Goal: Communication & Community: Answer question/provide support

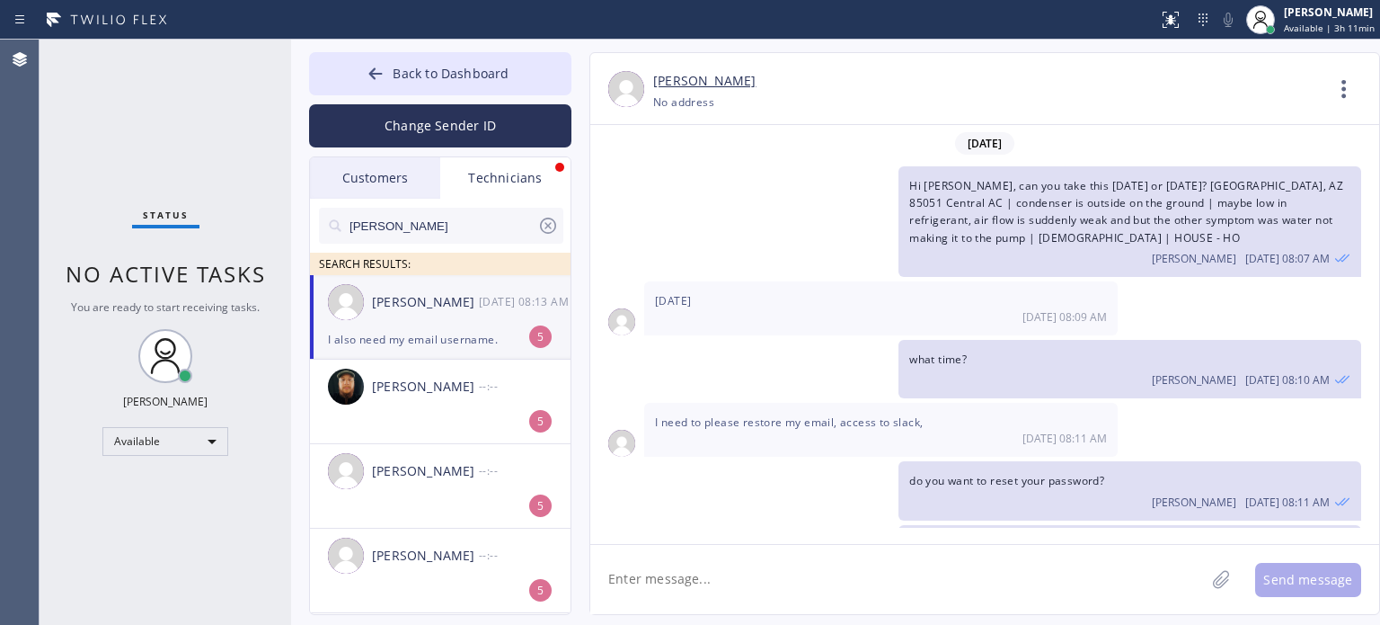
scroll to position [289, 0]
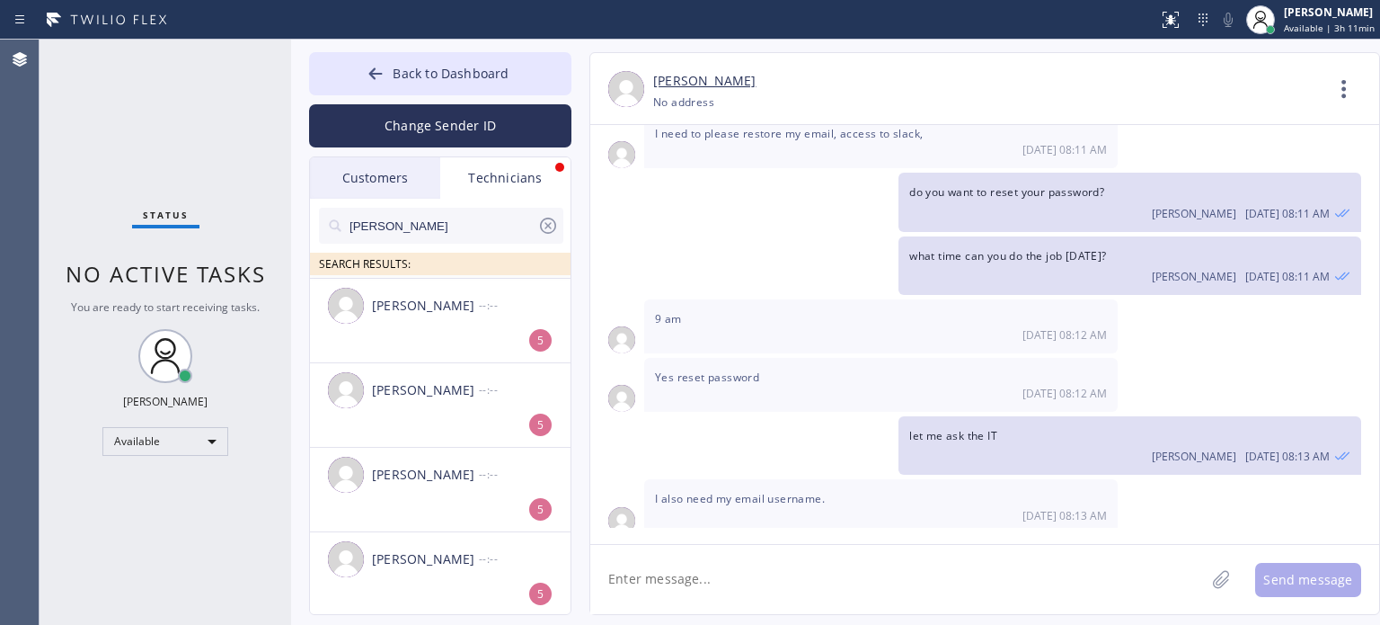
click at [717, 589] on textarea at bounding box center [897, 579] width 615 height 69
click at [715, 577] on textarea at bounding box center [897, 579] width 615 height 69
type textarea "sure will do"
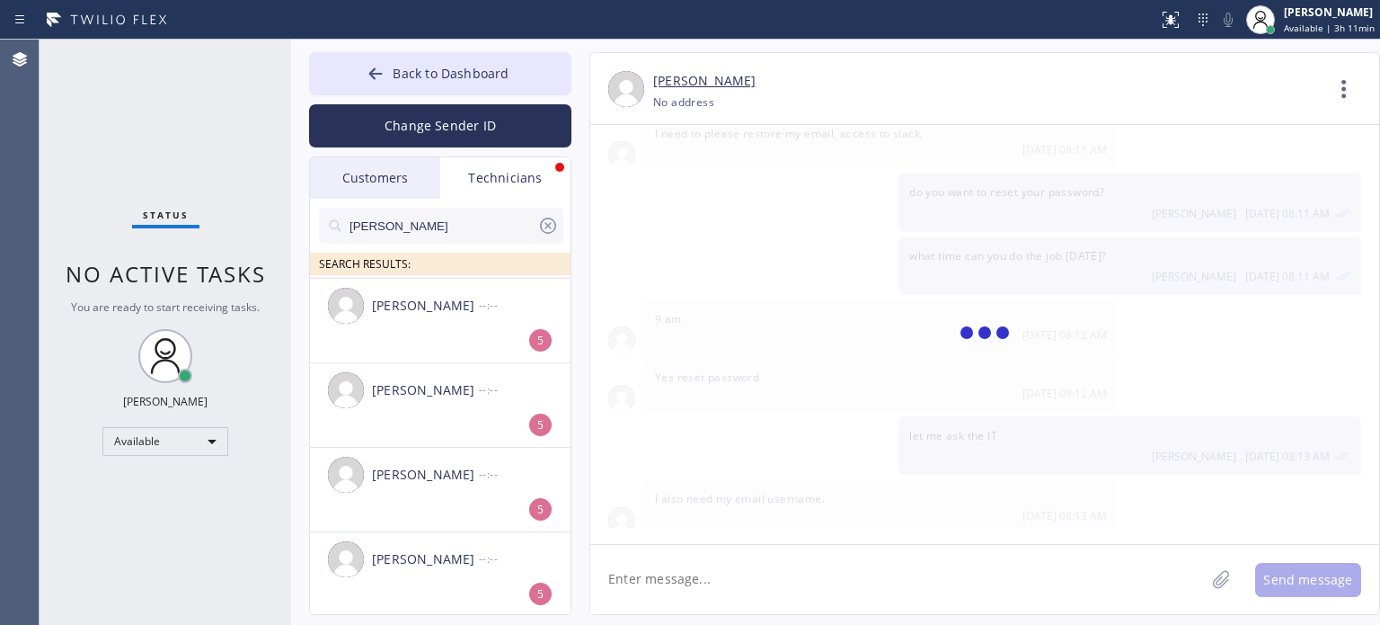
scroll to position [351, 0]
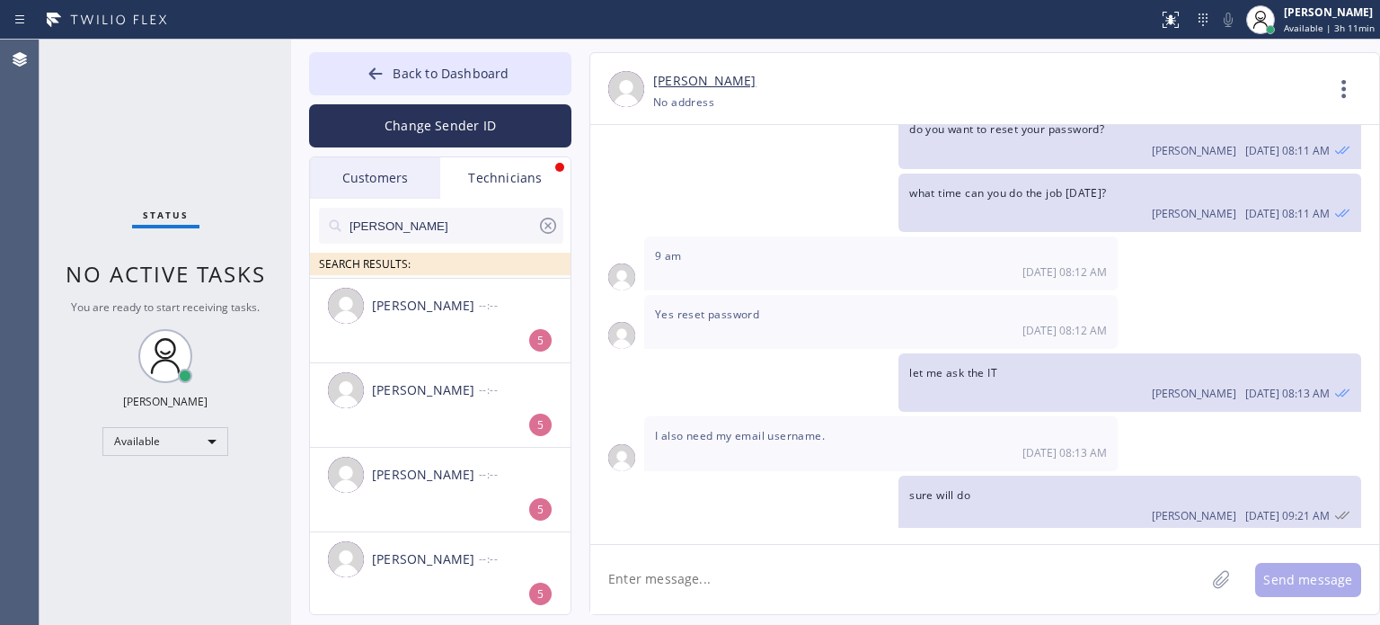
click at [509, 189] on div "Technicians" at bounding box center [505, 177] width 130 height 41
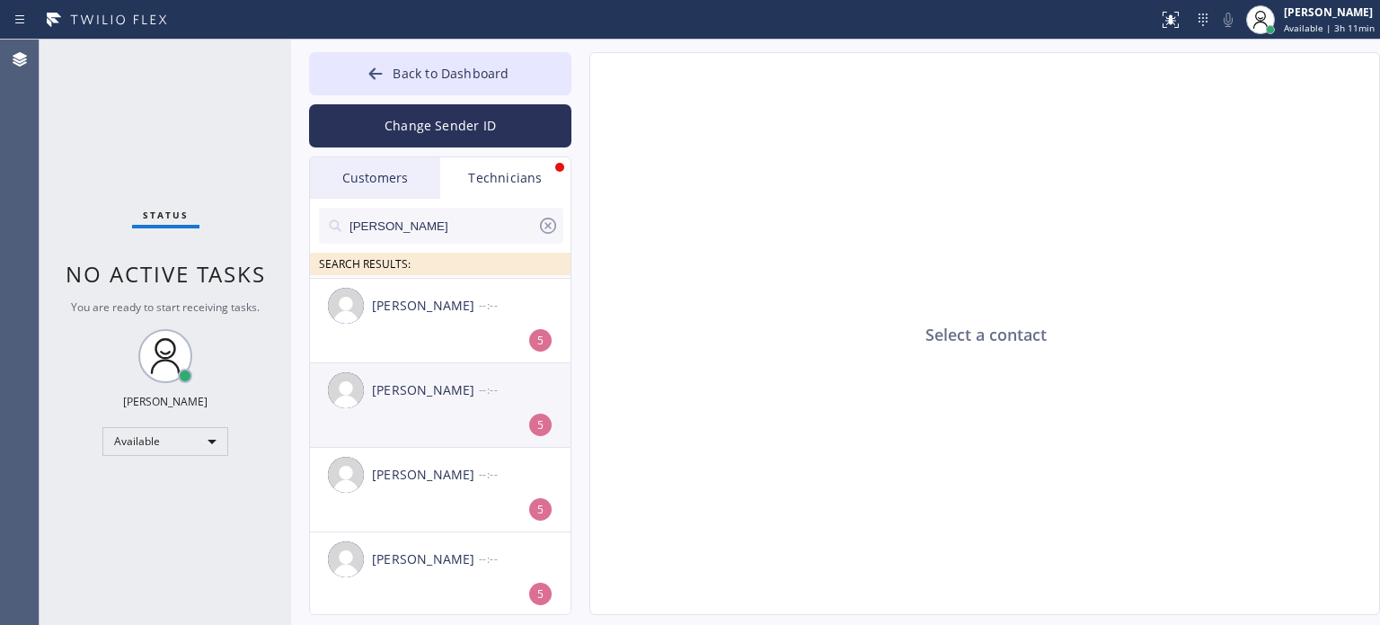
click at [462, 423] on li "[PERSON_NAME] --:-- 5" at bounding box center [441, 405] width 262 height 84
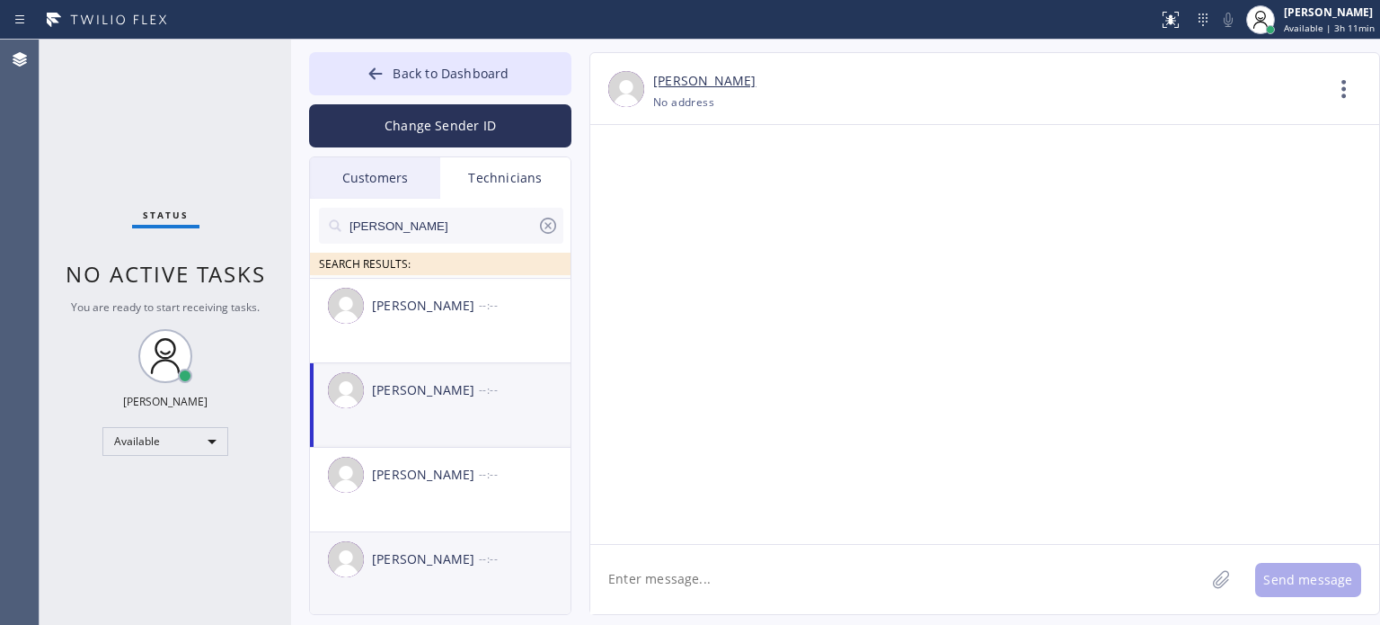
click at [451, 573] on div "[PERSON_NAME] --:--" at bounding box center [441, 559] width 262 height 54
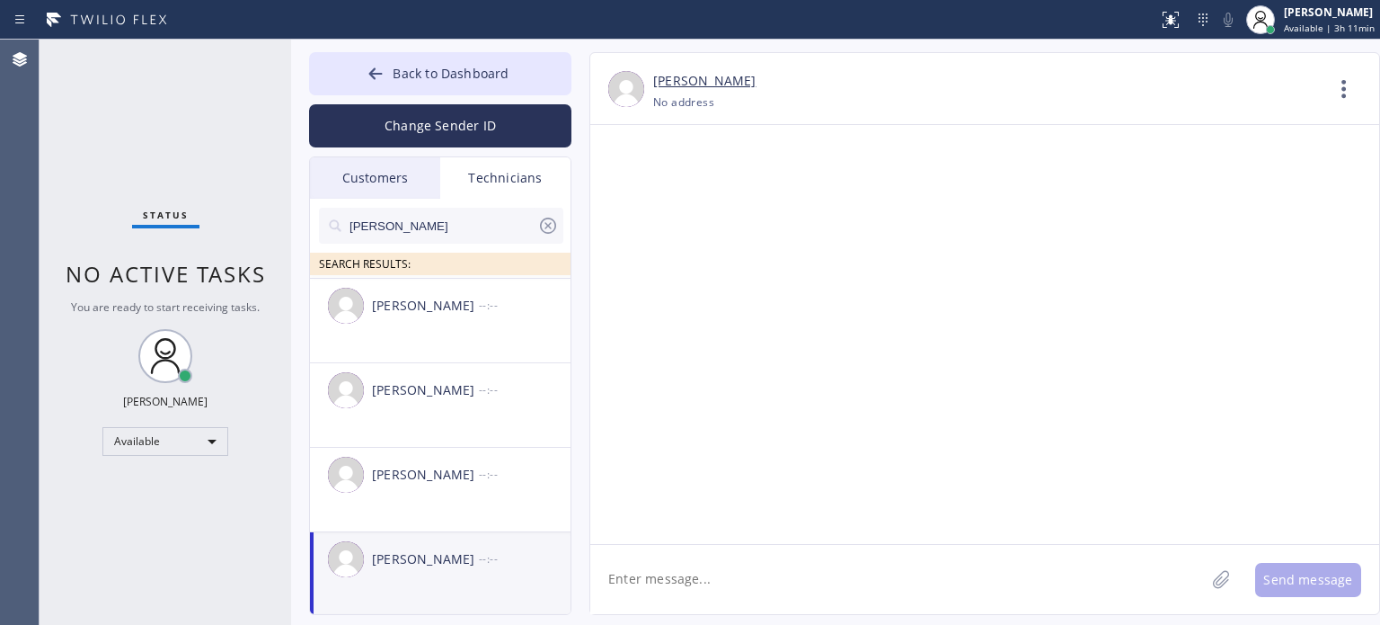
click at [390, 175] on div "Customers" at bounding box center [375, 177] width 130 height 41
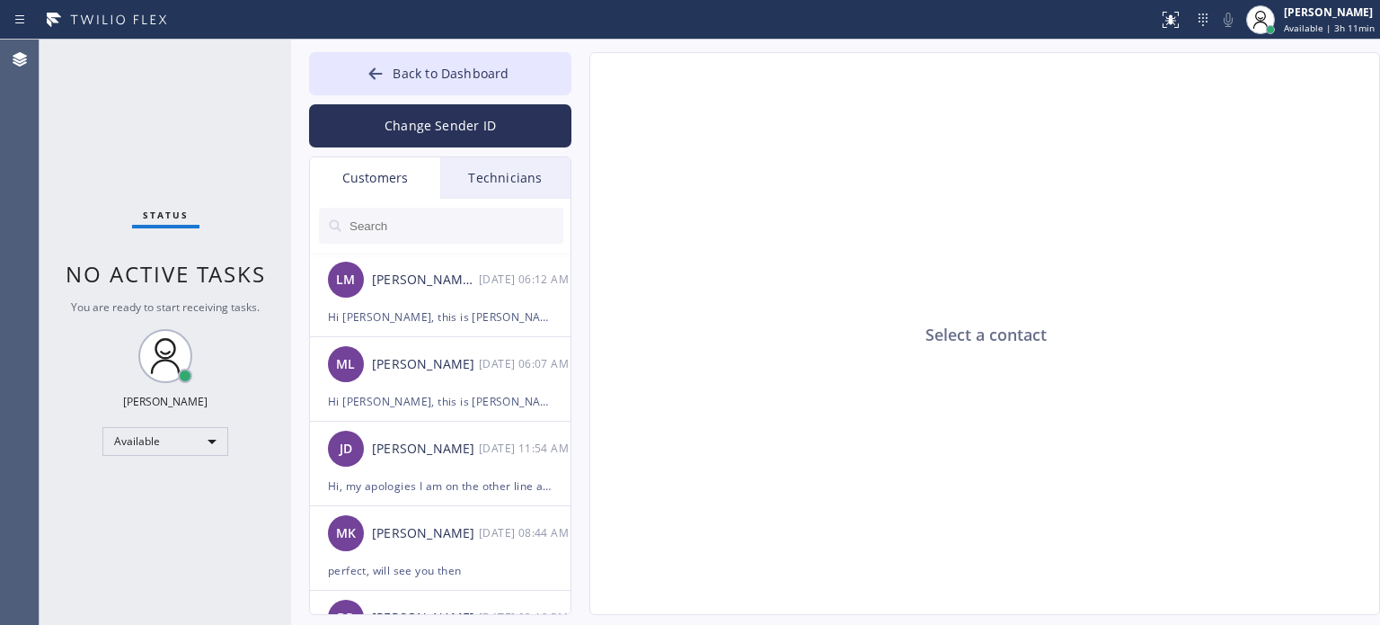
click at [1104, 164] on div "Select a contact" at bounding box center [985, 334] width 791 height 563
click at [447, 60] on button "Back to Dashboard" at bounding box center [440, 73] width 262 height 43
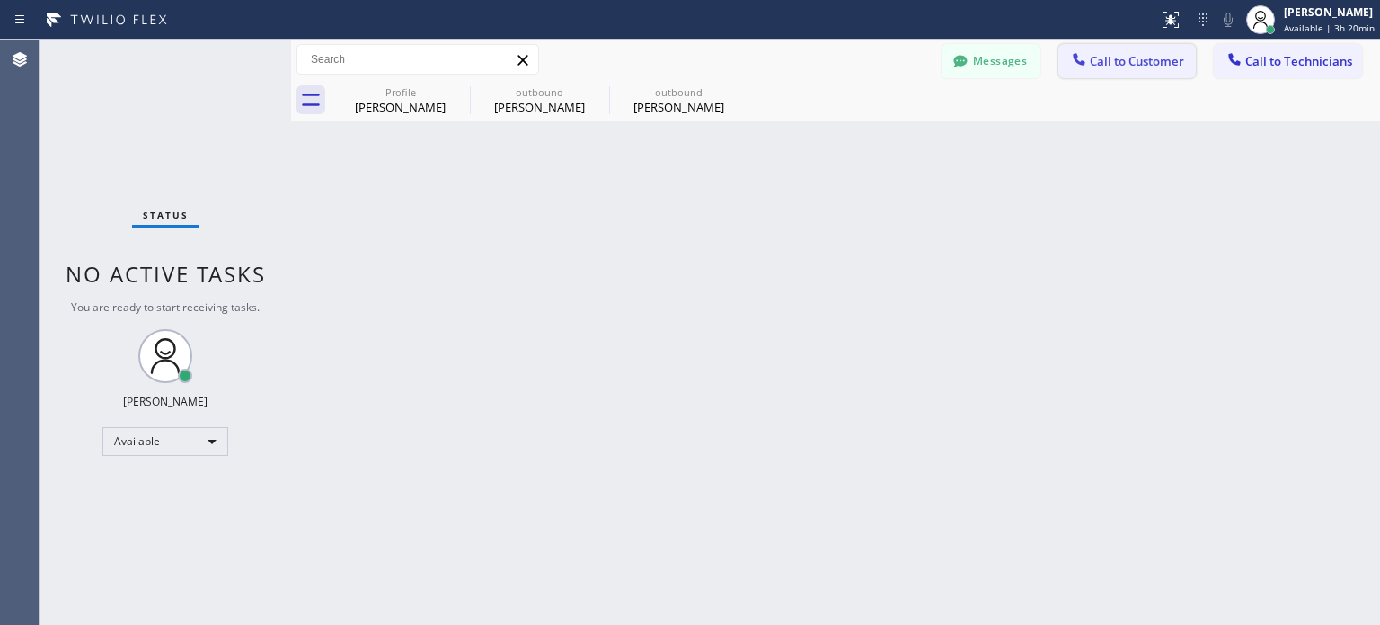
click at [1100, 68] on span "Call to Customer" at bounding box center [1137, 61] width 94 height 16
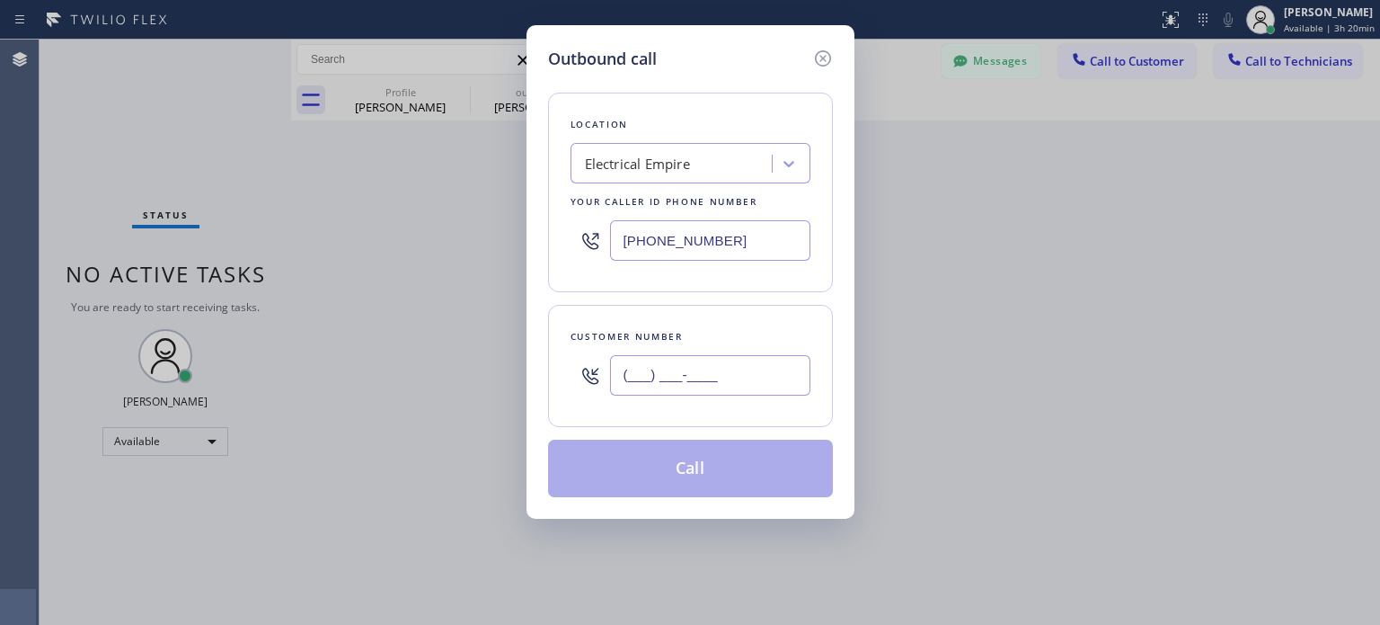
click at [755, 374] on input "(___) ___-____" at bounding box center [710, 375] width 200 height 40
paste input "856) 304-4583"
type input "[PHONE_NUMBER]"
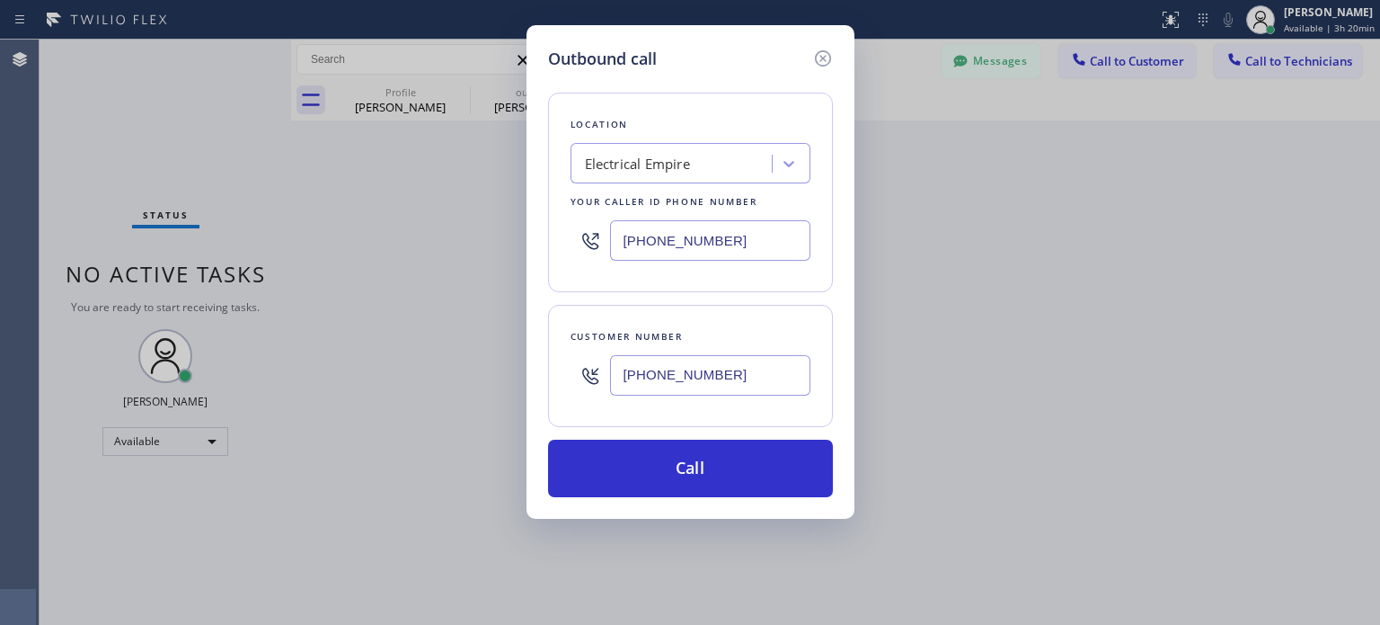
click at [703, 235] on input "[PHONE_NUMBER]" at bounding box center [710, 240] width 200 height 40
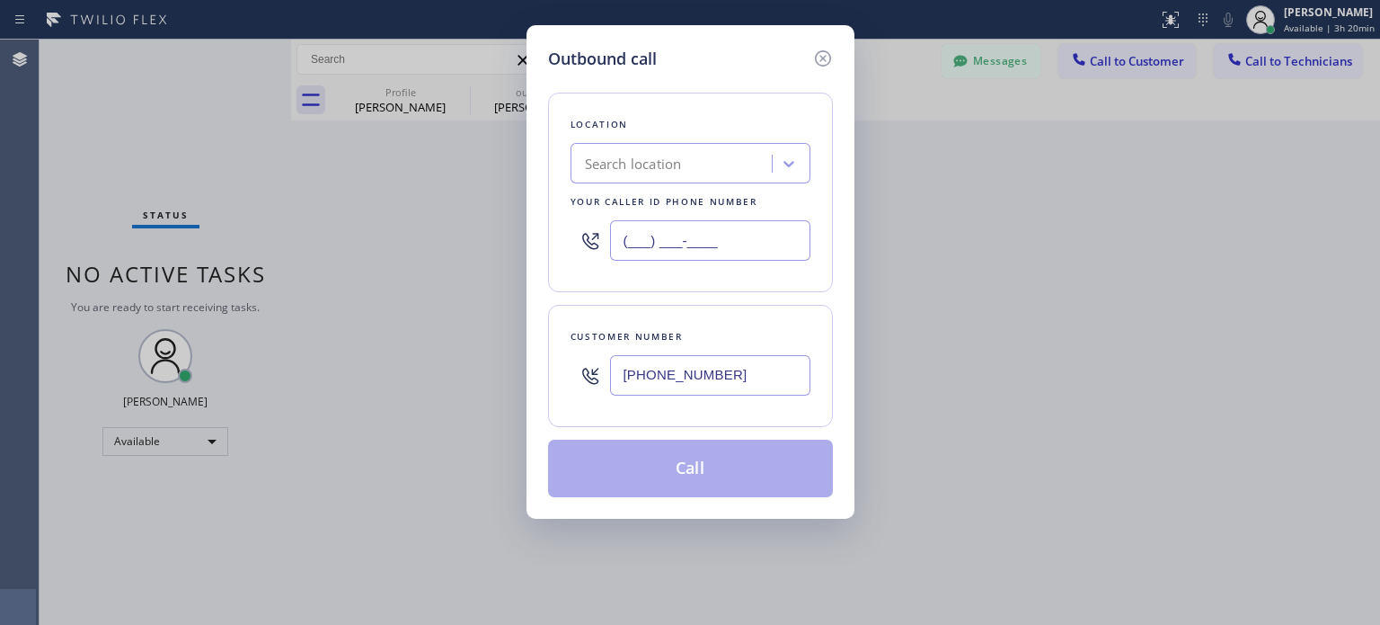
type input "(___) ___-____"
click at [652, 161] on div "Search location" at bounding box center [633, 164] width 97 height 21
paste input "Electricians Service SW FWD"
type input "Electricians Service SW FWD"
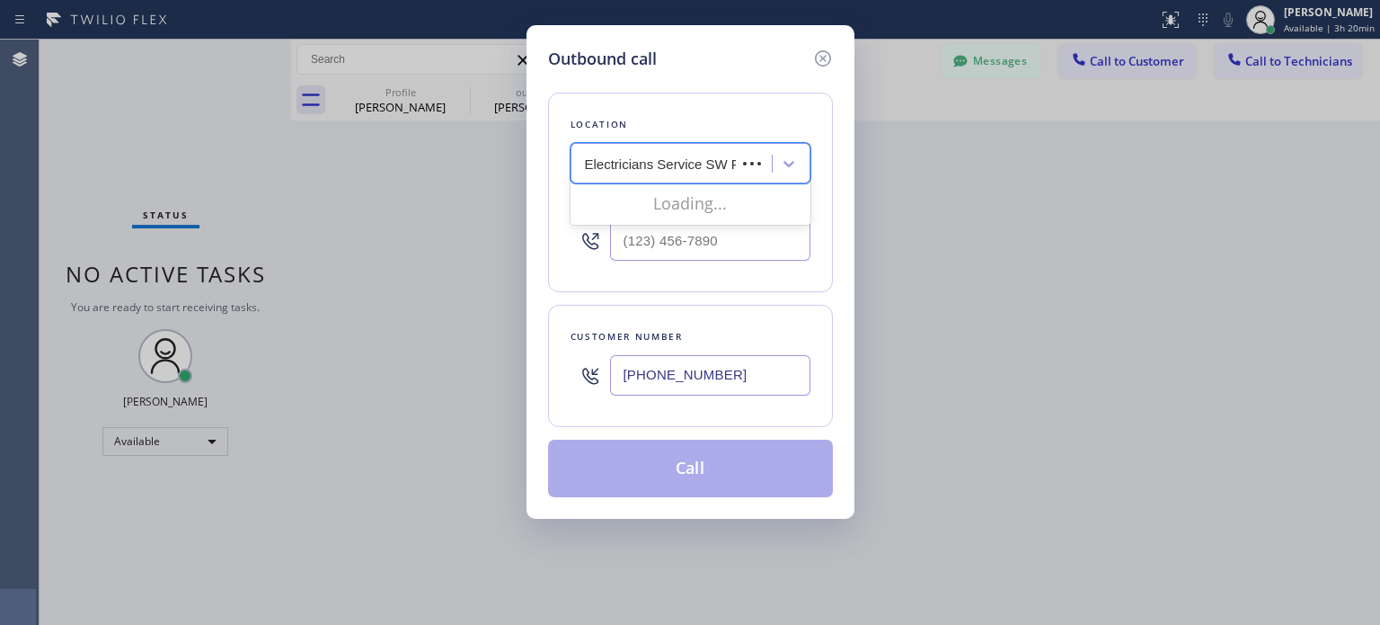
scroll to position [0, 25]
drag, startPoint x: 652, startPoint y: 172, endPoint x: 660, endPoint y: 217, distance: 45.5
click at [660, 183] on div "option Electrical Empire, selected. 0 results available for search term Electri…" at bounding box center [691, 163] width 240 height 40
click at [663, 197] on div "Electricians Service SW FWD" at bounding box center [691, 201] width 240 height 32
type input "[PHONE_NUMBER]"
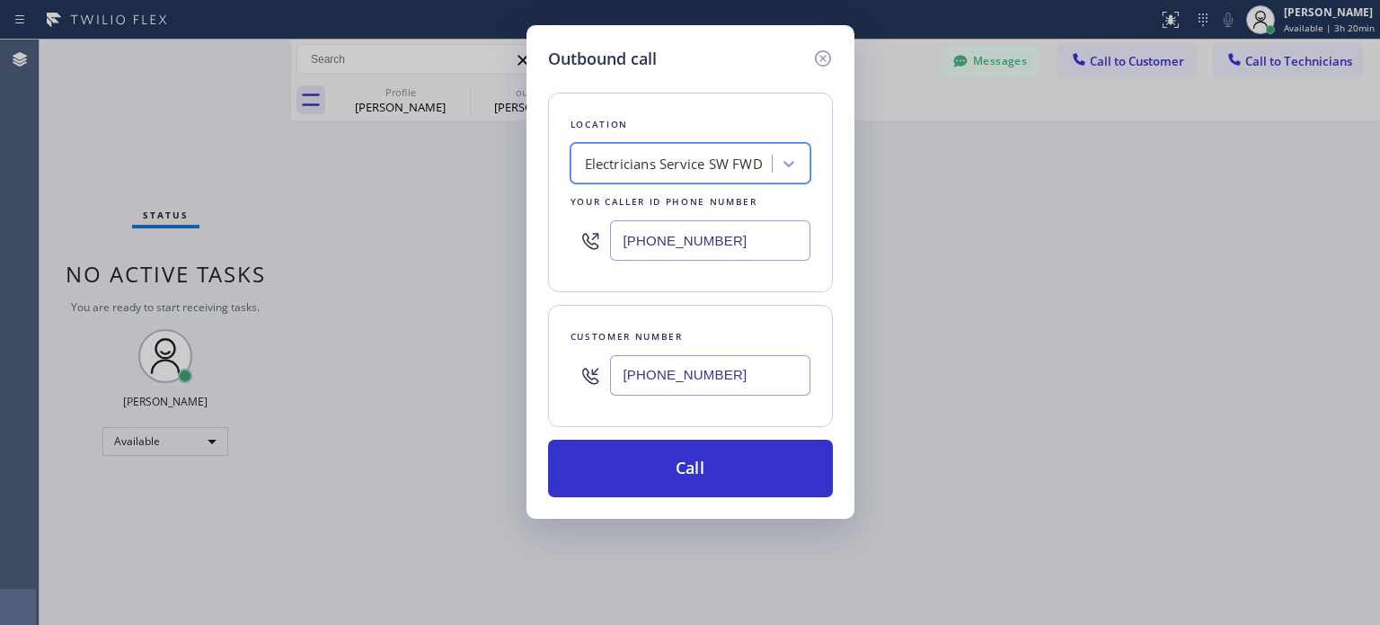
scroll to position [0, 0]
click at [690, 428] on div "Location option Electricians Service SW FWD, selected. 1 result available. Sele…" at bounding box center [690, 284] width 285 height 426
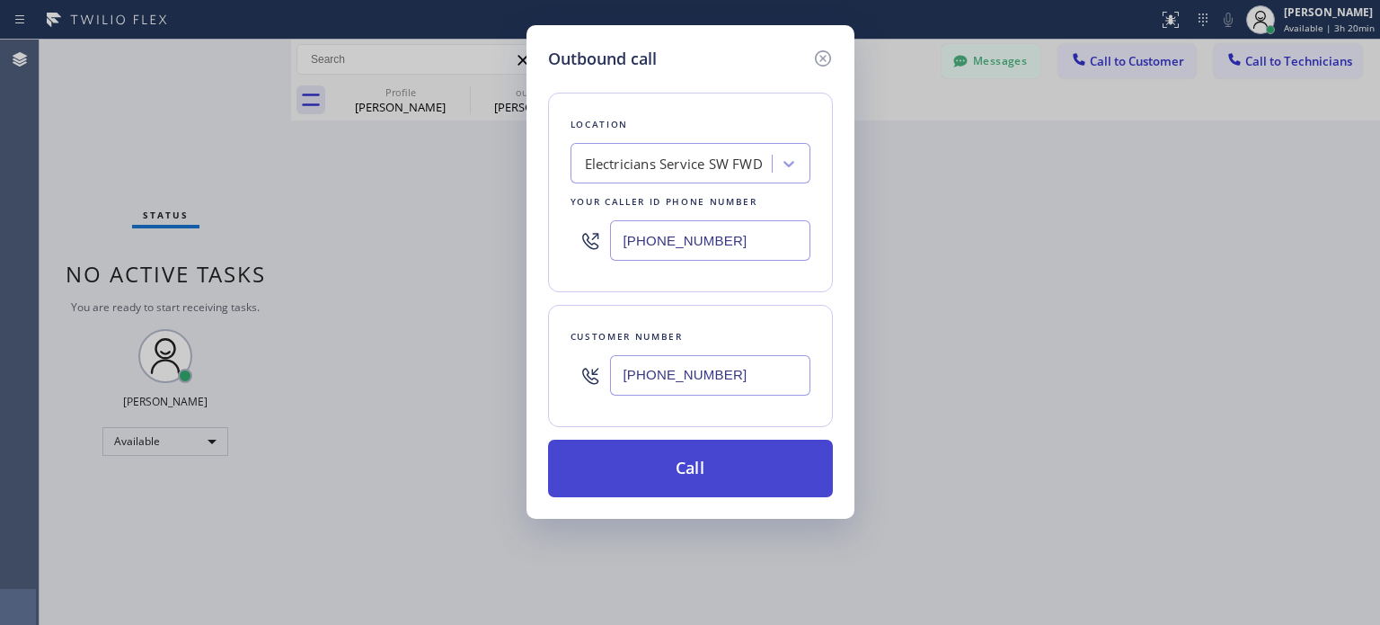
click at [694, 455] on button "Call" at bounding box center [690, 468] width 285 height 58
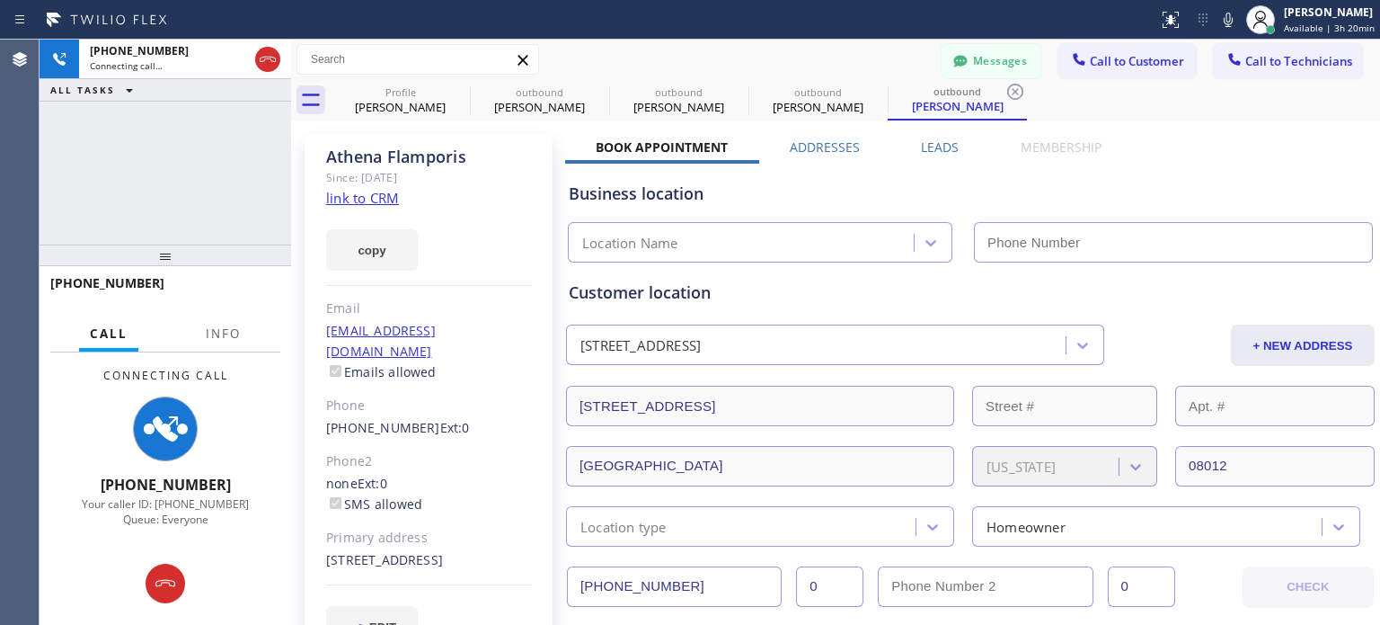
type input "[PHONE_NUMBER]"
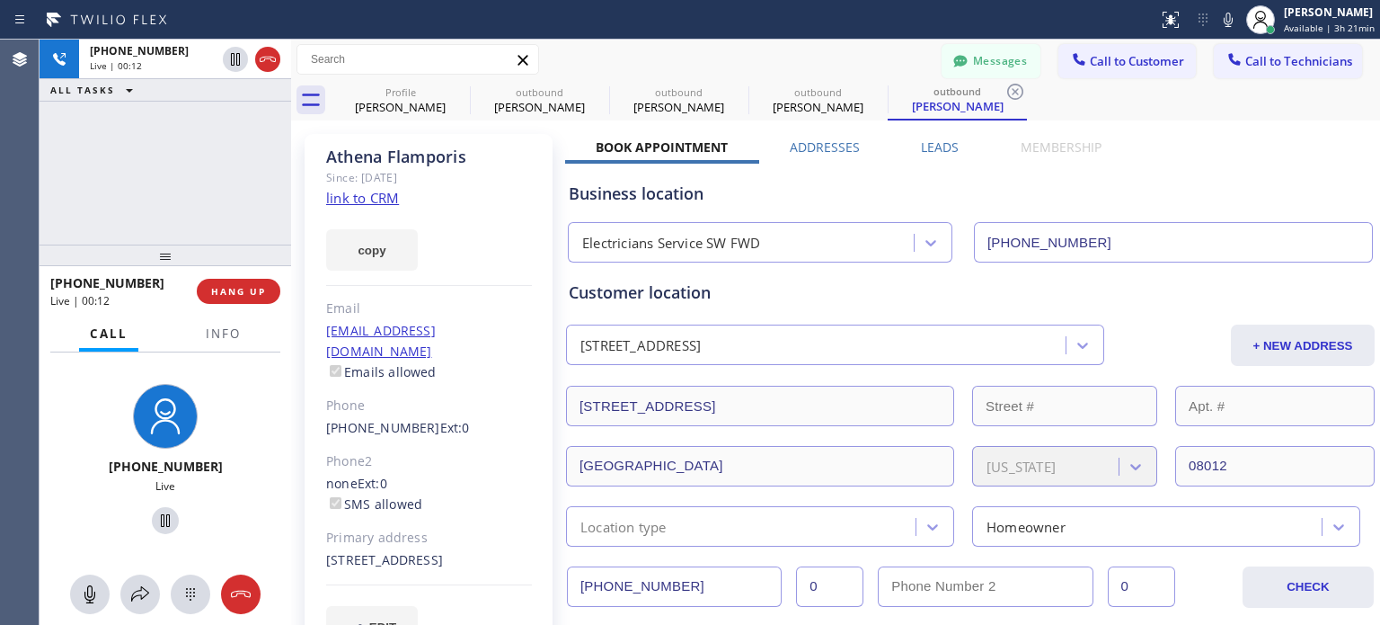
click at [1086, 173] on div "Business location Electricians Service SW FWD [PHONE_NUMBER]" at bounding box center [970, 213] width 811 height 99
drag, startPoint x: 322, startPoint y: 415, endPoint x: 413, endPoint y: 409, distance: 91.9
click at [413, 409] on div "[PERSON_NAME] Since: [DATE] link to CRM copy Email [EMAIL_ADDRESS][DOMAIN_NAME]…" at bounding box center [429, 401] width 248 height 535
copy link "[PHONE_NUMBER]"
click at [238, 292] on span "HANG UP" at bounding box center [238, 291] width 55 height 13
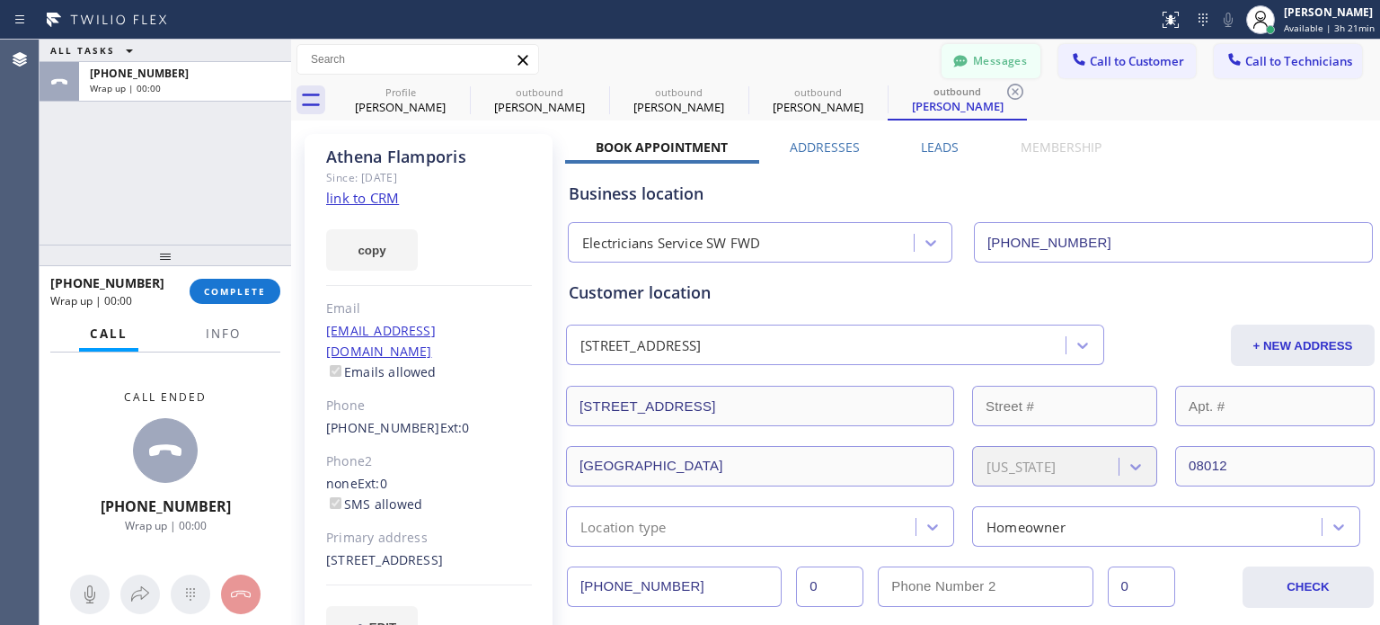
click at [957, 78] on div "Messages Call to Customer Call to Technicians Outbound call Location Electricia…" at bounding box center [835, 80] width 1089 height 81
click at [971, 55] on button "Messages" at bounding box center [991, 61] width 99 height 34
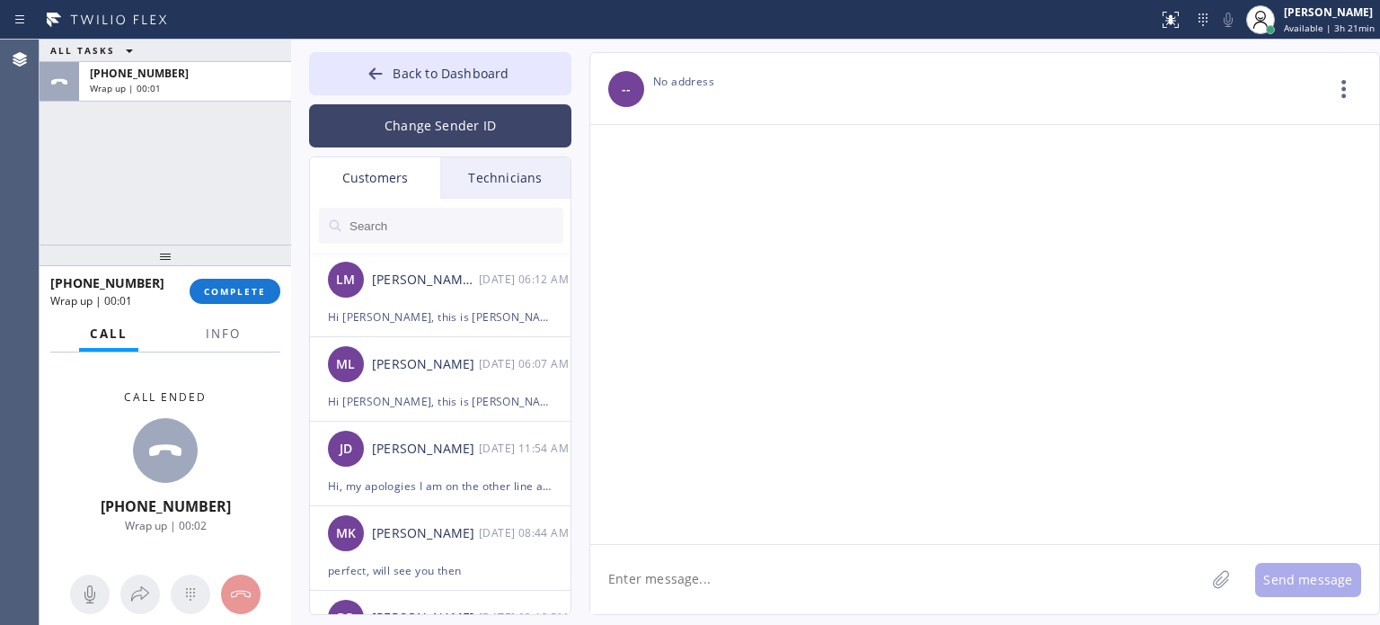
click at [403, 131] on button "Change Sender ID" at bounding box center [440, 125] width 262 height 43
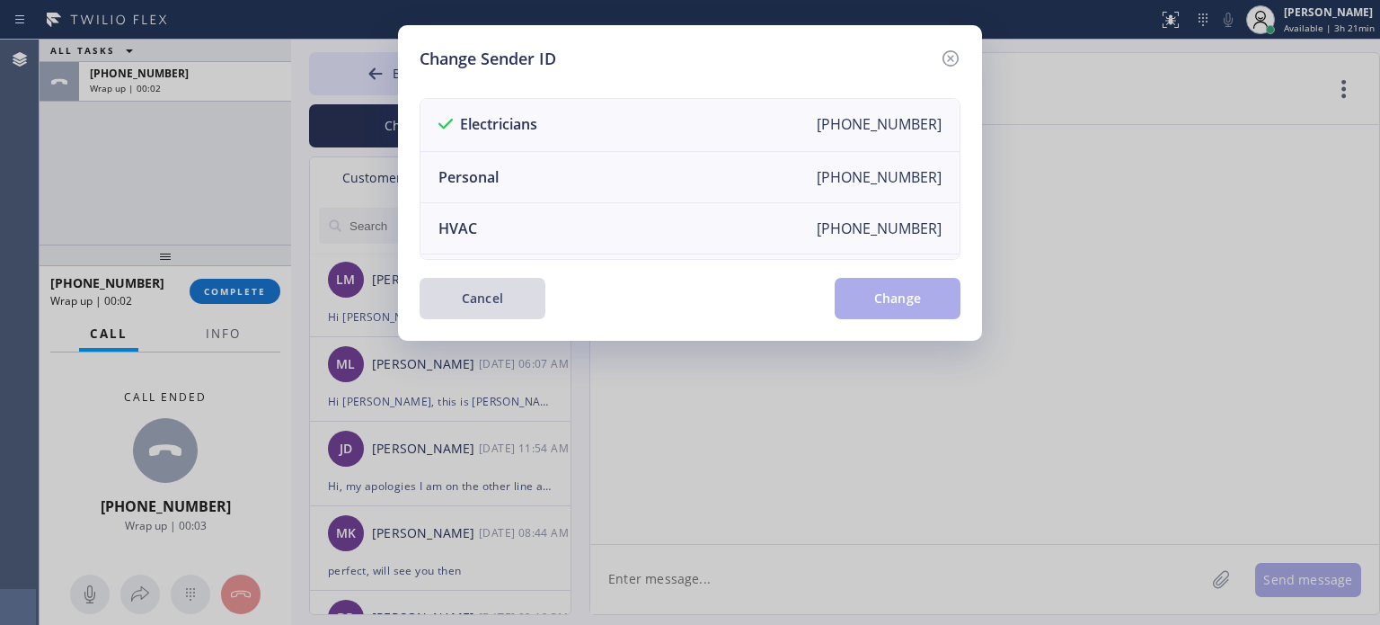
click at [473, 307] on button "Cancel" at bounding box center [483, 298] width 126 height 41
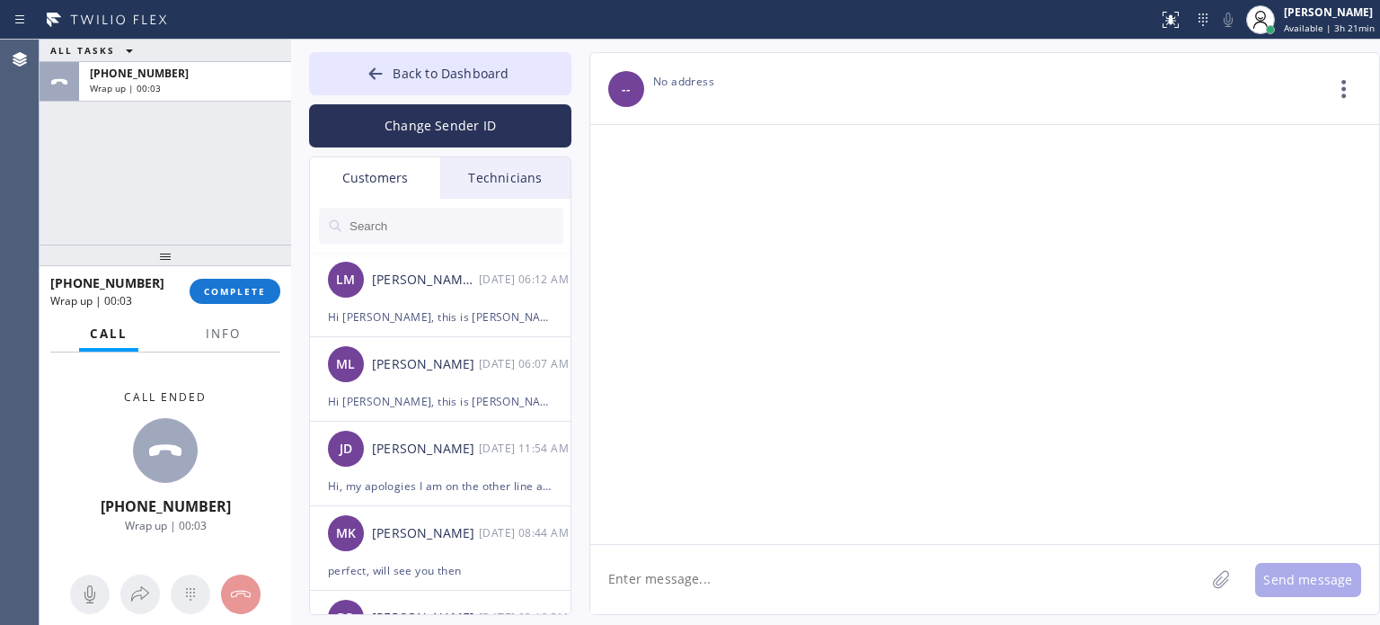
click at [399, 228] on input "text" at bounding box center [456, 226] width 216 height 36
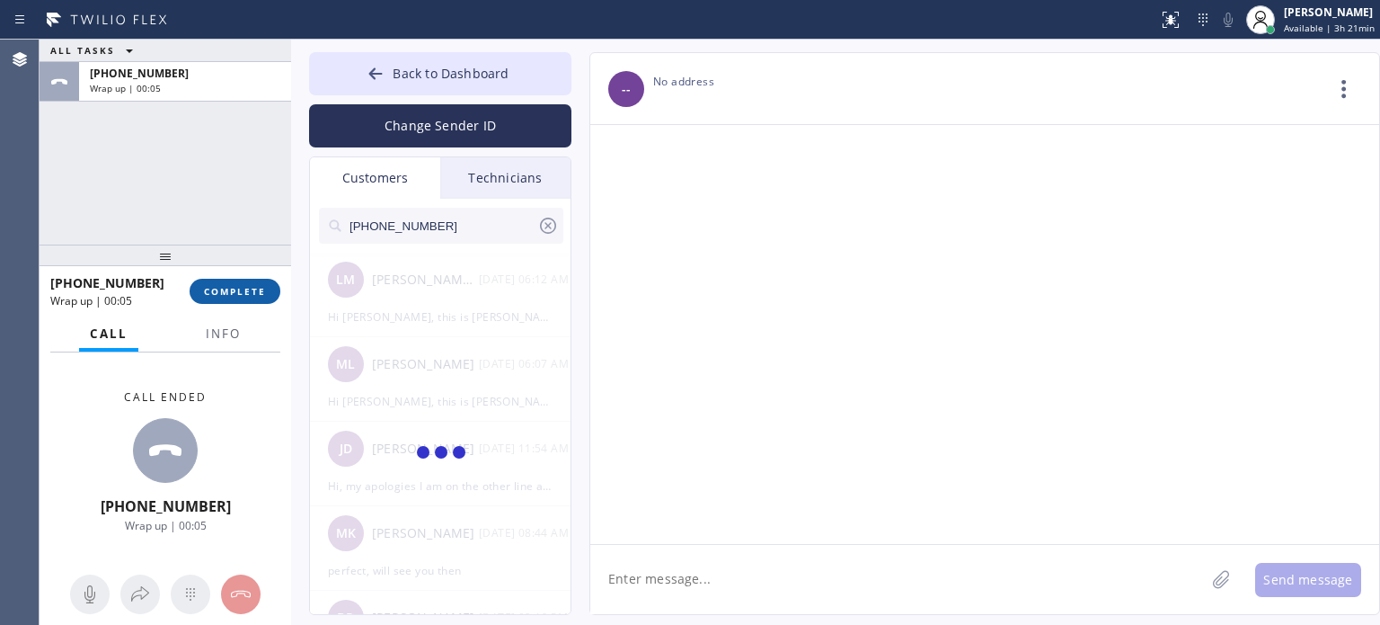
click at [235, 295] on span "COMPLETE" at bounding box center [235, 291] width 62 height 13
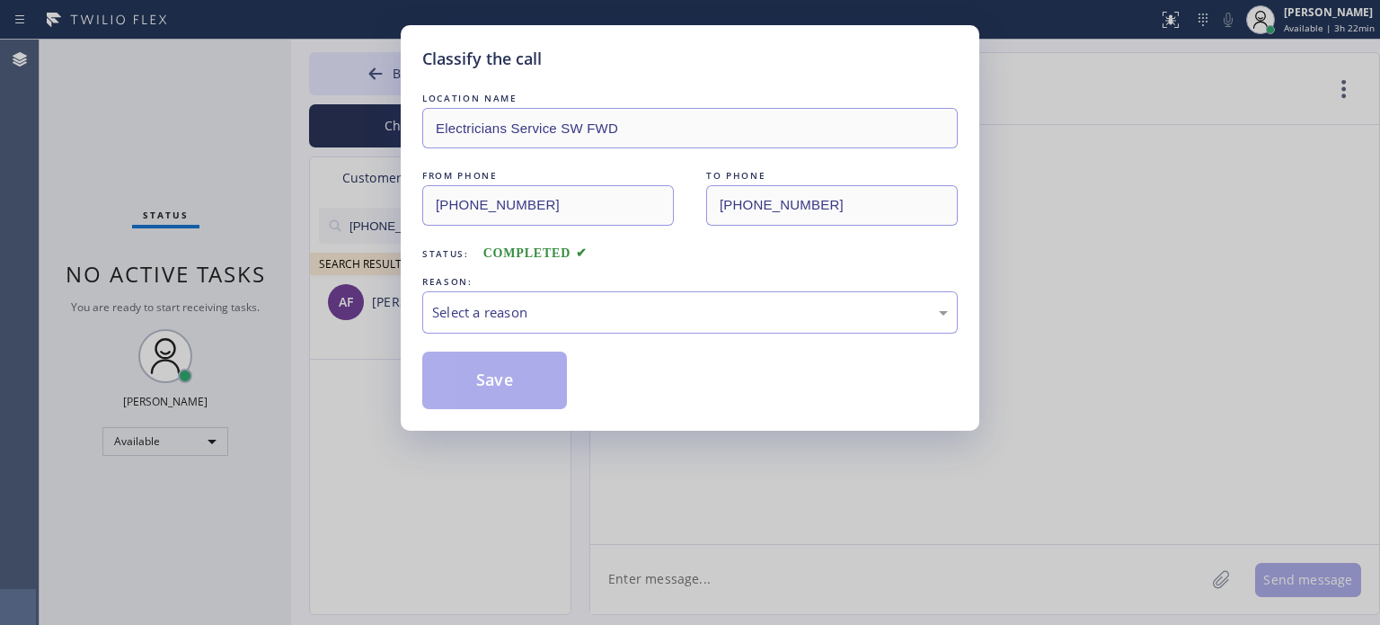
click at [708, 334] on div "LOCATION NAME Electricians Service SW FWD FROM PHONE [PHONE_NUMBER] TO PHONE [P…" at bounding box center [690, 249] width 536 height 320
click at [708, 323] on div "Select a reason" at bounding box center [690, 312] width 536 height 42
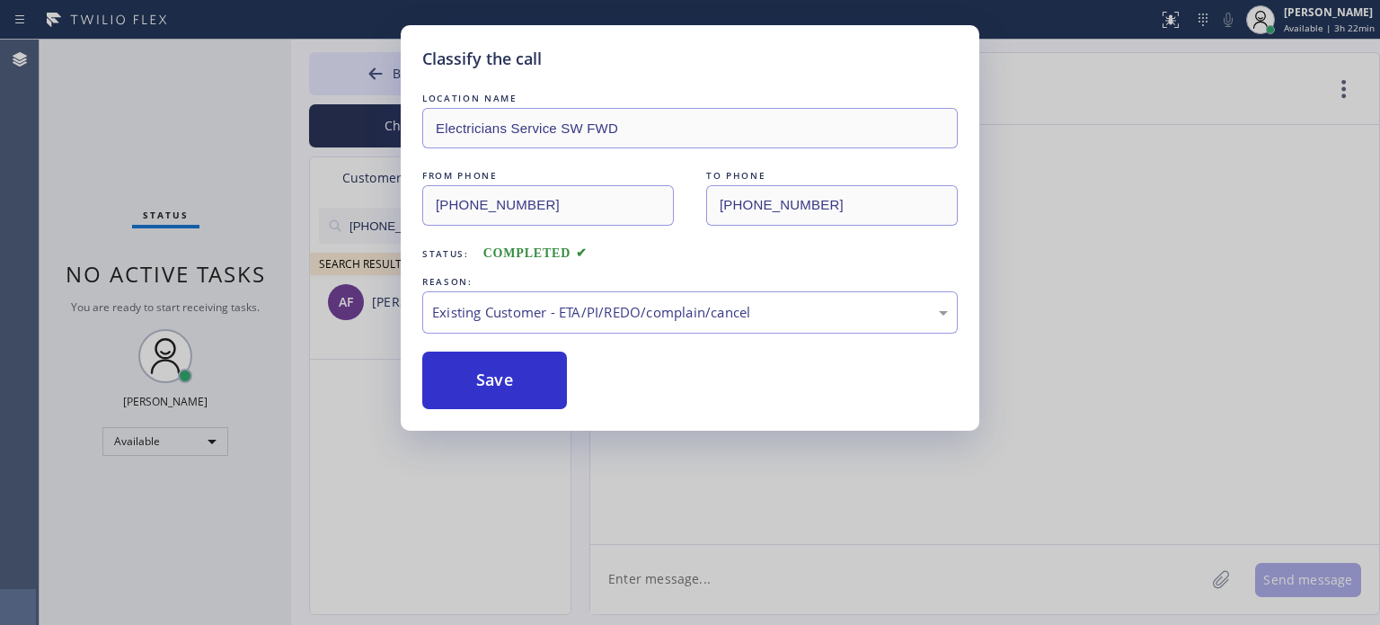
drag, startPoint x: 523, startPoint y: 374, endPoint x: 612, endPoint y: 381, distance: 89.3
click at [524, 373] on button "Save" at bounding box center [494, 380] width 145 height 58
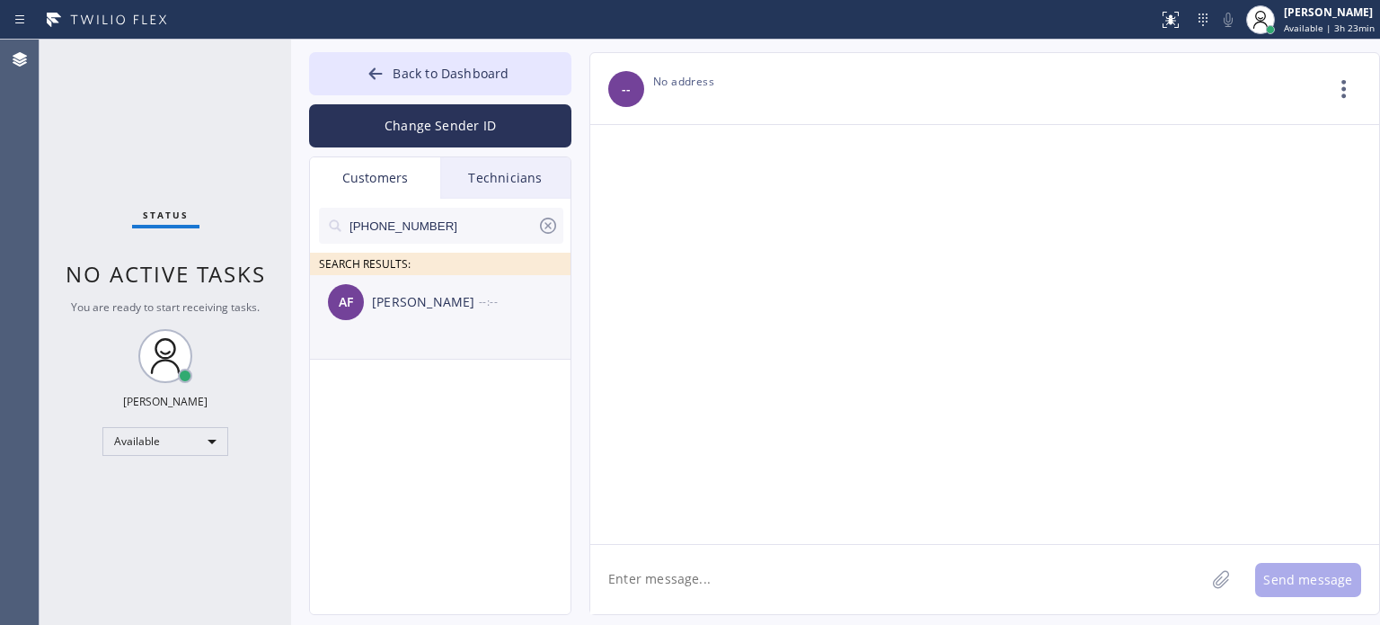
click at [416, 294] on div "[PERSON_NAME]" at bounding box center [425, 302] width 107 height 21
click at [670, 573] on textarea at bounding box center [897, 579] width 615 height 69
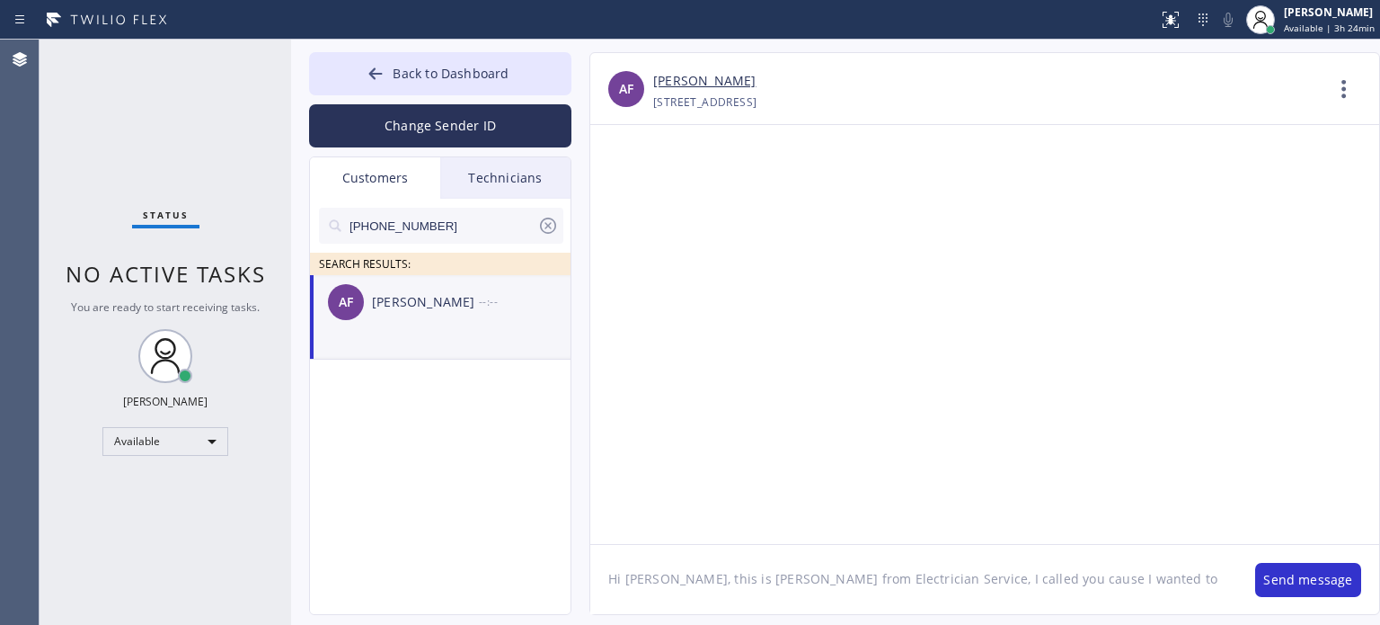
click at [1078, 578] on textarea "Hi [PERSON_NAME], this is [PERSON_NAME] from Electrician Service, I called you …" at bounding box center [913, 579] width 647 height 69
type textarea "Hi [PERSON_NAME], this is [PERSON_NAME] from Electrician Service, I called you …"
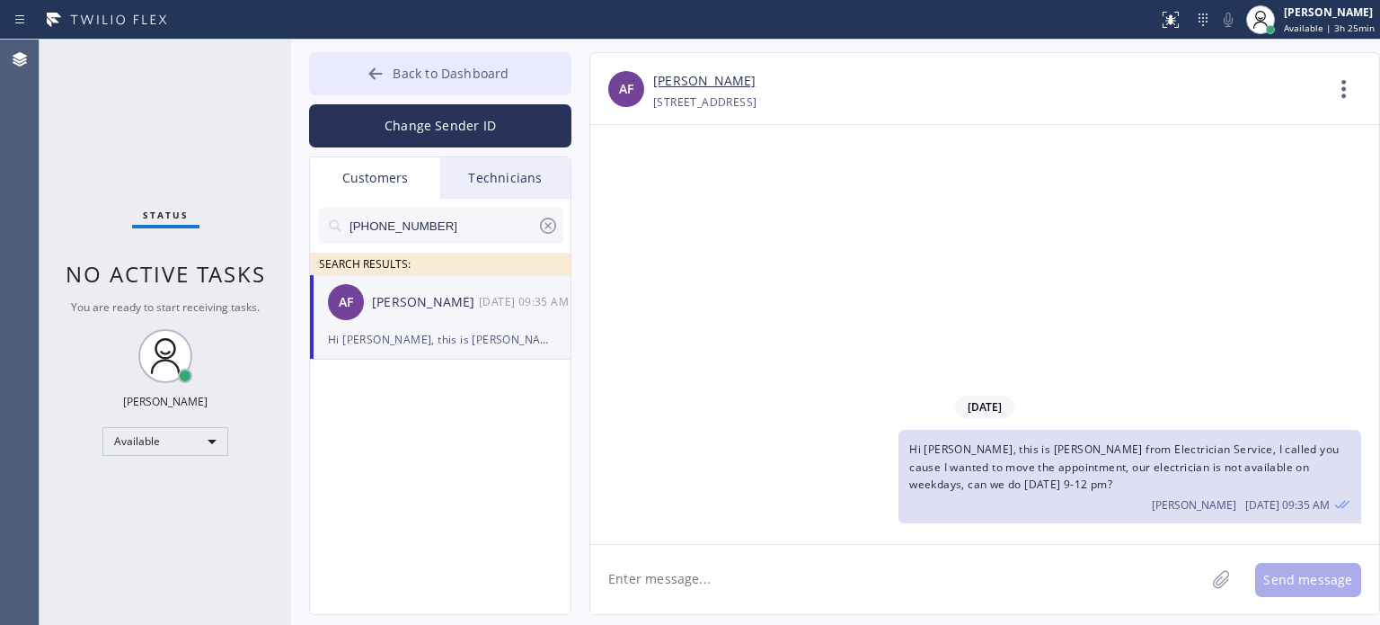
click at [386, 89] on button "Back to Dashboard" at bounding box center [440, 73] width 262 height 43
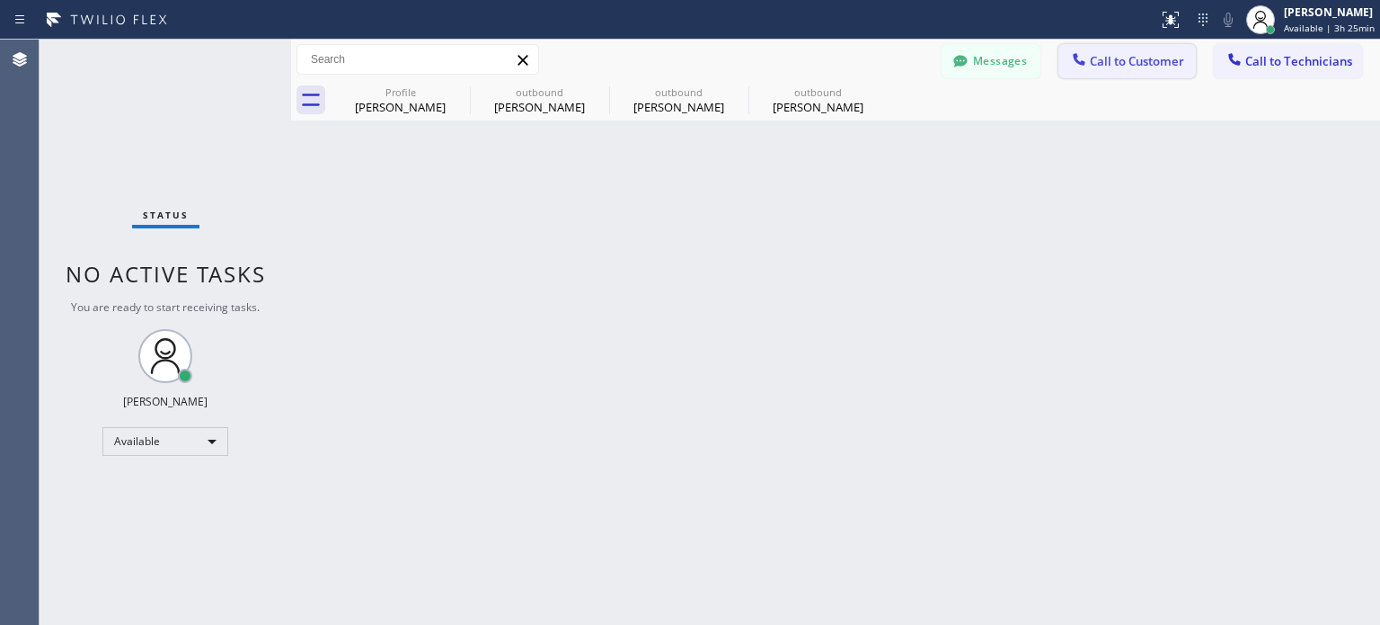
click at [1083, 53] on icon at bounding box center [1079, 59] width 18 height 18
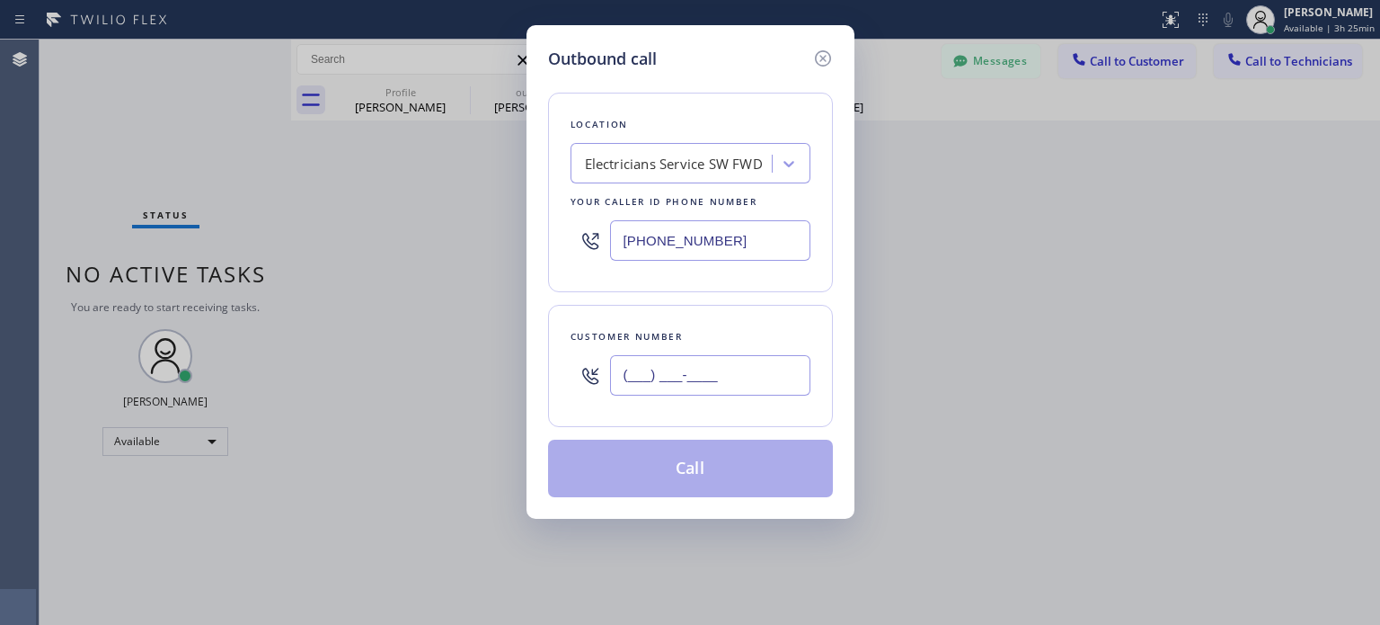
drag, startPoint x: 776, startPoint y: 369, endPoint x: 854, endPoint y: 260, distance: 134.7
click at [776, 370] on input "(___) ___-____" at bounding box center [710, 375] width 200 height 40
paste input "856) 271-6974"
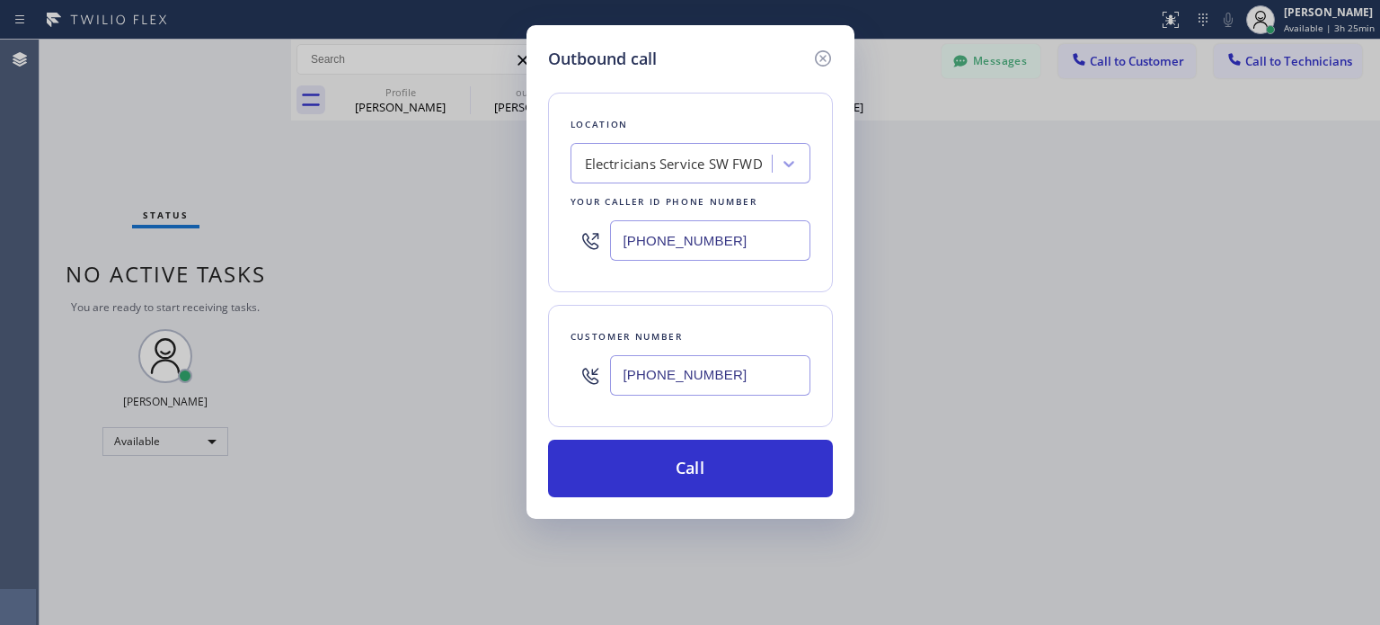
type input "[PHONE_NUMBER]"
click at [645, 242] on input "[PHONE_NUMBER]" at bounding box center [710, 240] width 200 height 40
click at [647, 244] on input "[PHONE_NUMBER]" at bounding box center [710, 240] width 200 height 40
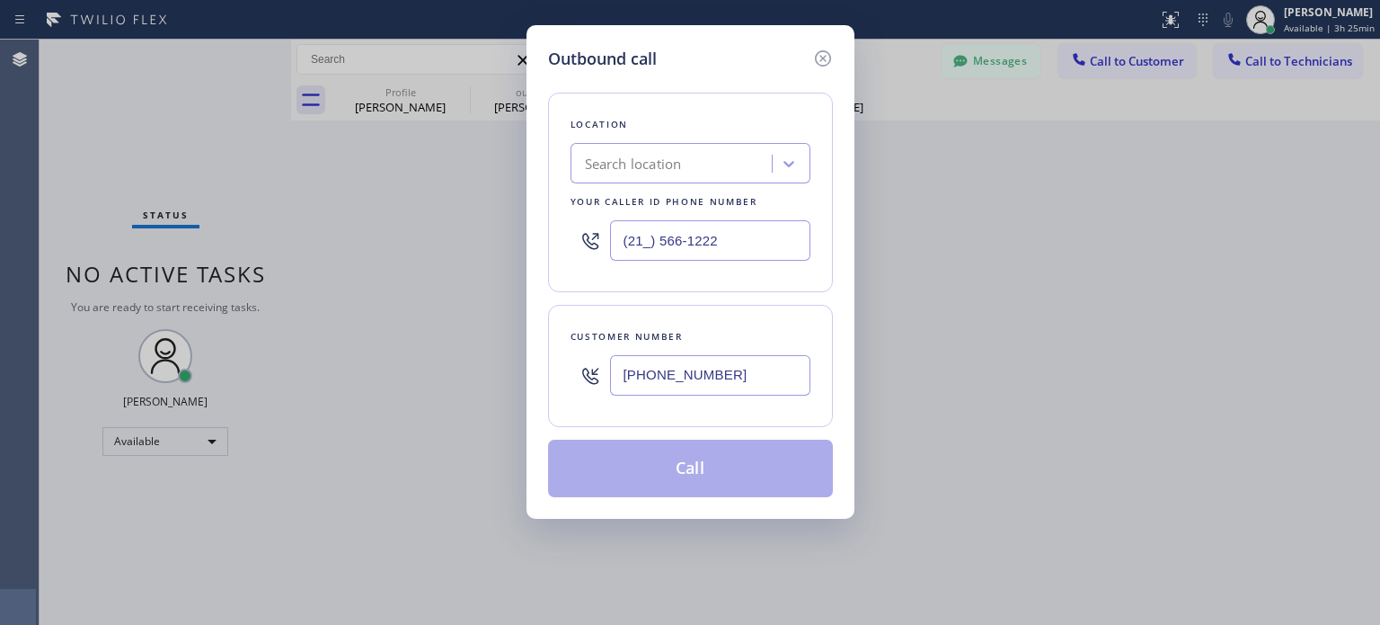
type input "(21_) 566-1222"
click at [667, 164] on div "Search location" at bounding box center [633, 164] width 97 height 21
paste input "GM Power Surge"
type input "GM Power Surge"
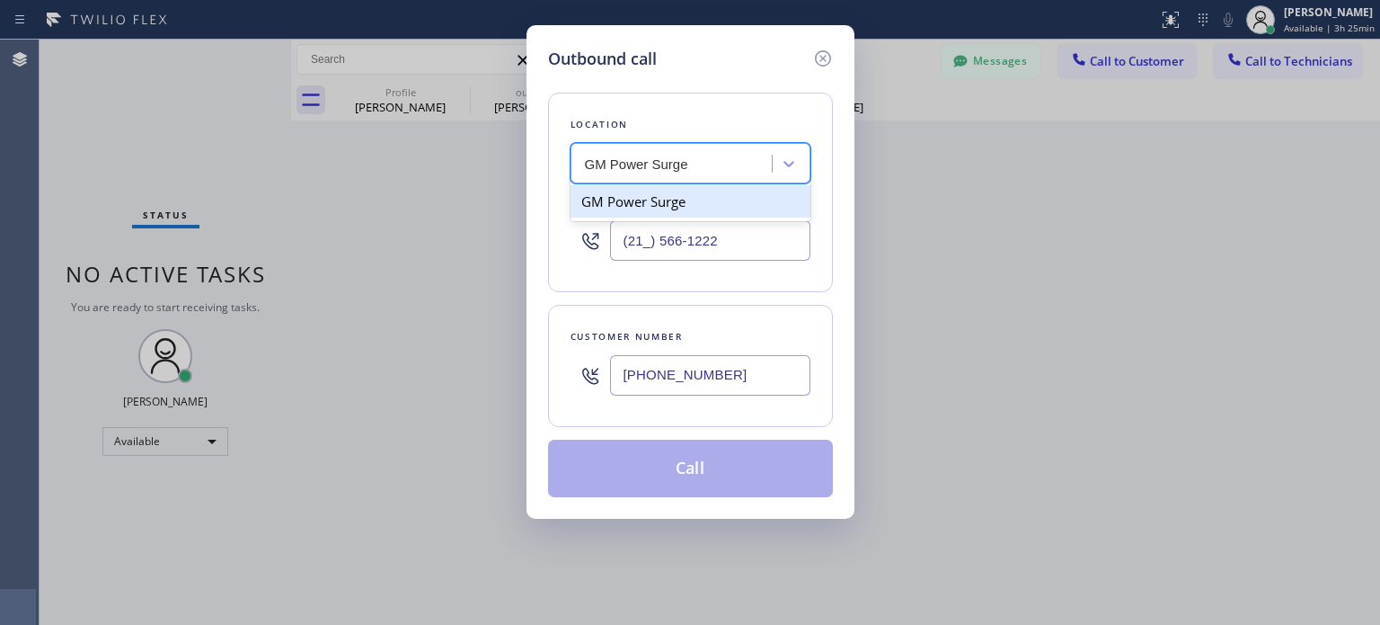
click at [661, 200] on div "GM Power Surge" at bounding box center [691, 201] width 240 height 32
type input "[PHONE_NUMBER]"
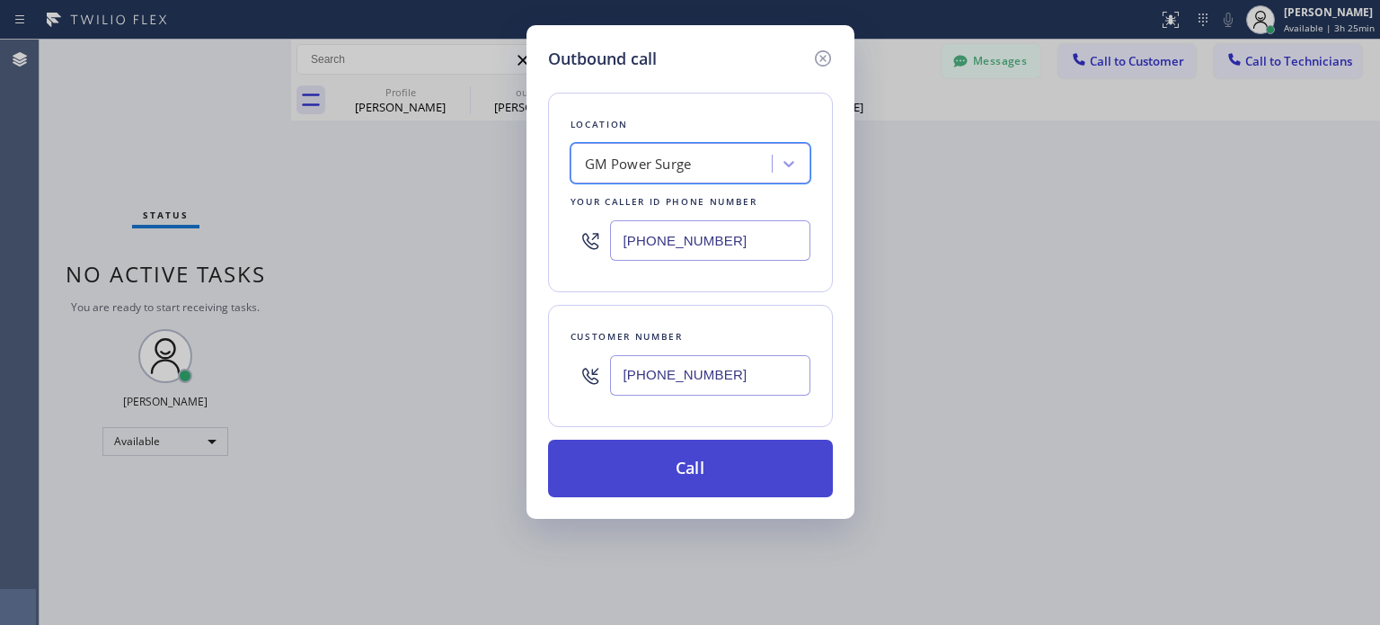
click at [684, 466] on button "Call" at bounding box center [690, 468] width 285 height 58
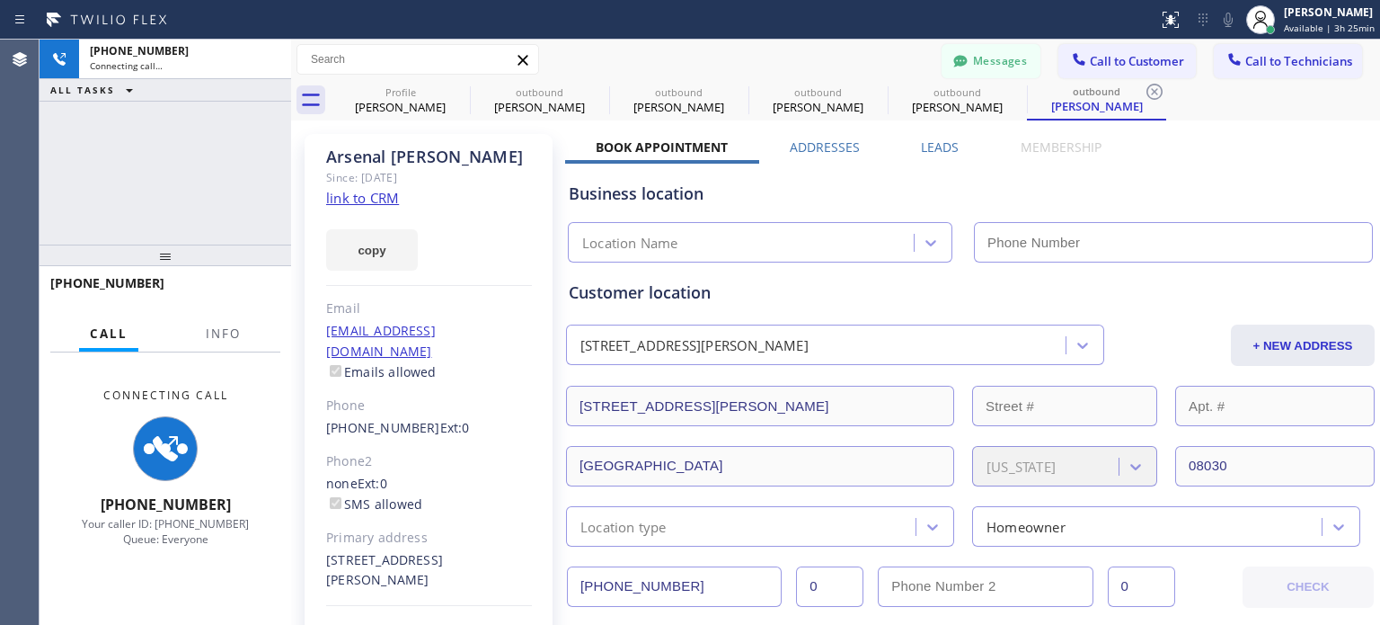
type input "[PHONE_NUMBER]"
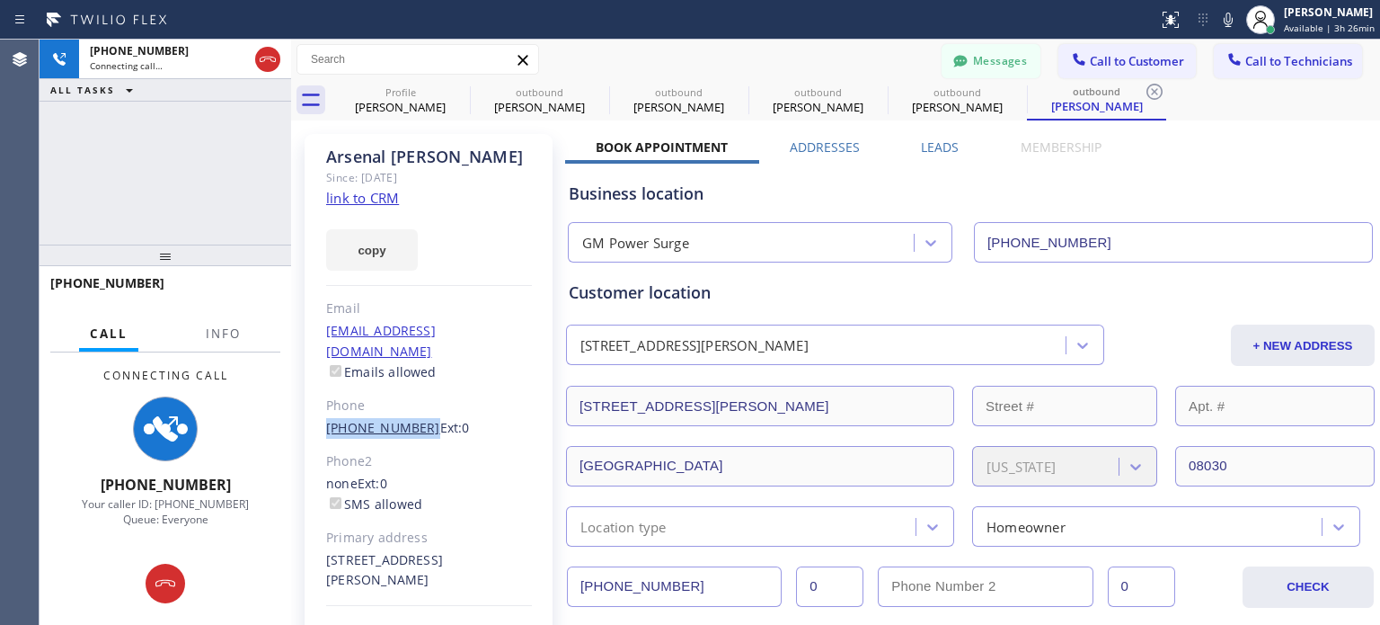
drag, startPoint x: 339, startPoint y: 411, endPoint x: 413, endPoint y: 406, distance: 74.7
click at [413, 406] on div "[PERSON_NAME] Since: [DATE] link to CRM copy Email [EMAIL_ADDRESS][DOMAIN_NAME]…" at bounding box center [429, 411] width 248 height 555
copy link "[PHONE_NUMBER]"
click at [980, 52] on button "Messages" at bounding box center [991, 61] width 99 height 34
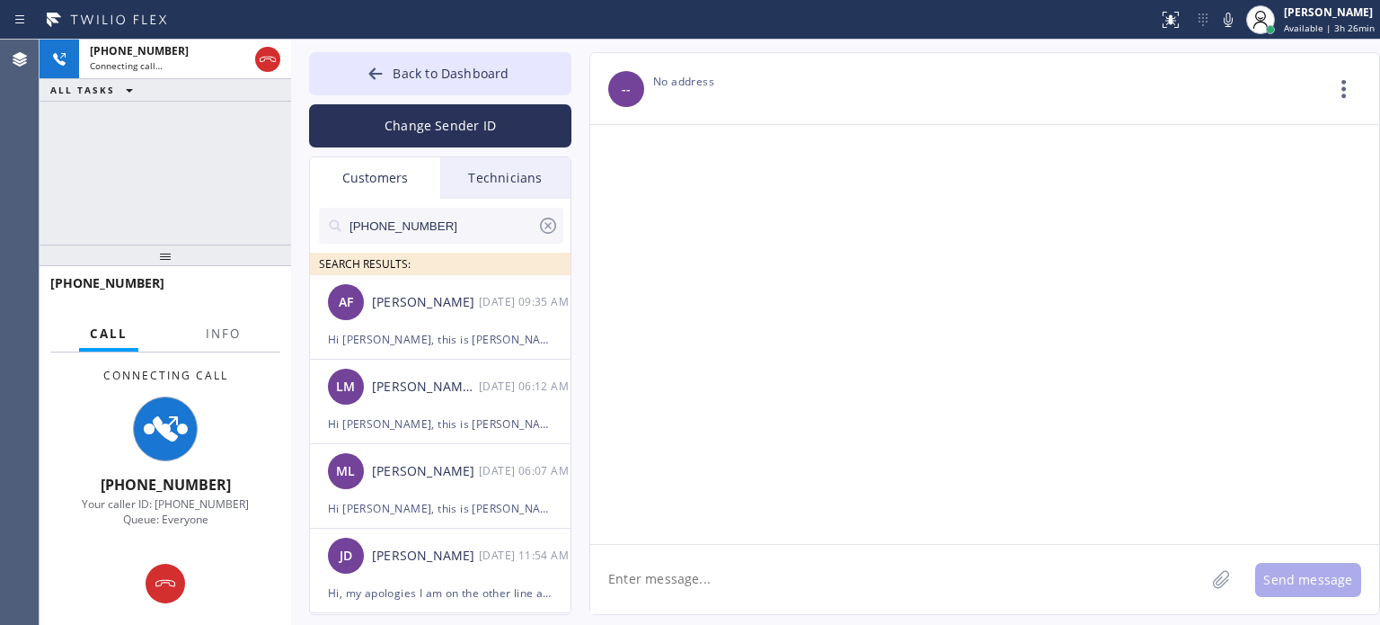
click at [404, 224] on input "[PHONE_NUMBER]" at bounding box center [443, 226] width 190 height 36
paste input "271-6974"
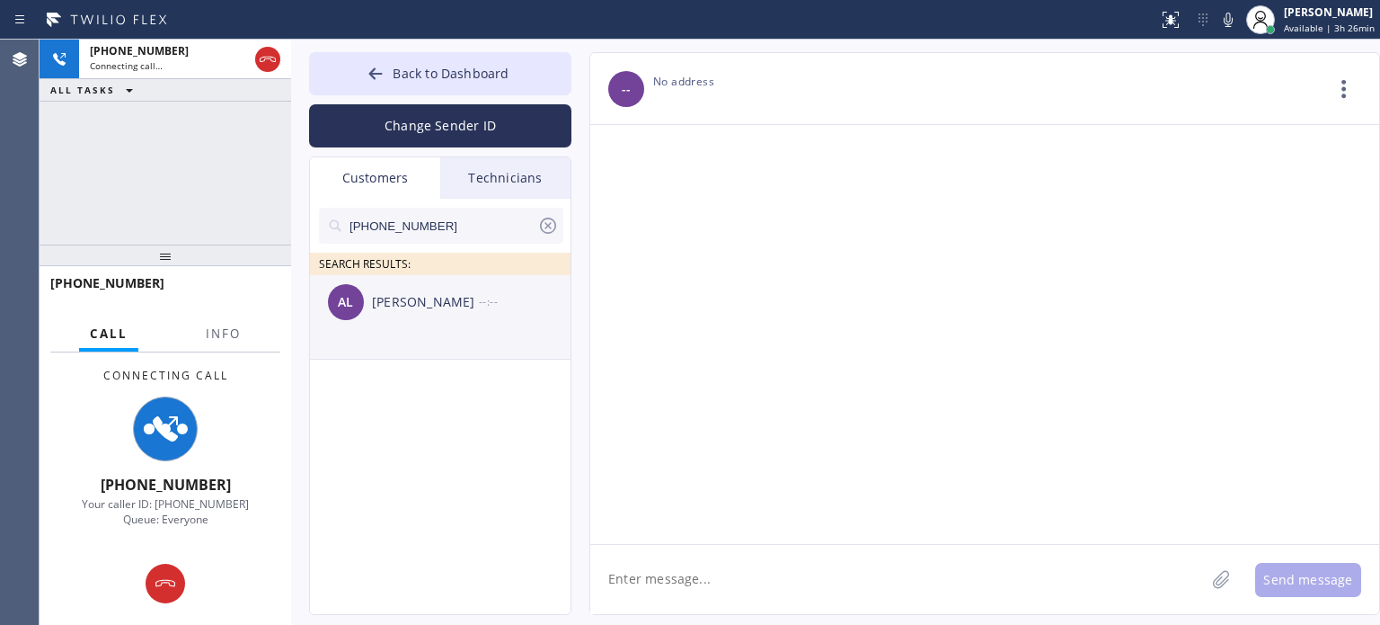
type input "[PHONE_NUMBER]"
click at [439, 309] on div "[PERSON_NAME]" at bounding box center [425, 302] width 107 height 21
drag, startPoint x: 699, startPoint y: 578, endPoint x: 706, endPoint y: 572, distance: 9.6
click at [701, 578] on textarea at bounding box center [897, 579] width 615 height 69
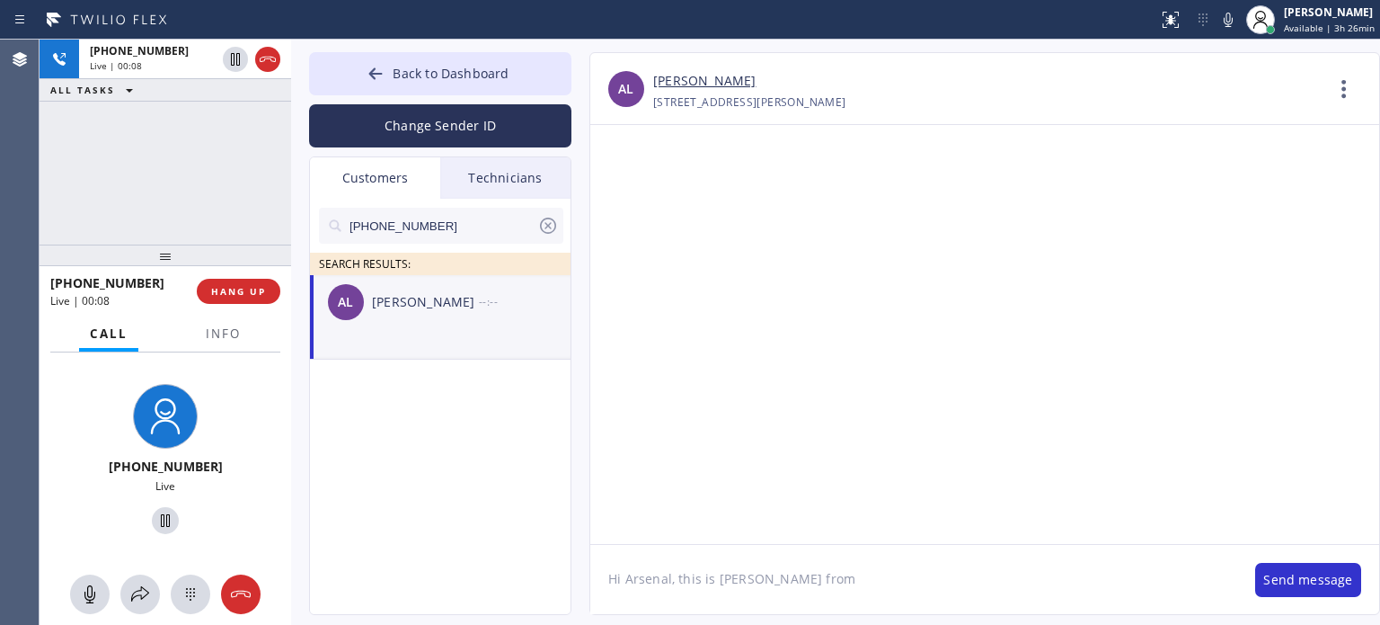
click at [1141, 294] on div at bounding box center [984, 334] width 789 height 419
click at [254, 283] on button "HANG UP" at bounding box center [239, 291] width 84 height 25
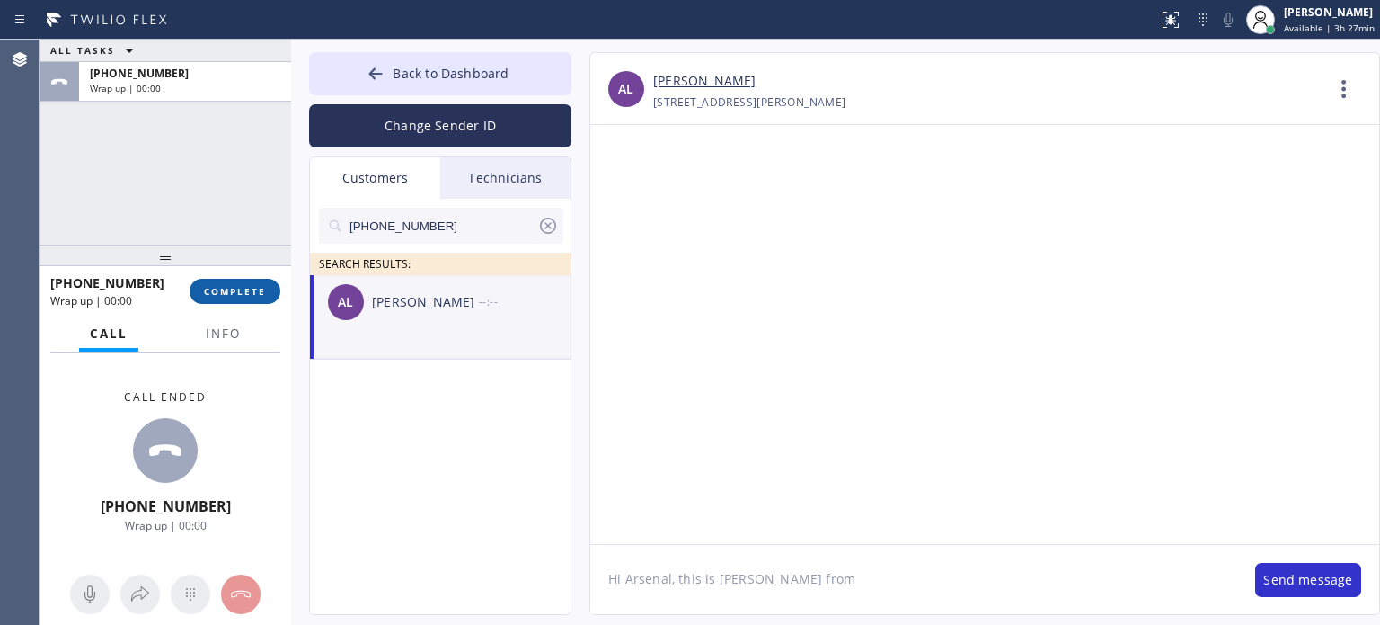
click at [253, 283] on button "COMPLETE" at bounding box center [235, 291] width 91 height 25
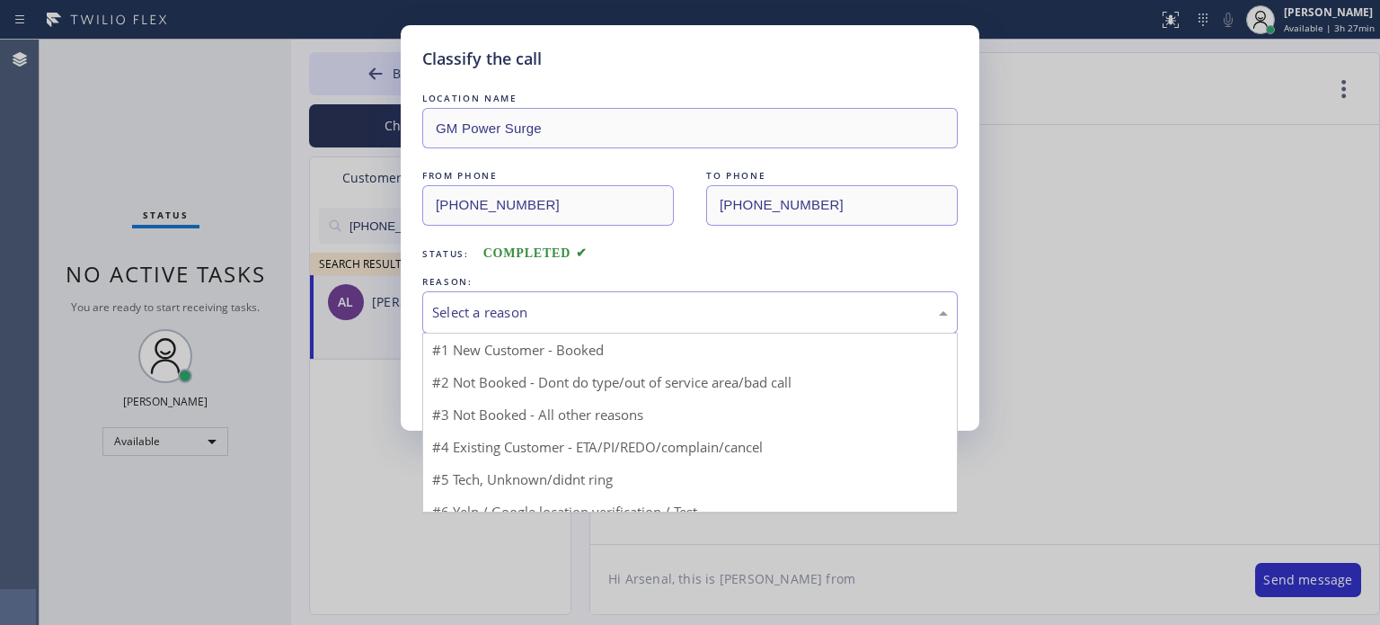
click at [501, 312] on div "Select a reason" at bounding box center [690, 312] width 516 height 21
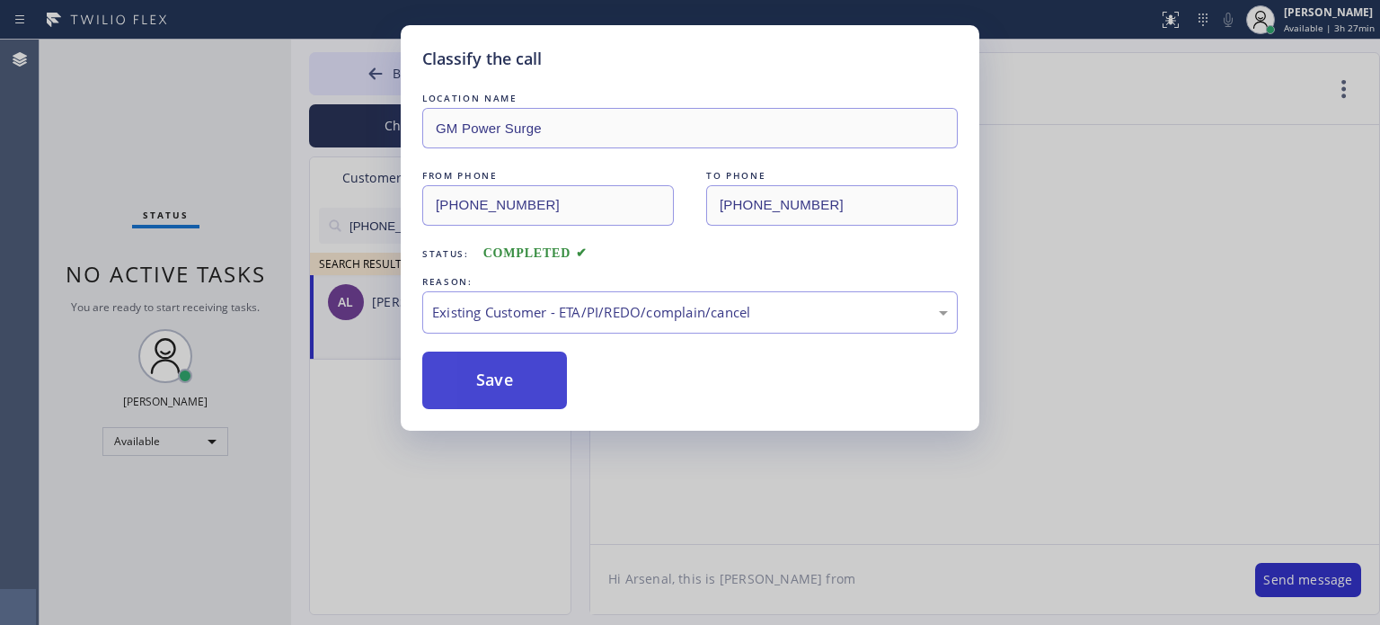
click at [547, 369] on button "Save" at bounding box center [494, 380] width 145 height 58
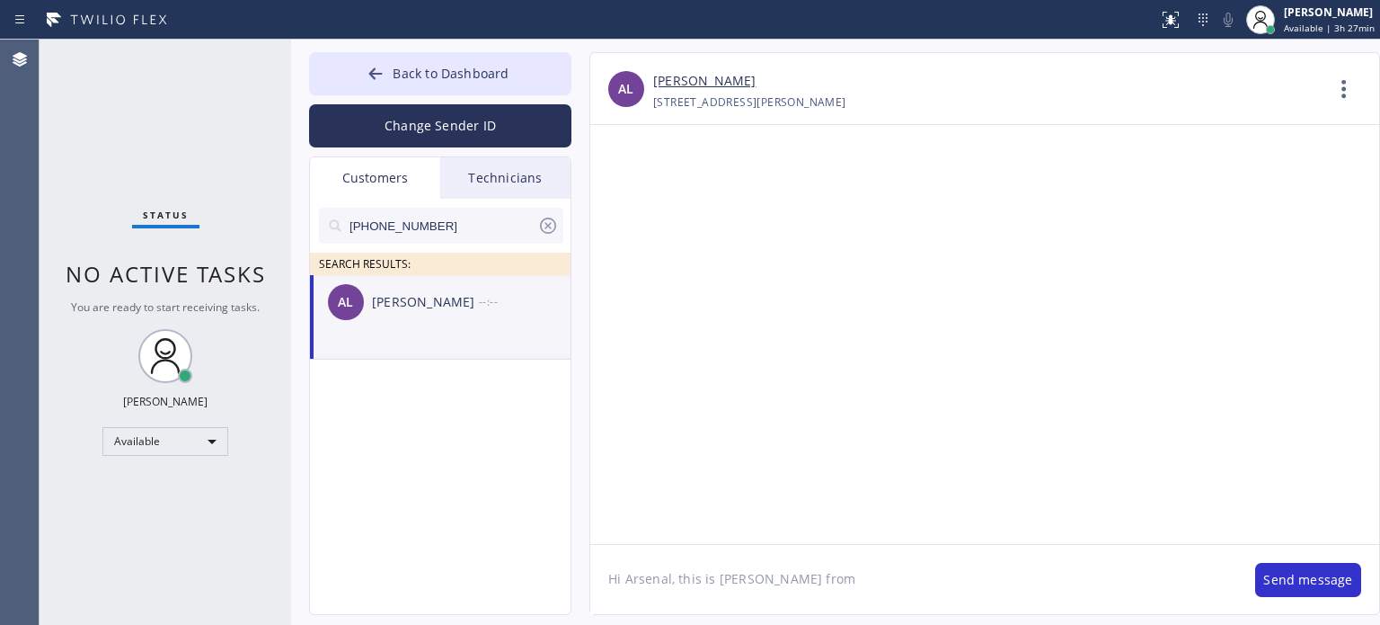
click at [1074, 588] on textarea "Hi Arsenal, this is [PERSON_NAME] from" at bounding box center [913, 579] width 647 height 69
click at [812, 571] on textarea "Hi Arsenal, this is [PERSON_NAME] from" at bounding box center [913, 579] width 647 height 69
click at [1120, 578] on textarea "Hi Arsenal, this is [PERSON_NAME] from GM Power, I just called you to check if …" at bounding box center [913, 579] width 647 height 69
click at [1172, 582] on textarea "Hi Arsenal, this is [PERSON_NAME] from GM Power, I just called you to check if …" at bounding box center [913, 579] width 647 height 69
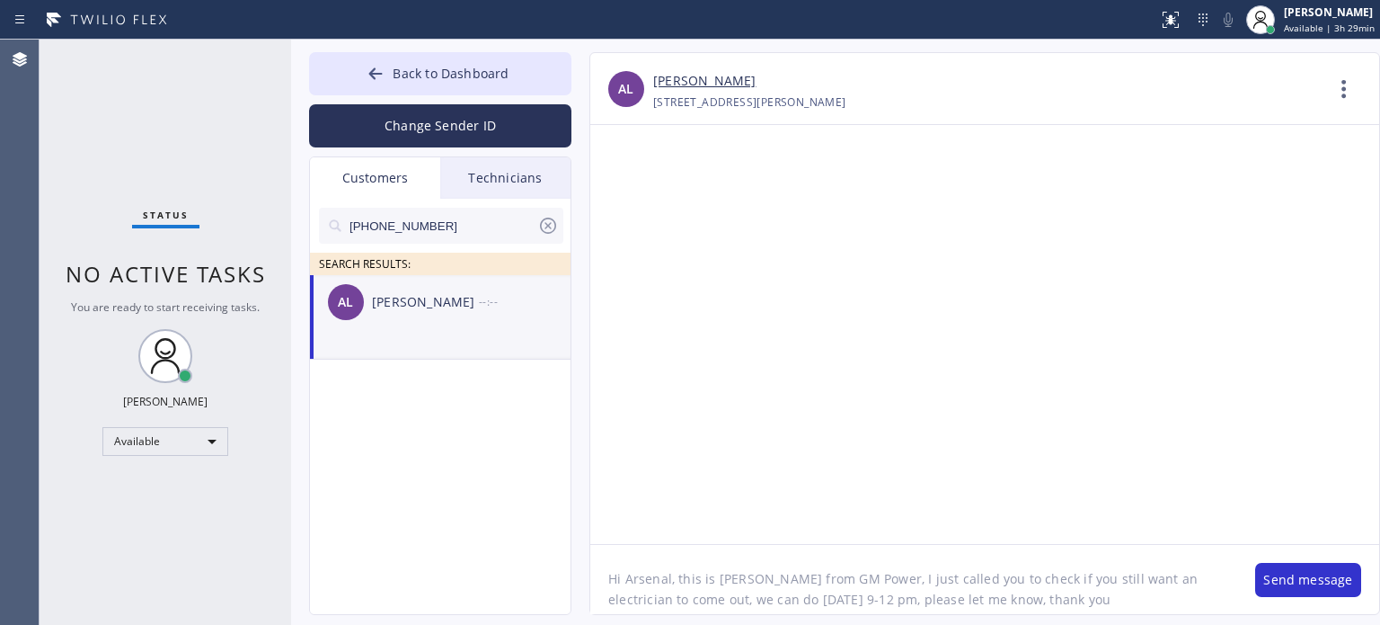
type textarea "Hi Arsenal, this is [PERSON_NAME] from GM Power, I just called you to check if …"
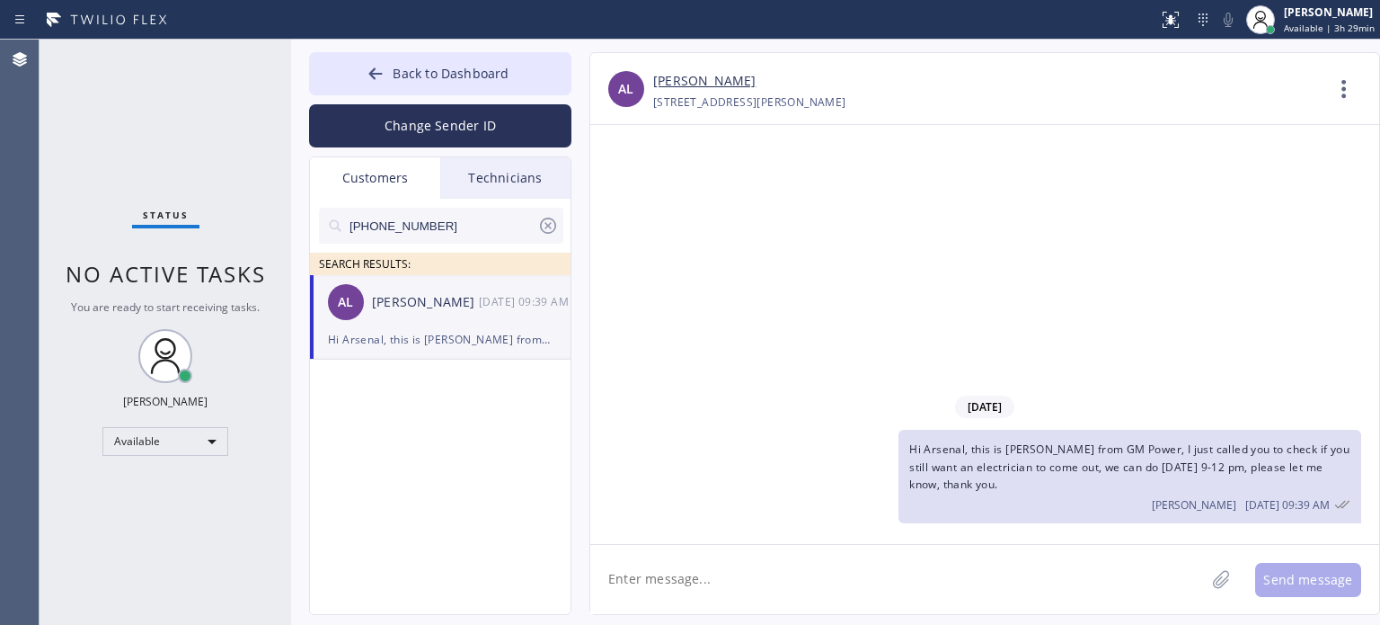
click at [555, 226] on icon at bounding box center [548, 225] width 16 height 16
click at [379, 178] on div "Customers" at bounding box center [375, 177] width 130 height 41
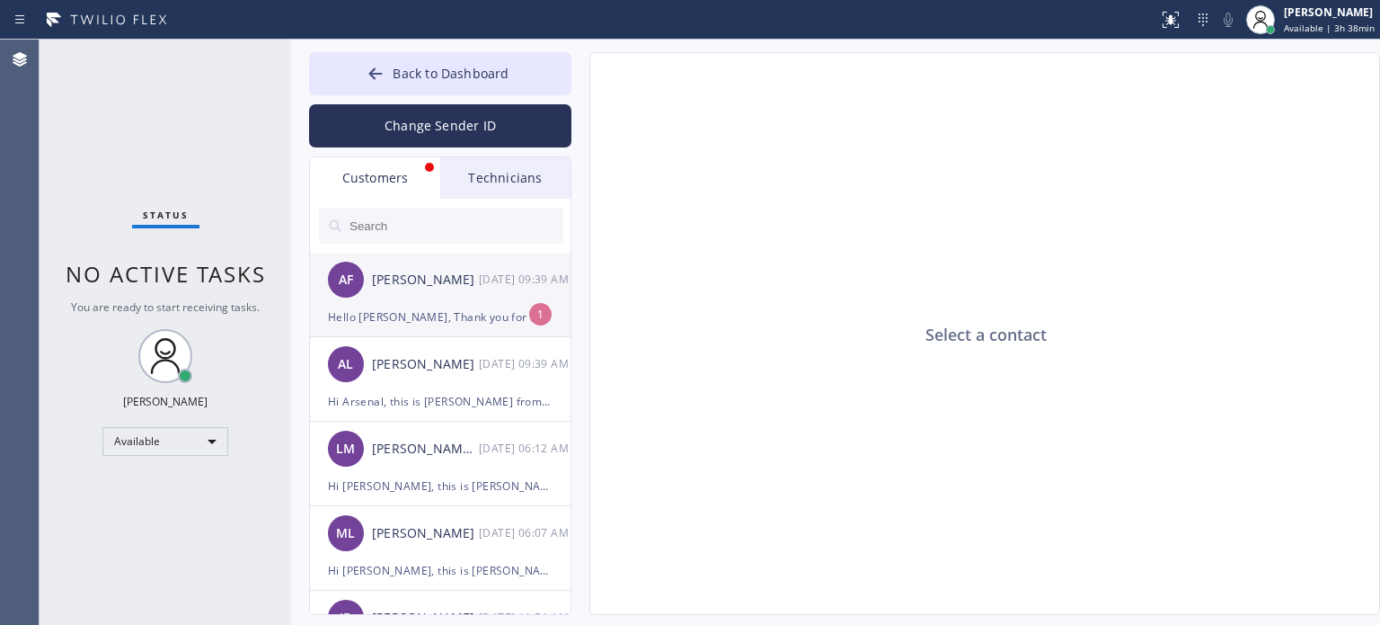
click at [408, 291] on div "AF [PERSON_NAME] [DATE] 09:39 AM" at bounding box center [441, 280] width 262 height 54
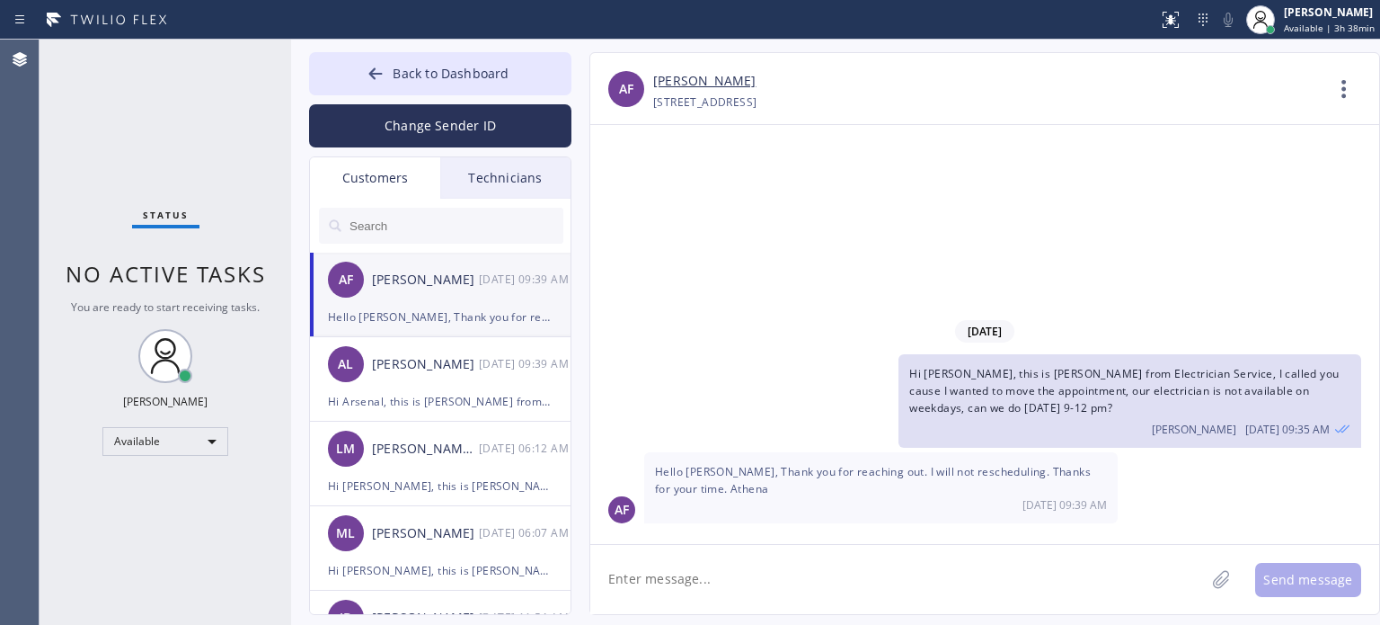
click at [890, 582] on textarea at bounding box center [897, 579] width 615 height 69
type textarea "got it, thank you for letting me know"
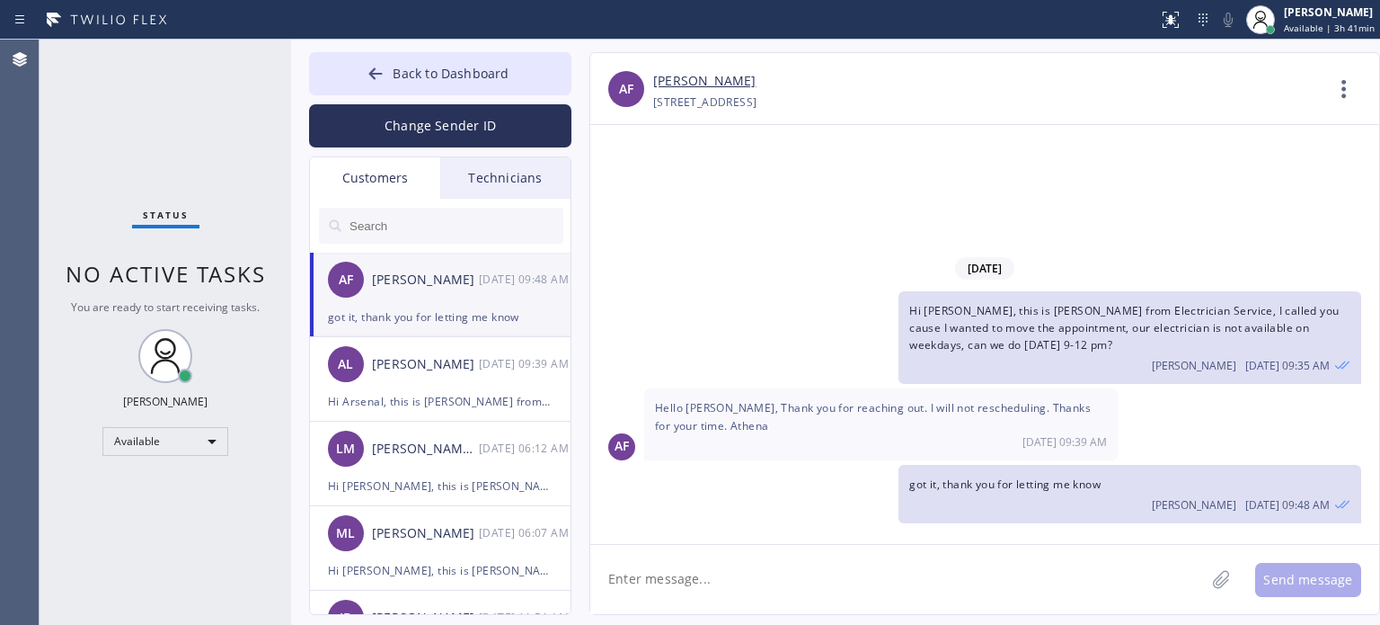
click at [1227, 178] on div "[DATE] Hi [PERSON_NAME], this is [PERSON_NAME] from Electrician Service, I call…" at bounding box center [984, 334] width 789 height 419
click at [432, 73] on span "Back to Dashboard" at bounding box center [451, 73] width 116 height 17
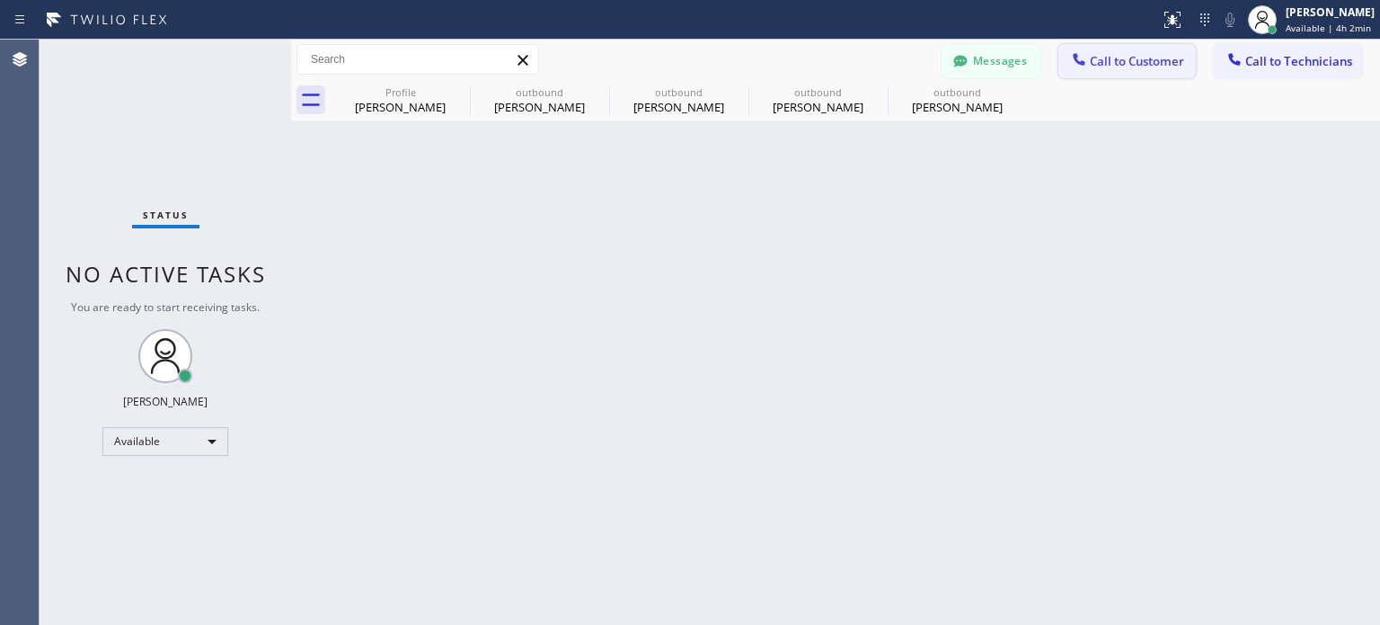
click at [1122, 69] on button "Call to Customer" at bounding box center [1128, 61] width 138 height 34
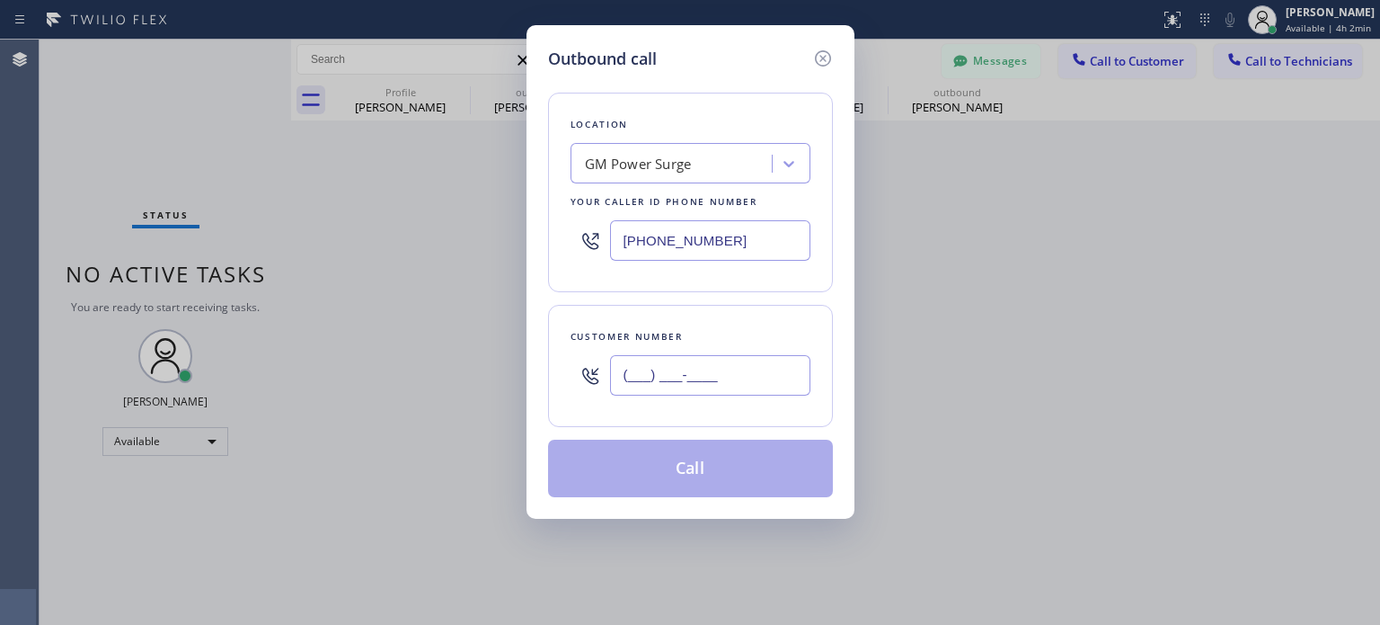
click at [742, 381] on input "(___) ___-____" at bounding box center [710, 375] width 200 height 40
paste input "972) 339-2488"
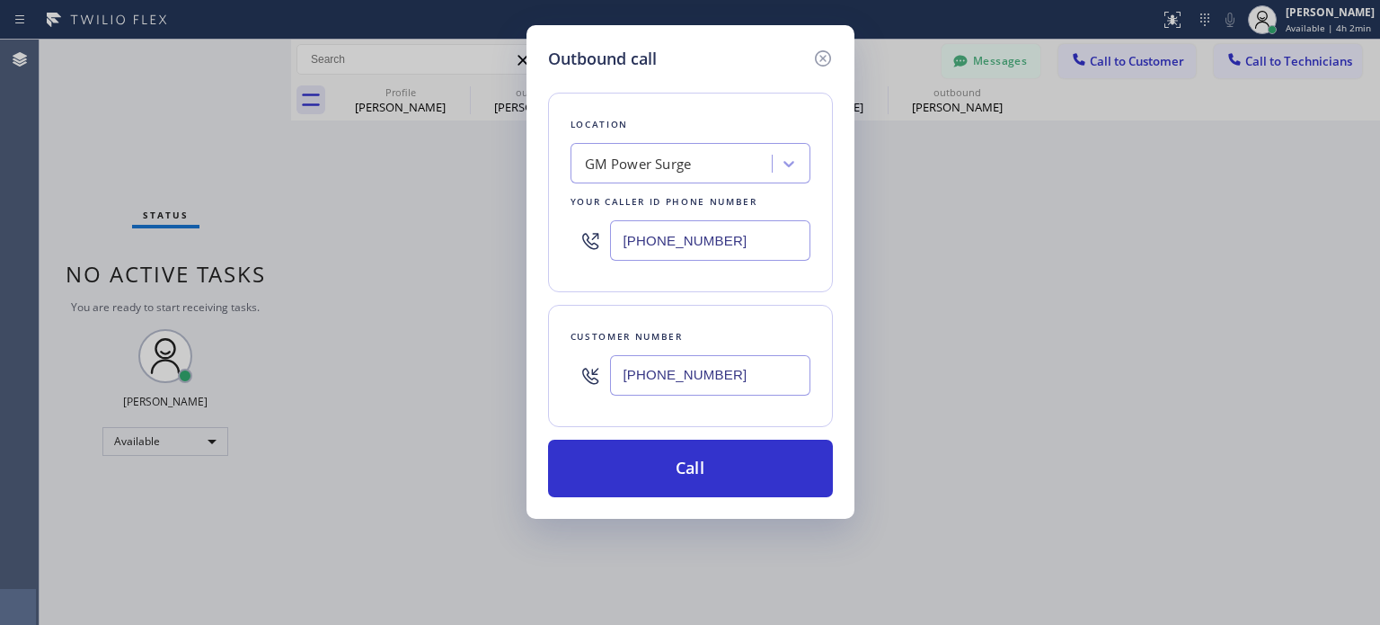
type input "[PHONE_NUMBER]"
click at [711, 233] on input "[PHONE_NUMBER]" at bounding box center [710, 240] width 200 height 40
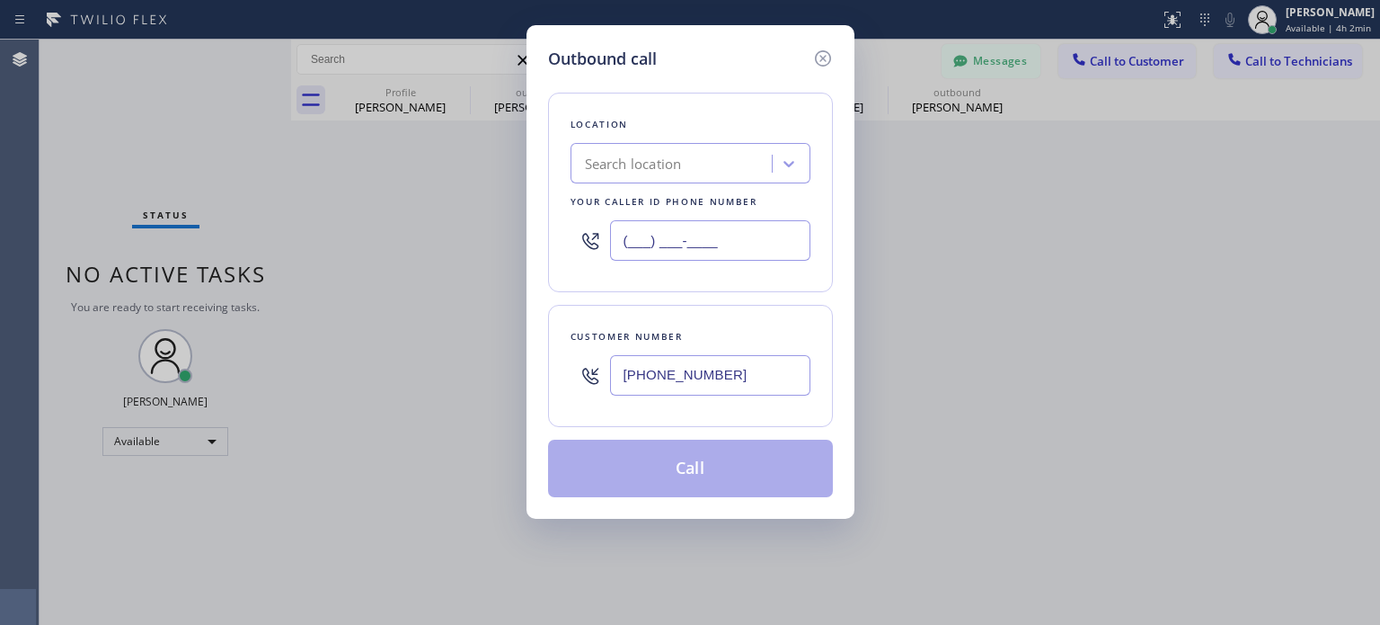
type input "(___) ___-____"
click at [700, 169] on div "Search location" at bounding box center [674, 163] width 196 height 31
paste input "City Electricians"
type input "City Electricians"
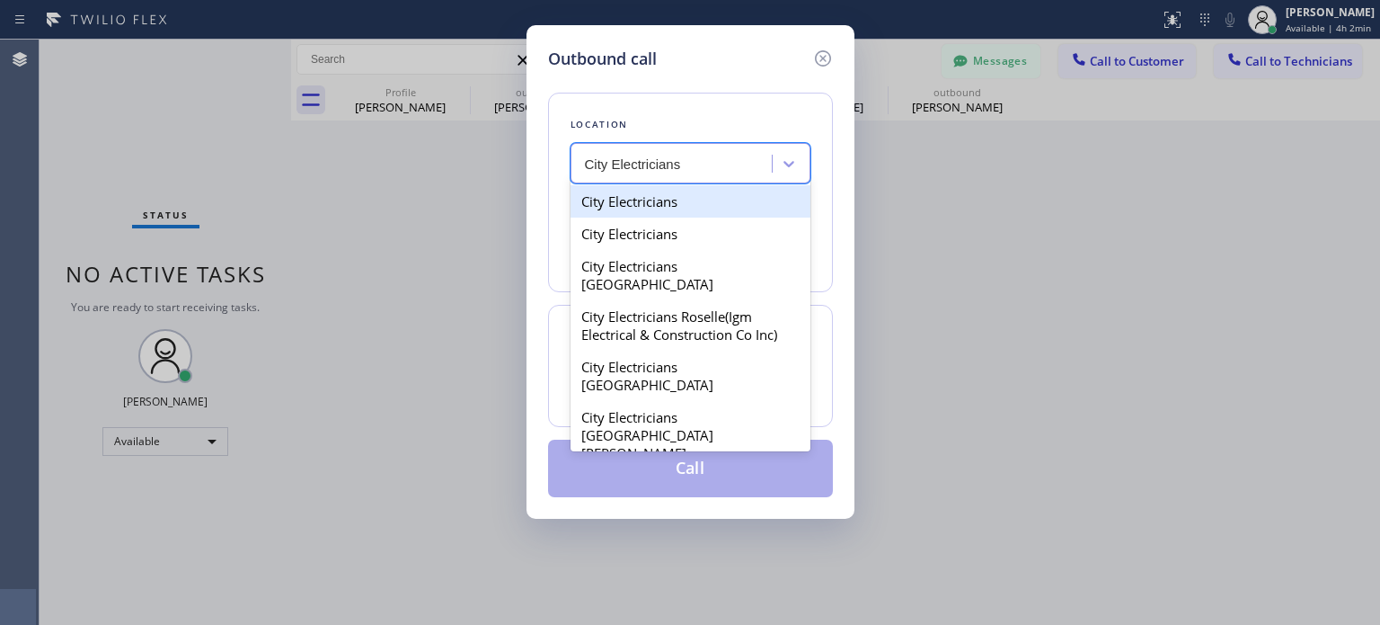
click at [659, 207] on div "City Electricians" at bounding box center [691, 201] width 240 height 32
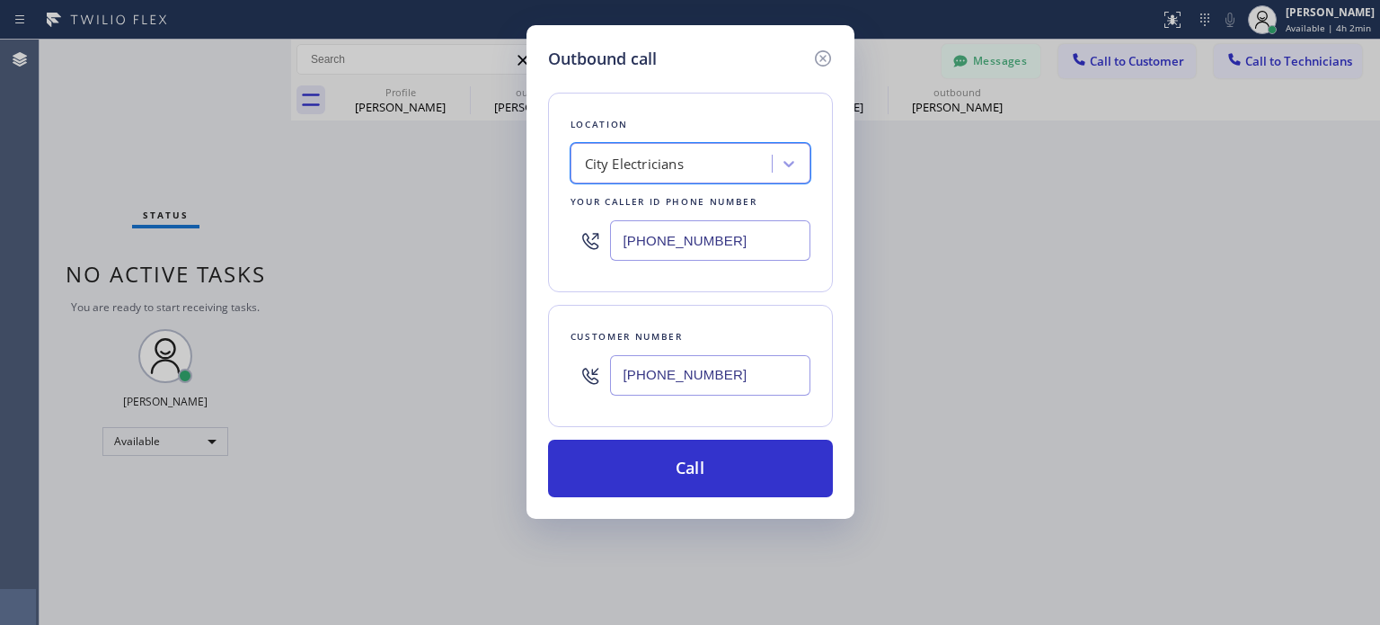
click at [662, 158] on div "City Electricians" at bounding box center [634, 164] width 99 height 21
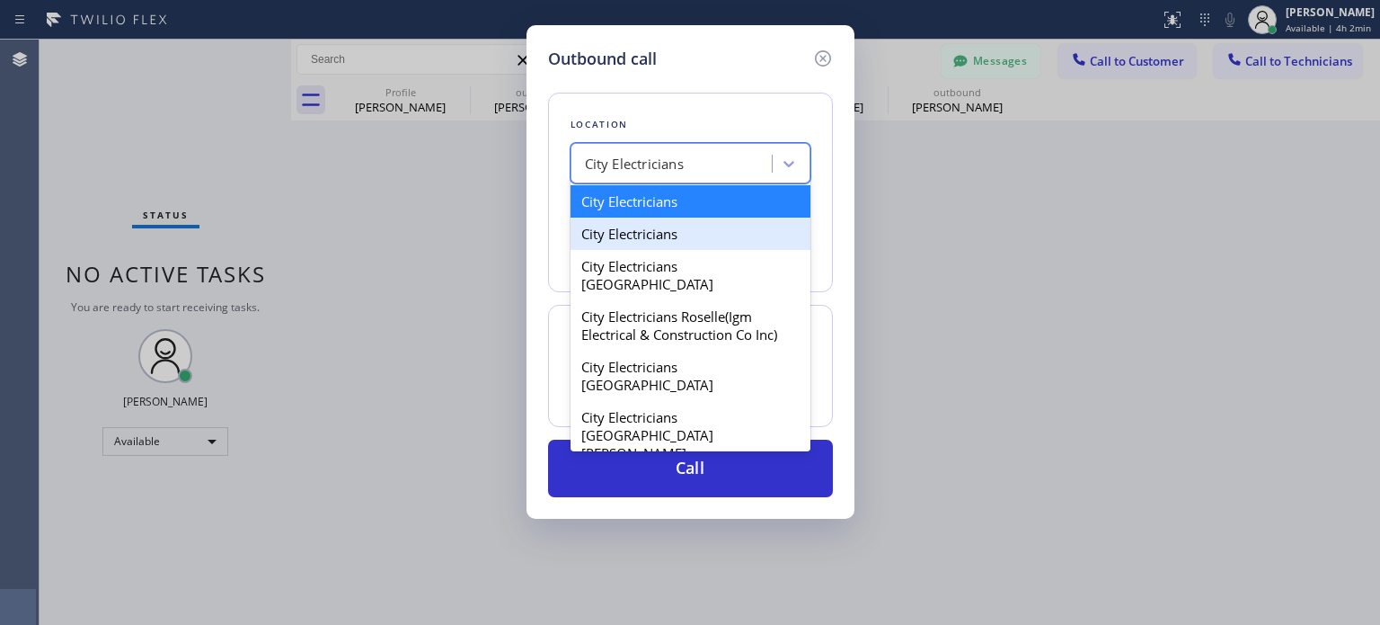
click at [661, 239] on div "City Electricians" at bounding box center [691, 233] width 240 height 32
type input "[PHONE_NUMBER]"
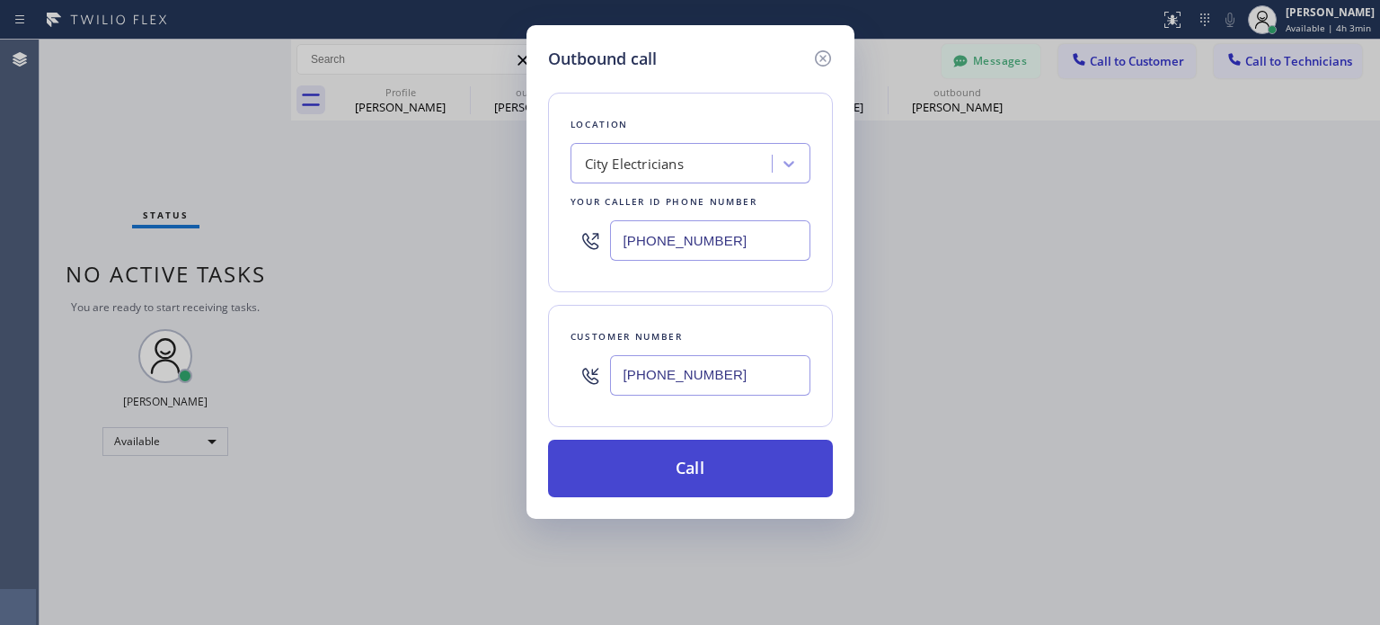
click at [683, 470] on button "Call" at bounding box center [690, 468] width 285 height 58
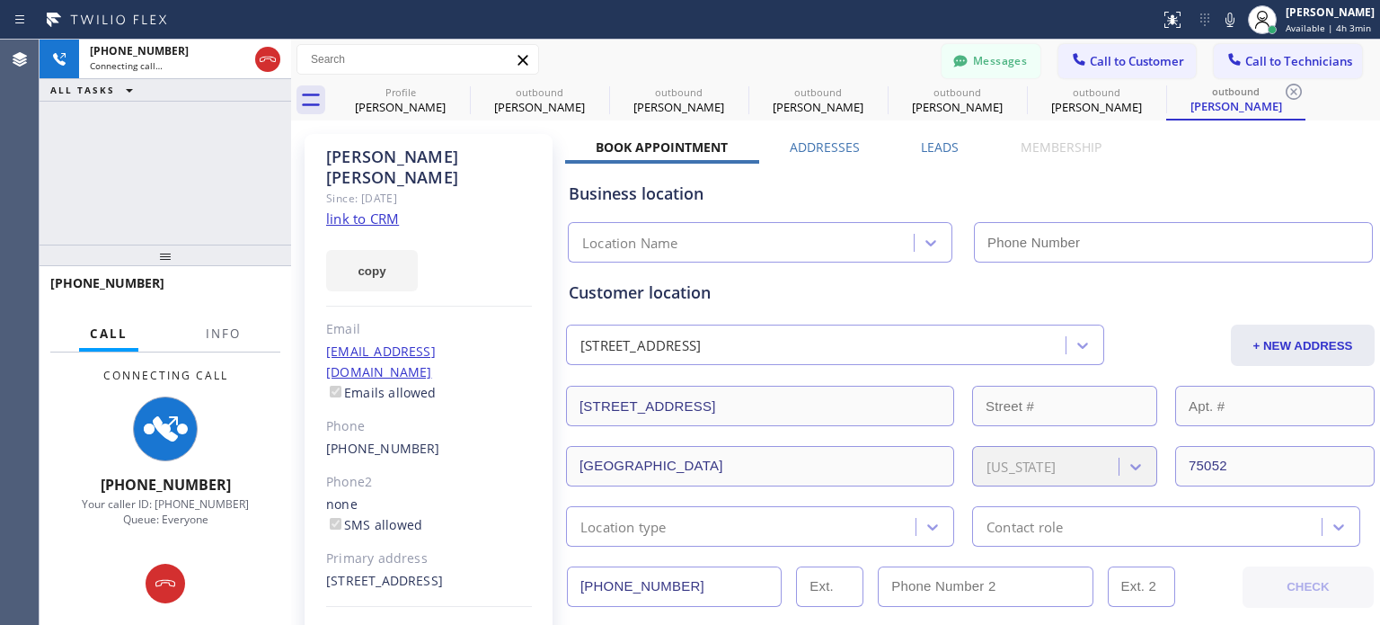
type input "[PHONE_NUMBER]"
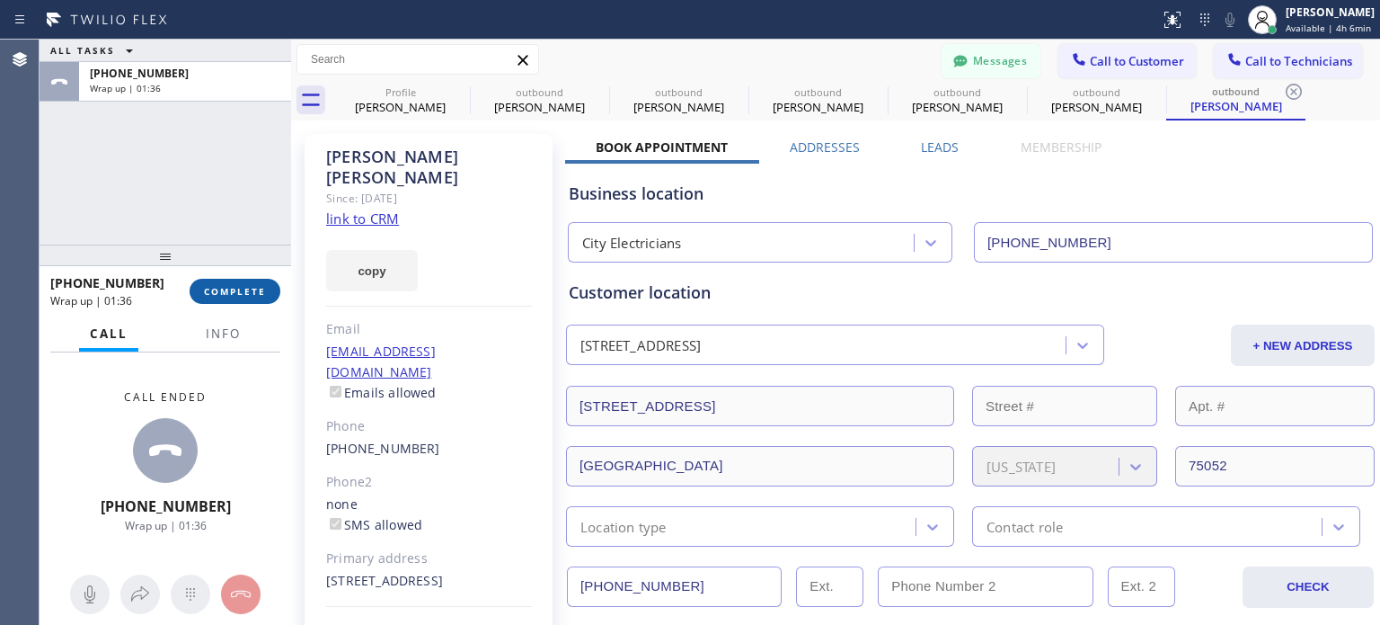
click at [219, 290] on span "COMPLETE" at bounding box center [235, 291] width 62 height 13
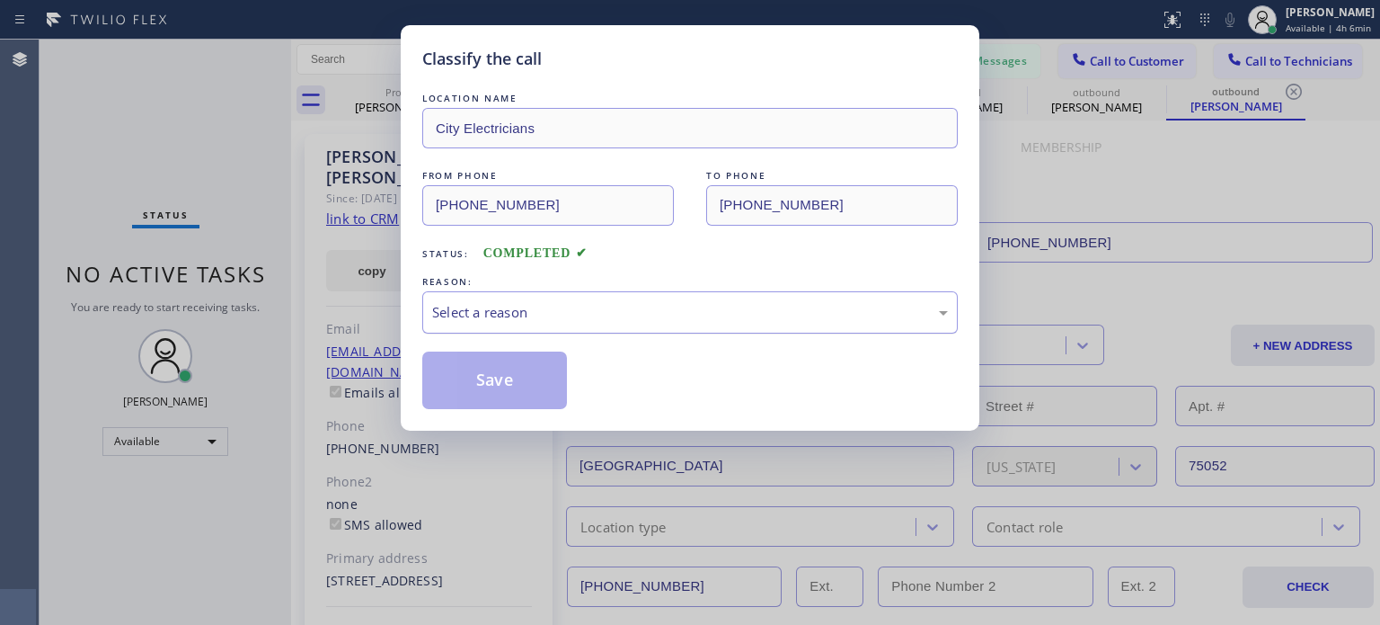
click at [639, 312] on div "Select a reason" at bounding box center [690, 312] width 516 height 21
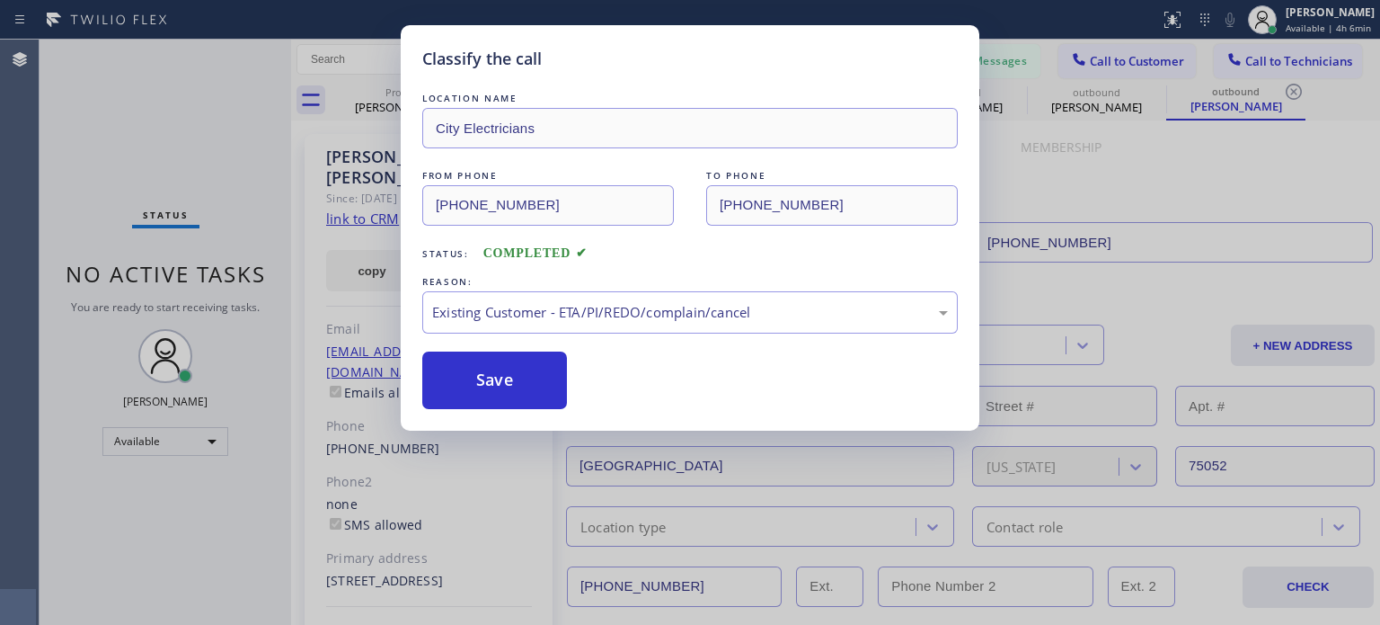
drag, startPoint x: 554, startPoint y: 379, endPoint x: 804, endPoint y: 237, distance: 288.2
click at [555, 378] on button "Save" at bounding box center [494, 380] width 145 height 58
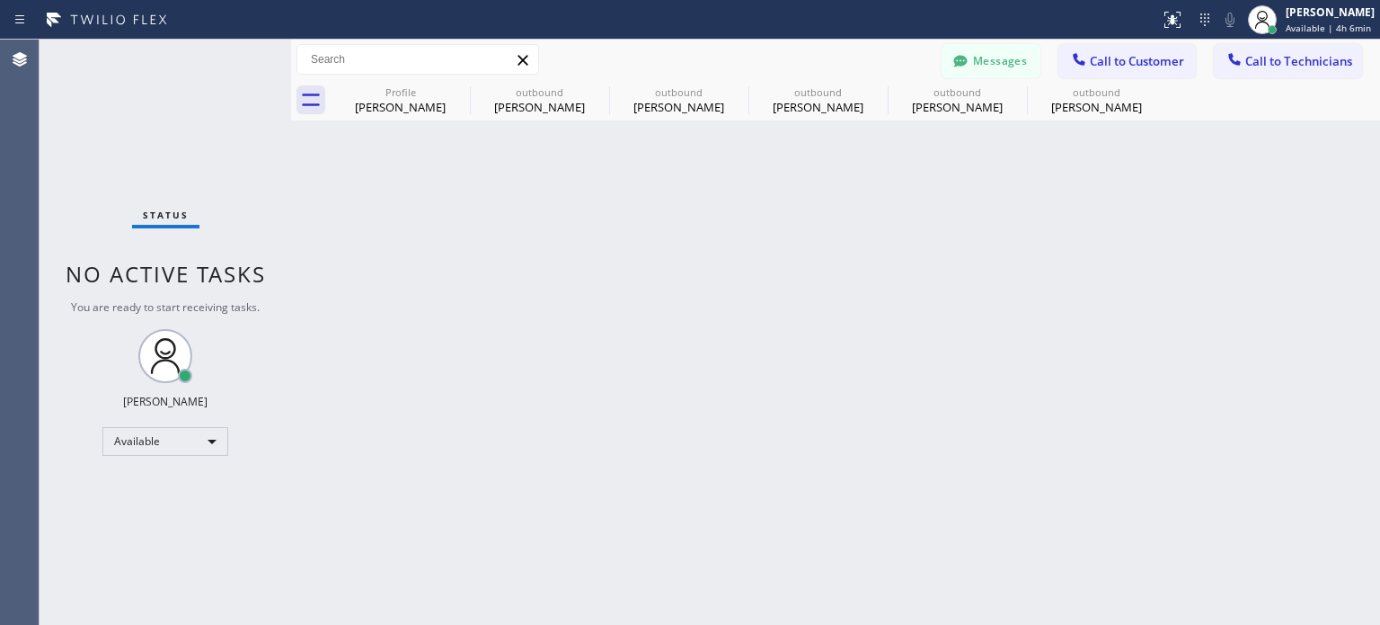
click at [1071, 64] on icon at bounding box center [1079, 59] width 18 height 18
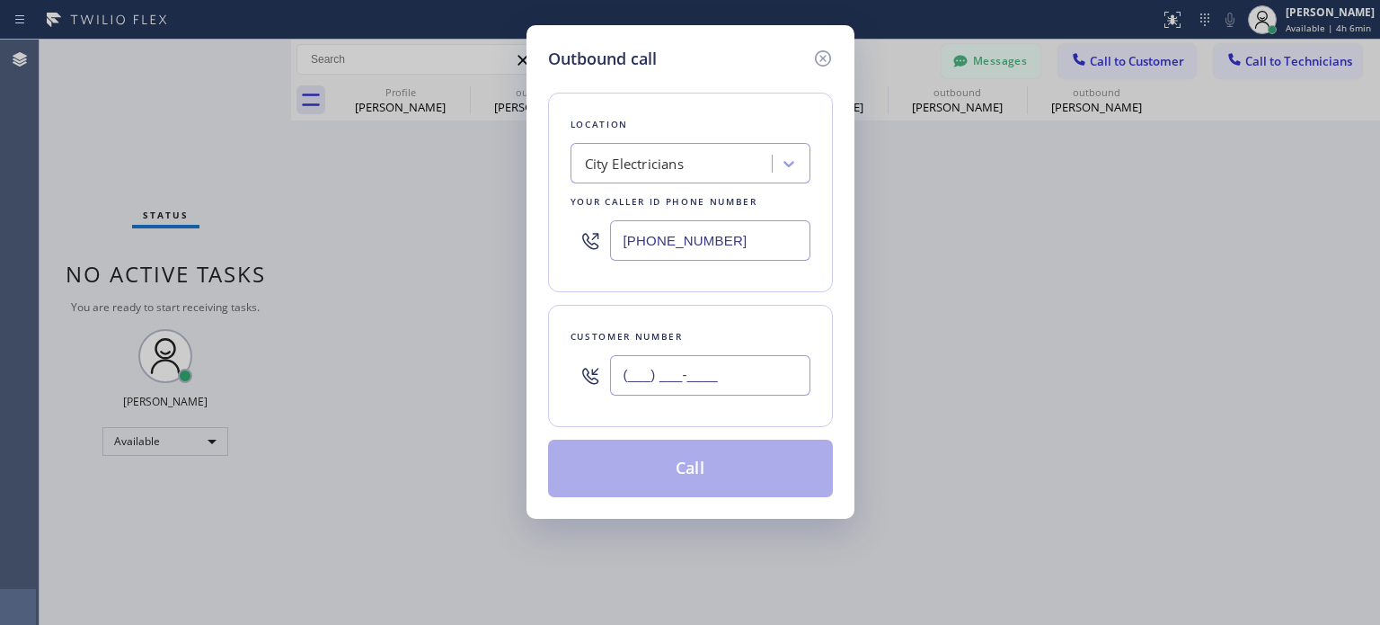
click at [737, 380] on input "(___) ___-____" at bounding box center [710, 375] width 200 height 40
paste input "908) 858-6935"
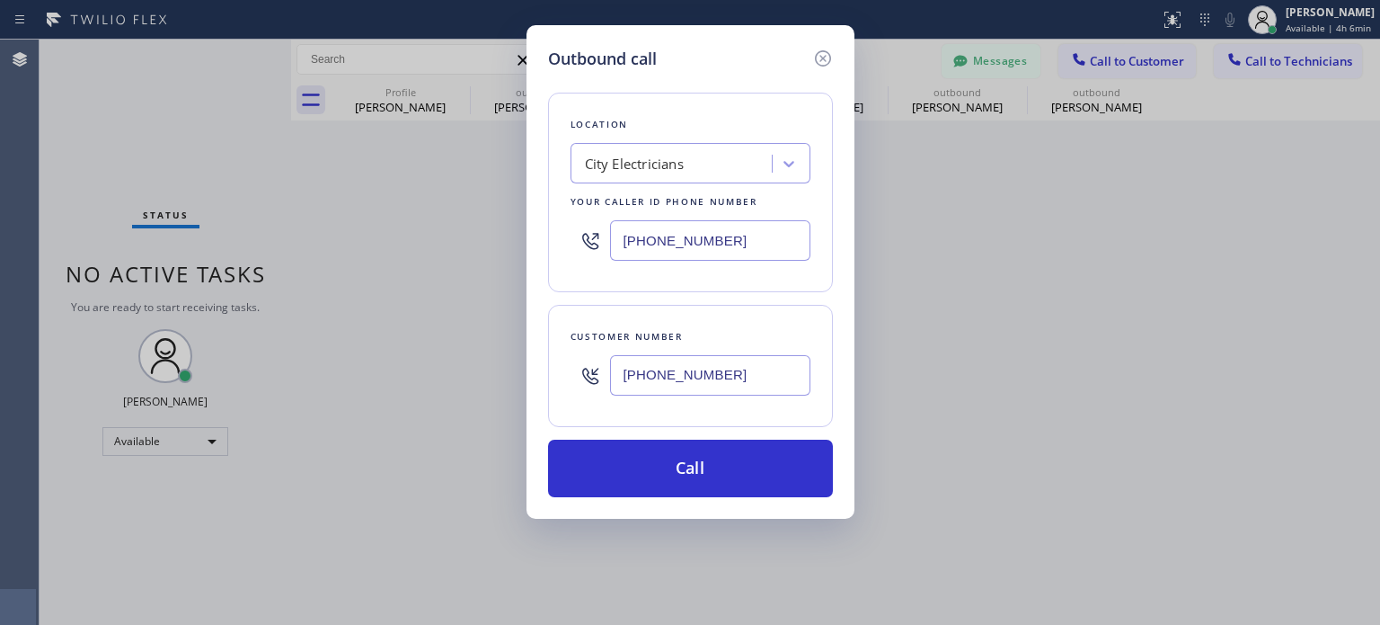
type input "[PHONE_NUMBER]"
click at [710, 235] on input "[PHONE_NUMBER]" at bounding box center [710, 240] width 200 height 40
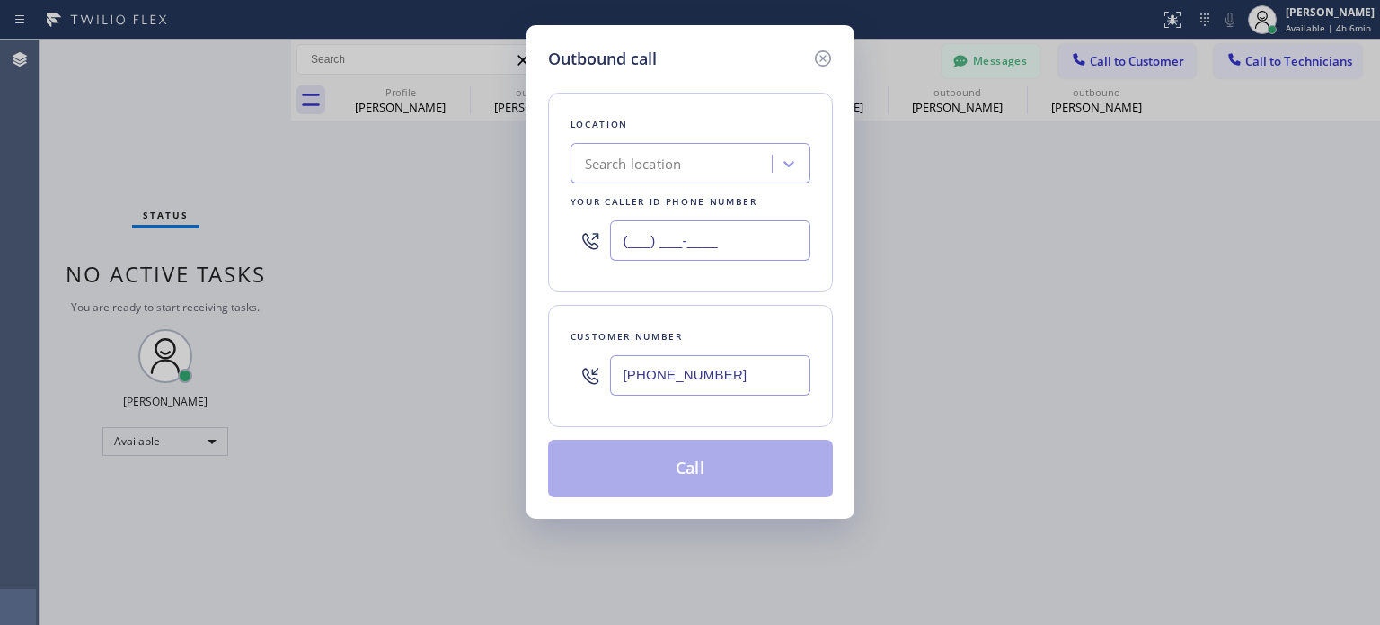
type input "(___) ___-____"
click at [684, 162] on div "Search location" at bounding box center [674, 163] width 196 height 31
paste input "[PERSON_NAME] & Son"
type input "[PERSON_NAME] & Son"
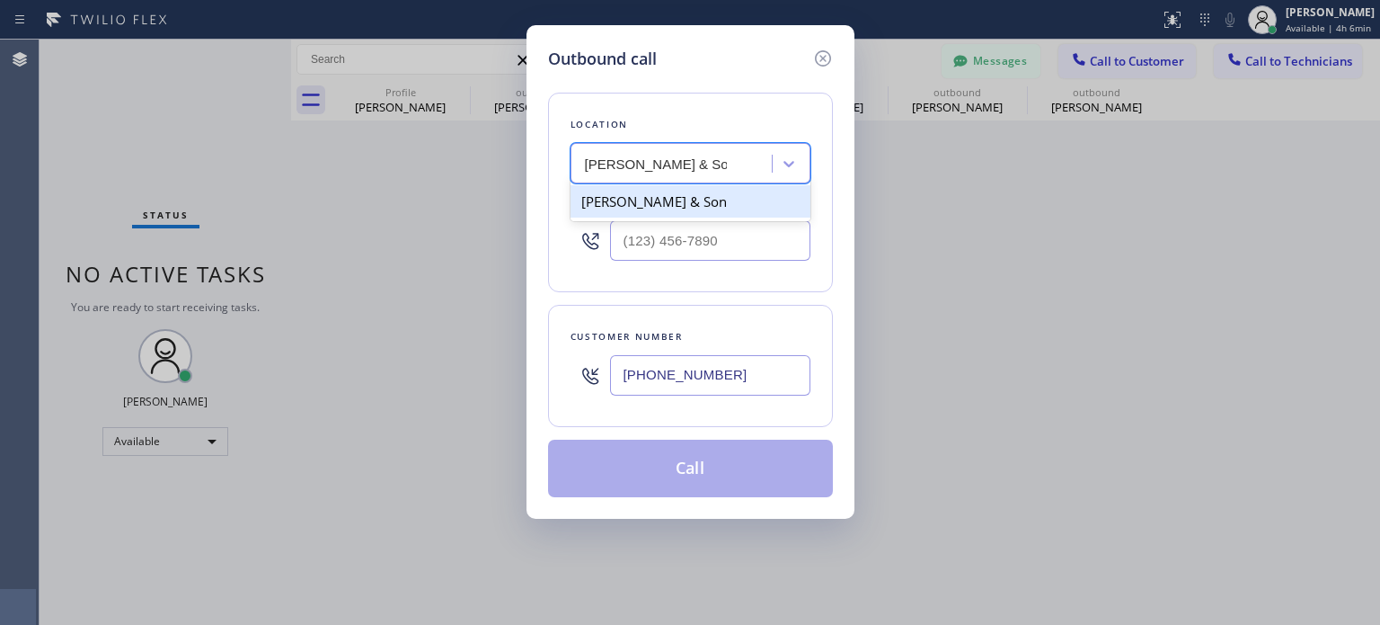
click at [690, 209] on div "[PERSON_NAME] & Son" at bounding box center [691, 201] width 240 height 32
type input "[PHONE_NUMBER]"
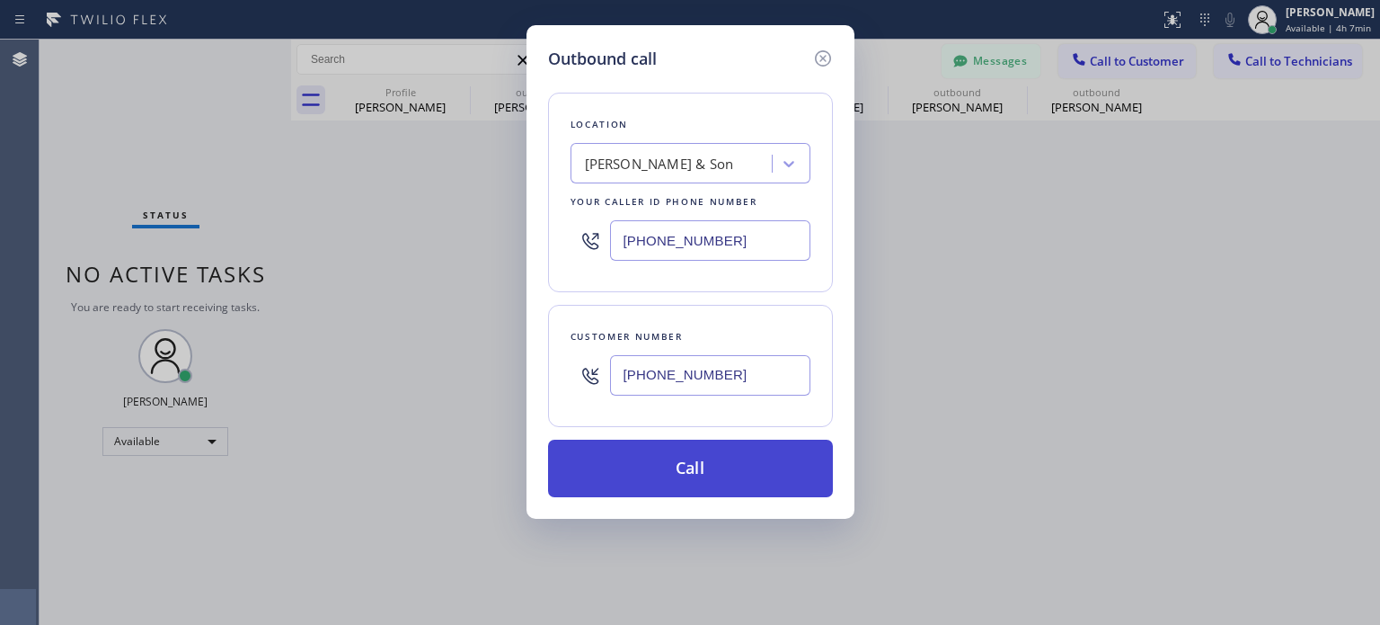
click at [712, 458] on button "Call" at bounding box center [690, 468] width 285 height 58
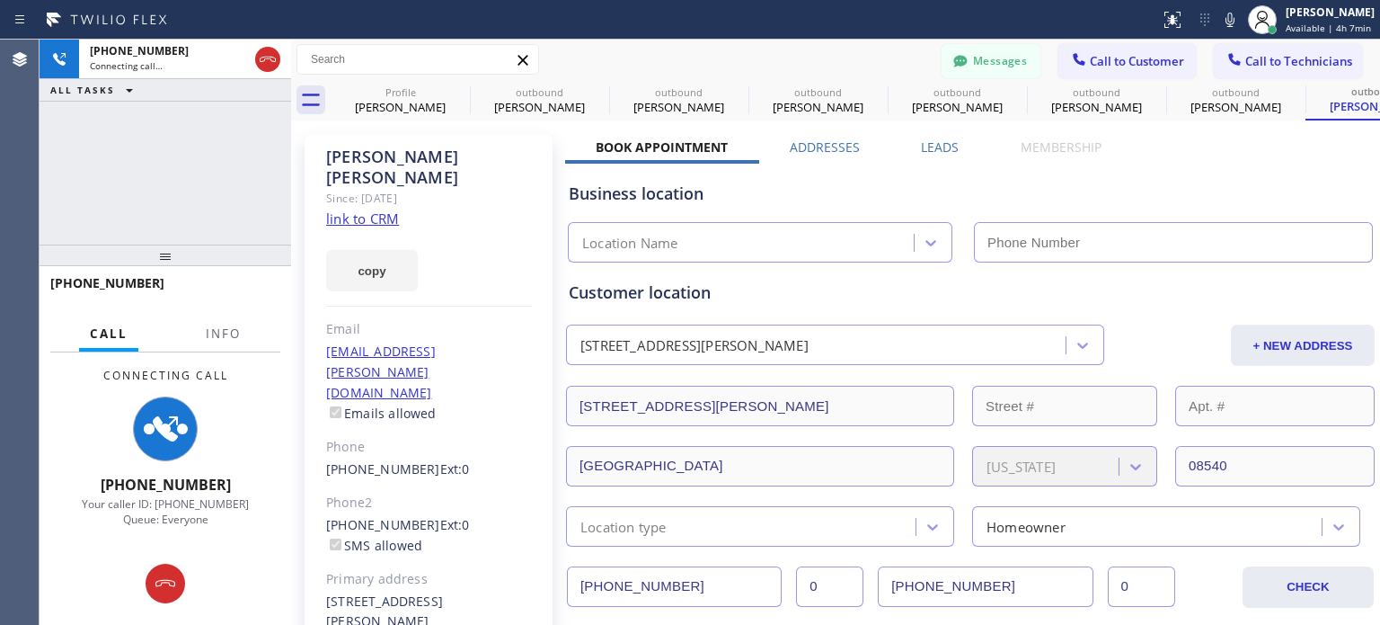
type input "[PHONE_NUMBER]"
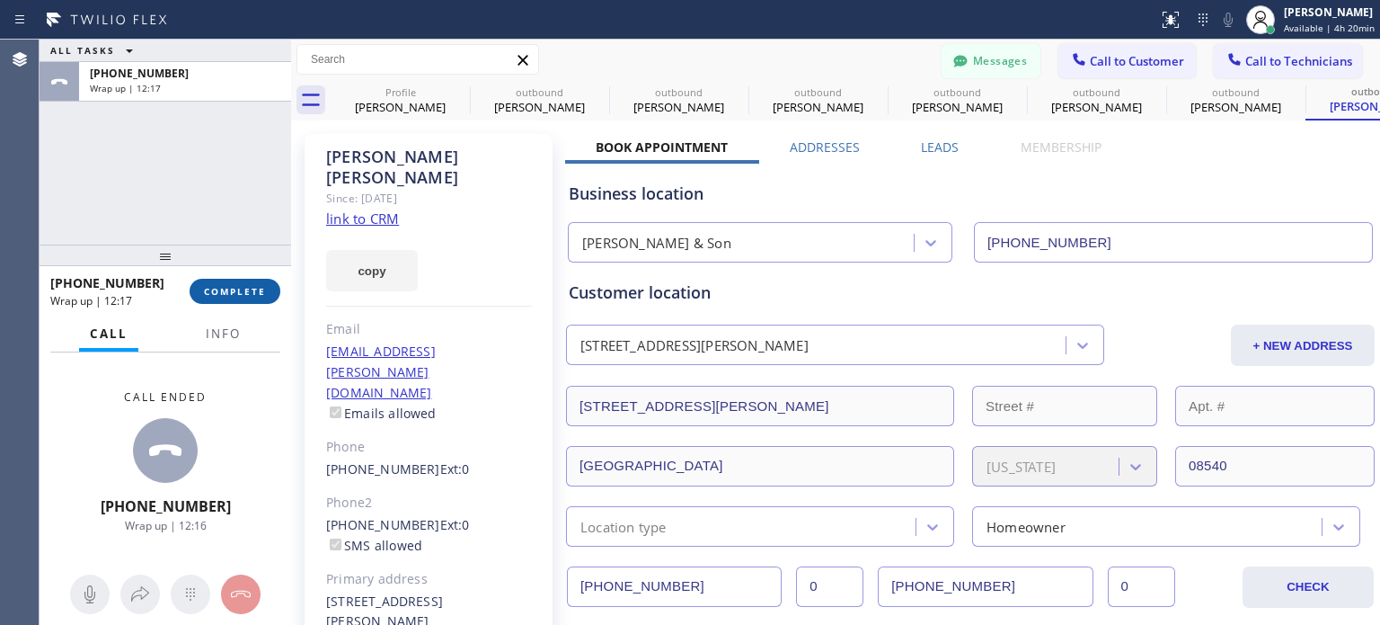
click at [212, 290] on span "COMPLETE" at bounding box center [235, 291] width 62 height 13
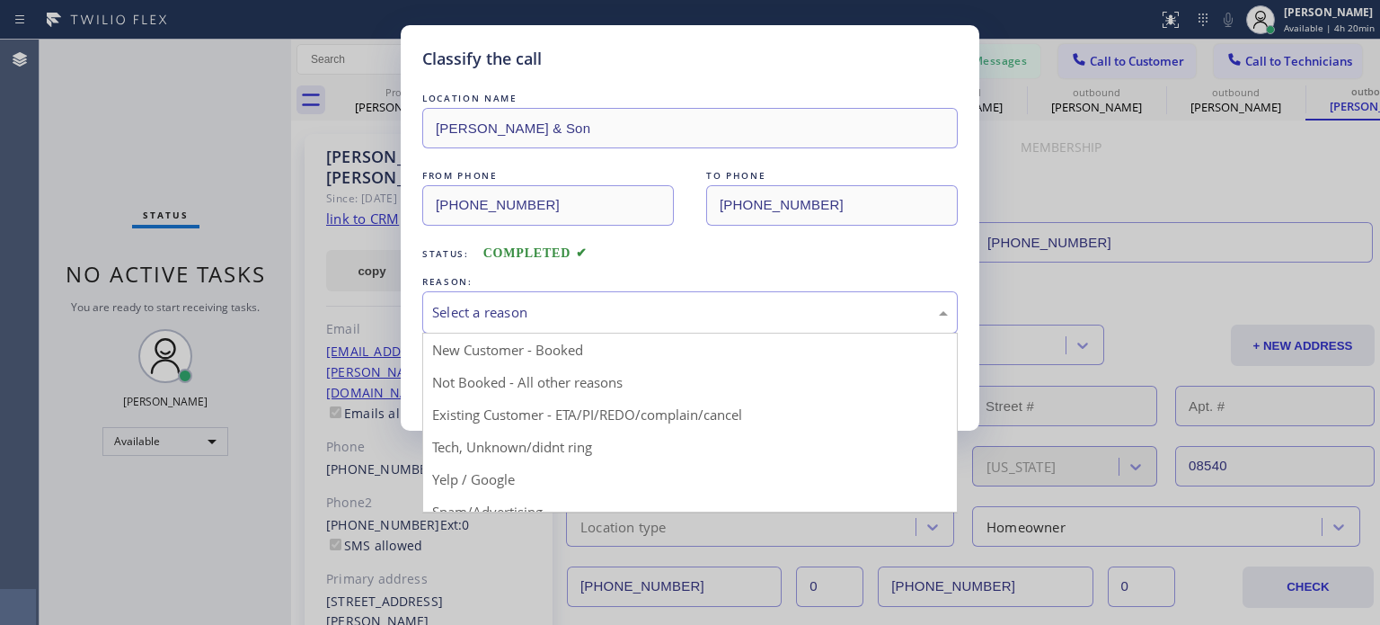
click at [566, 307] on div "Select a reason" at bounding box center [690, 312] width 516 height 21
drag, startPoint x: 559, startPoint y: 413, endPoint x: 543, endPoint y: 402, distance: 19.4
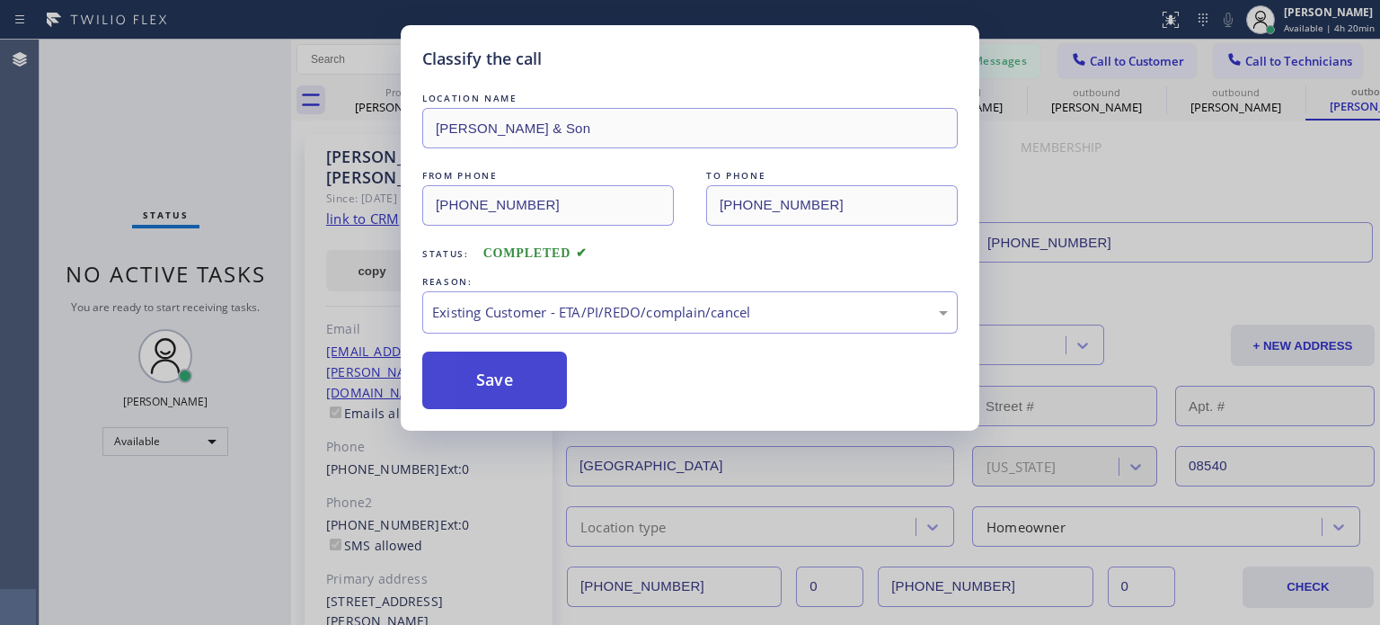
click at [525, 384] on button "Save" at bounding box center [494, 380] width 145 height 58
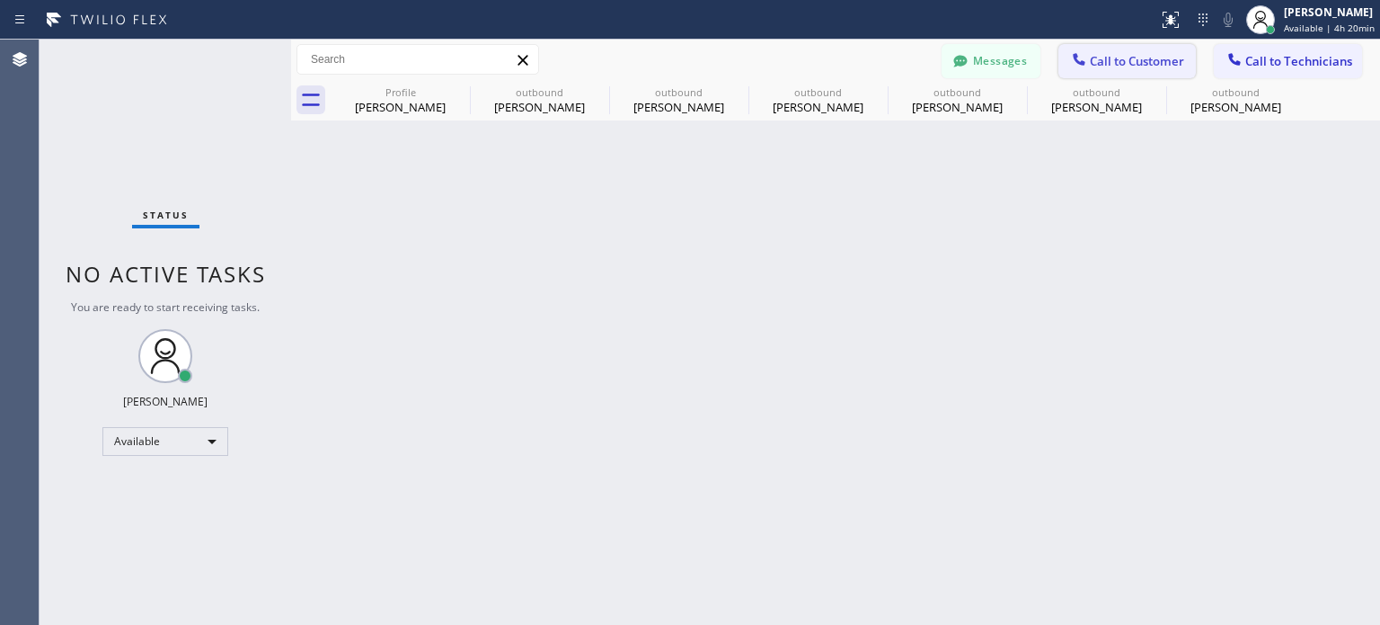
click at [1141, 67] on span "Call to Customer" at bounding box center [1137, 61] width 94 height 16
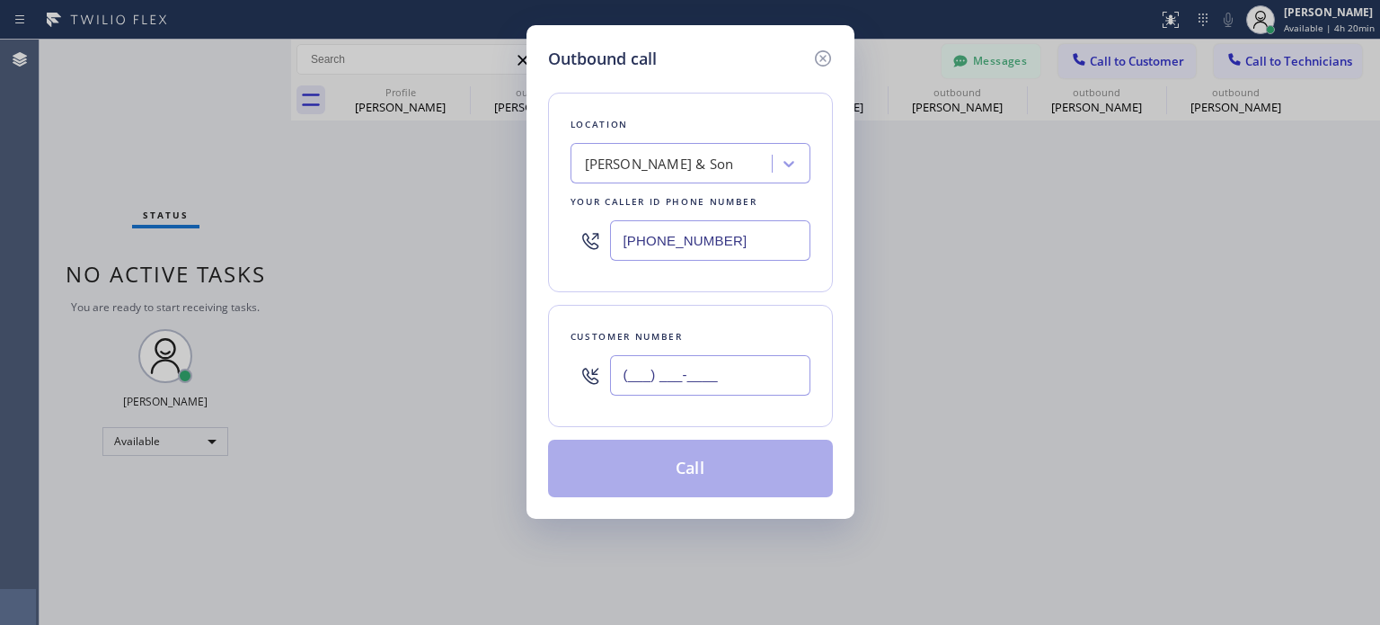
click at [646, 381] on input "(___) ___-____" at bounding box center [710, 375] width 200 height 40
paste input "215) 360-4211"
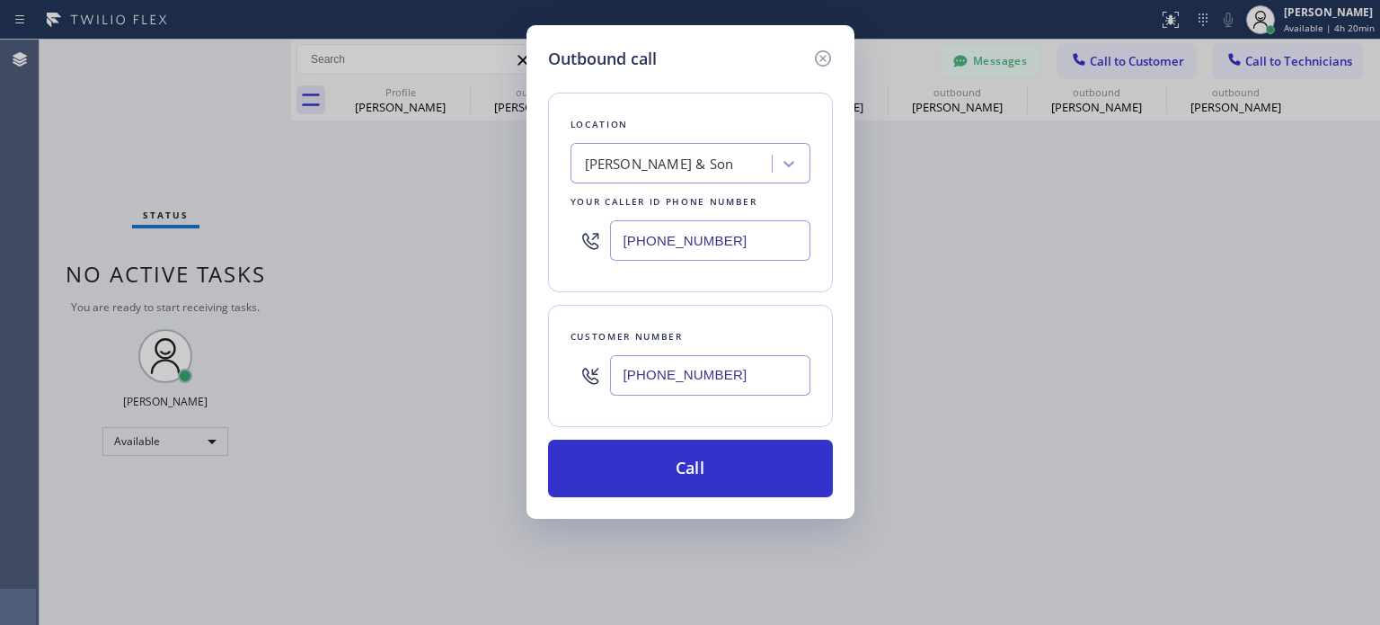
type input "[PHONE_NUMBER]"
click at [697, 253] on input "[PHONE_NUMBER]" at bounding box center [710, 240] width 200 height 40
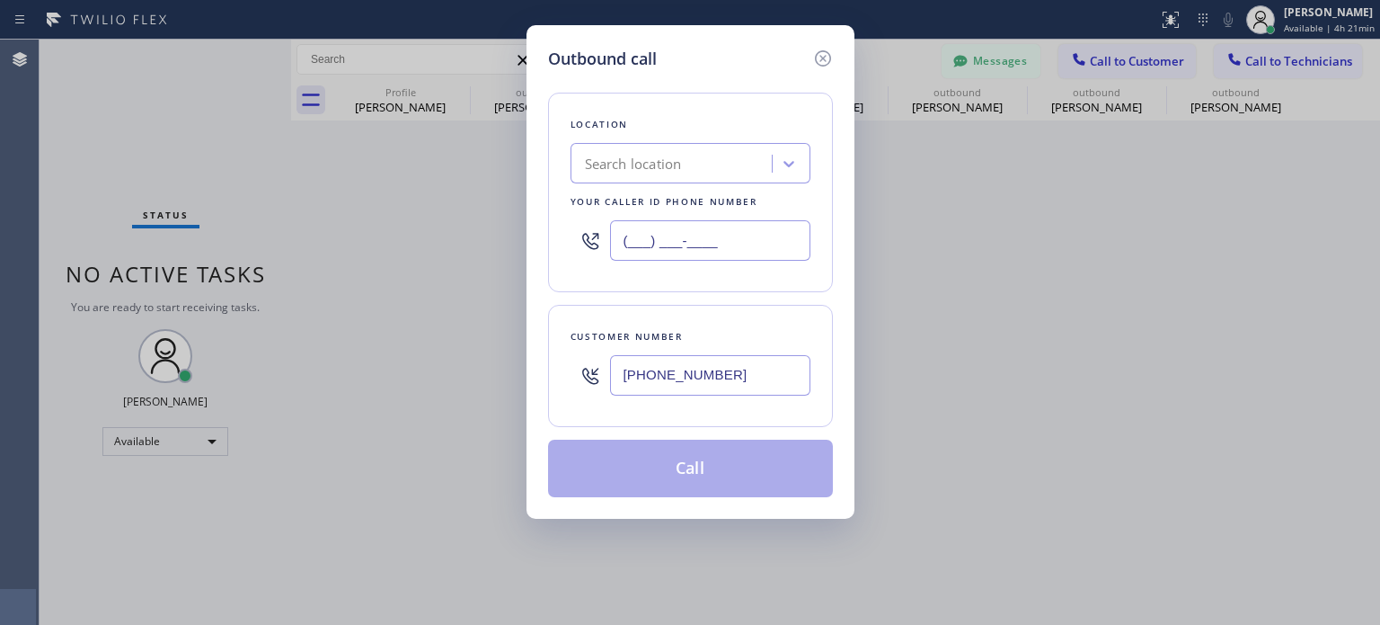
type input "(___) ___-____"
click at [647, 157] on div "Search location" at bounding box center [633, 164] width 97 height 21
paste input "[PERSON_NAME] Electric Inc"
type input "[PERSON_NAME] Electric Inc"
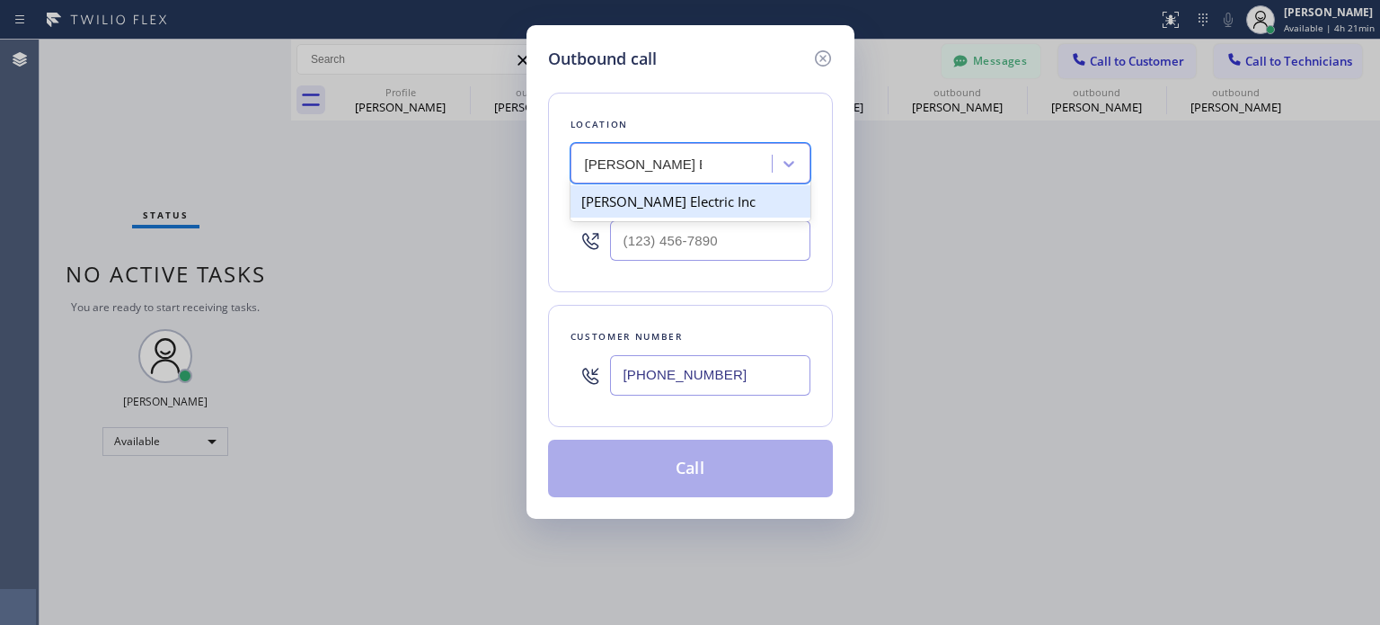
click at [679, 200] on div "[PERSON_NAME] Electric Inc" at bounding box center [691, 201] width 240 height 32
type input "[PHONE_NUMBER]"
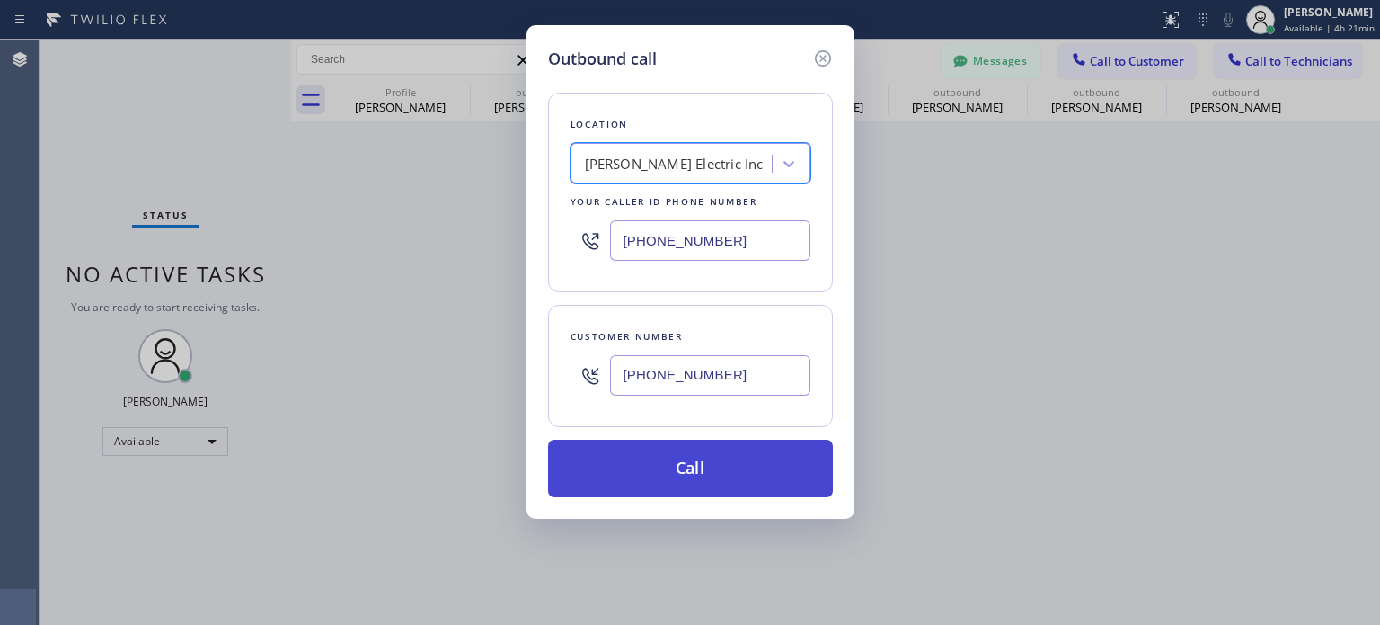
click at [681, 463] on button "Call" at bounding box center [690, 468] width 285 height 58
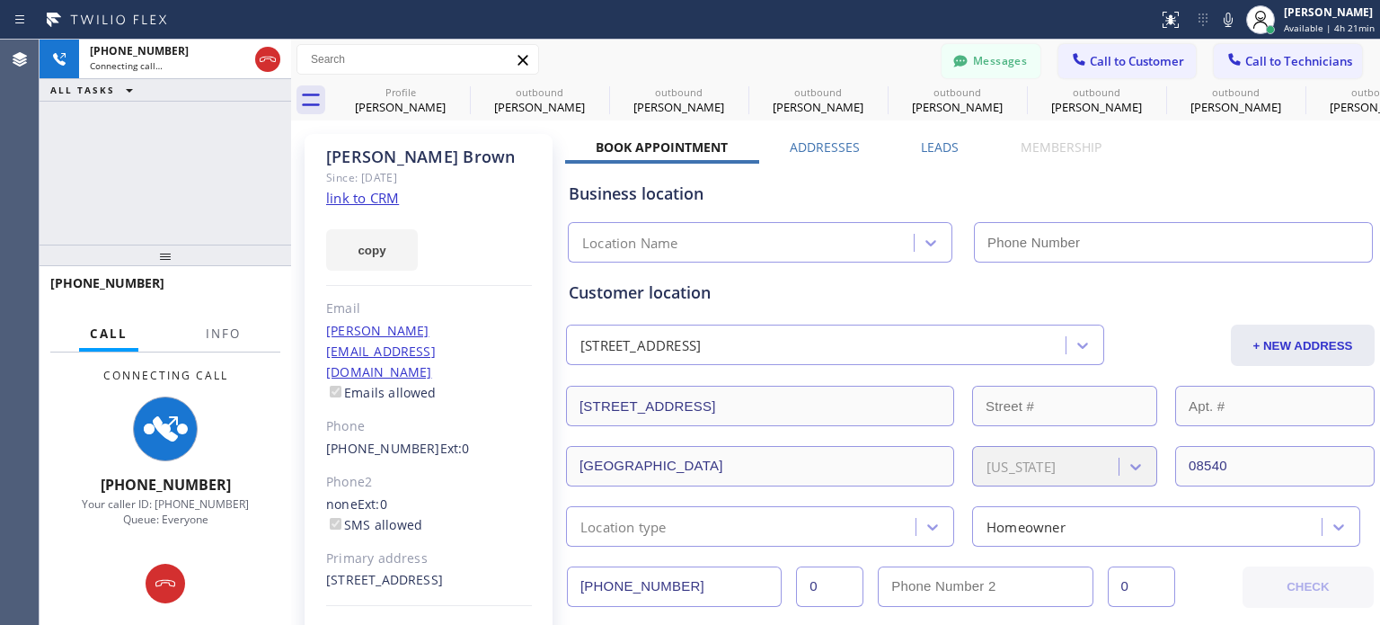
type input "[PHONE_NUMBER]"
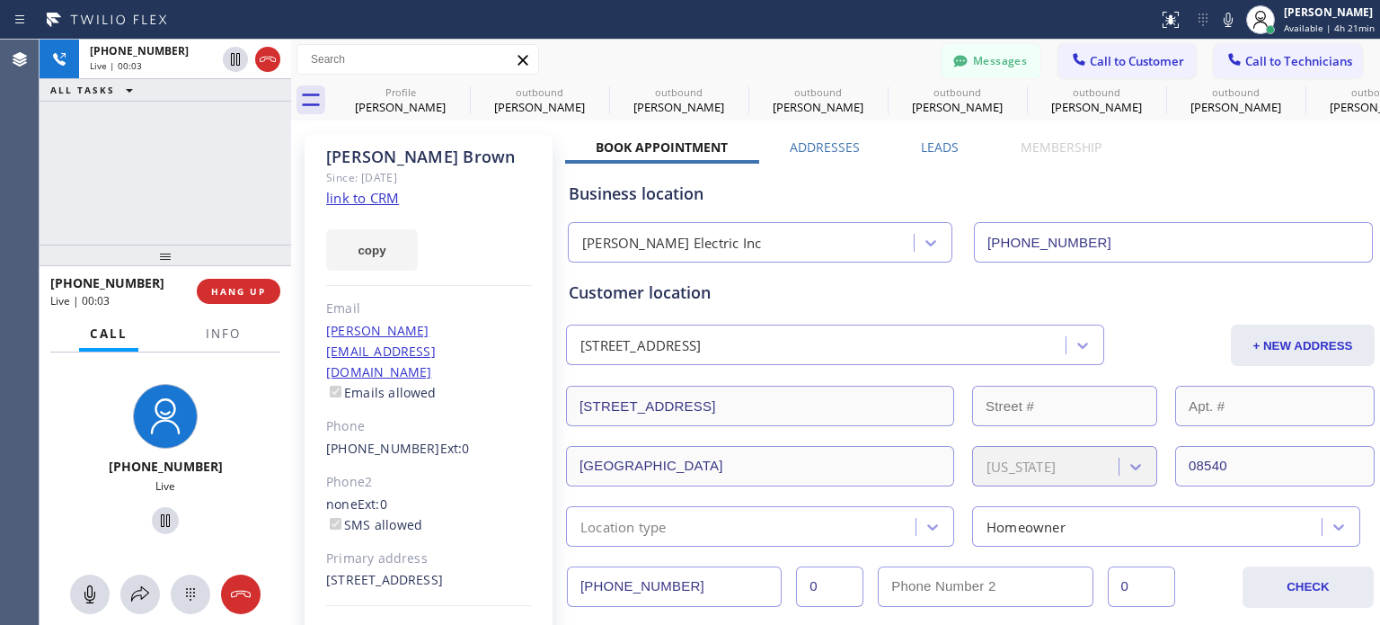
click at [1107, 188] on div "Business location" at bounding box center [970, 194] width 803 height 24
click at [238, 295] on span "HANG UP" at bounding box center [238, 291] width 55 height 13
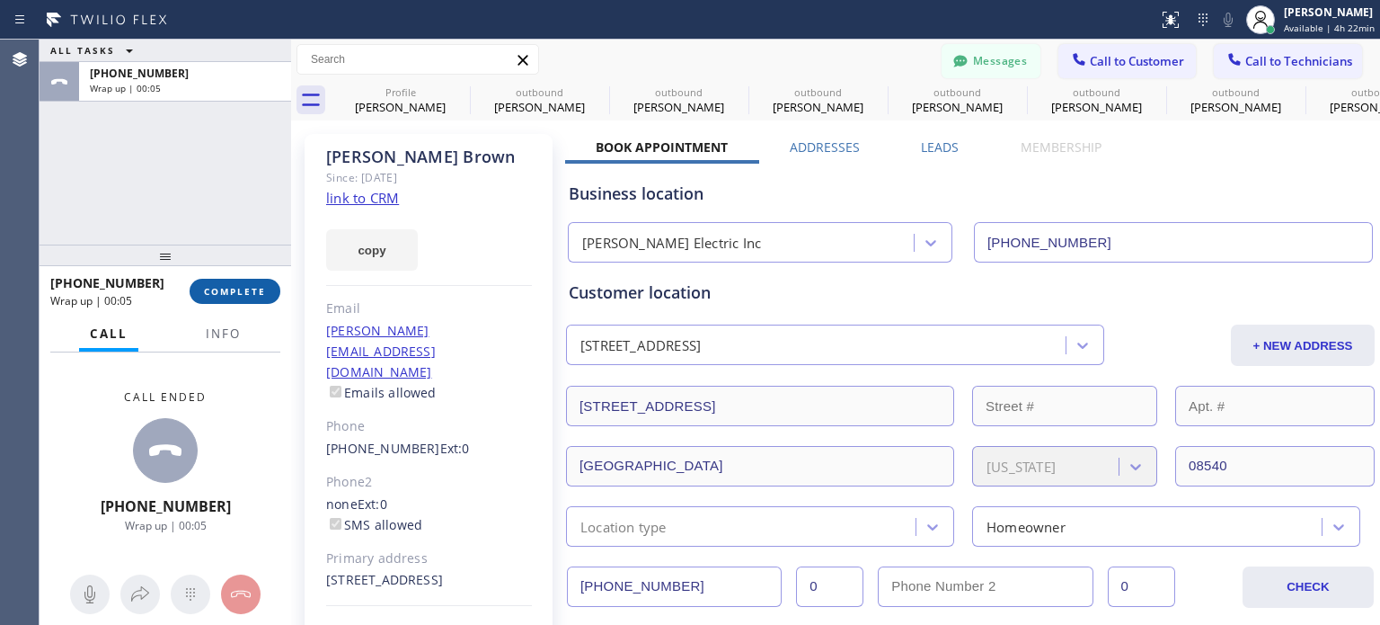
click at [245, 287] on span "COMPLETE" at bounding box center [235, 291] width 62 height 13
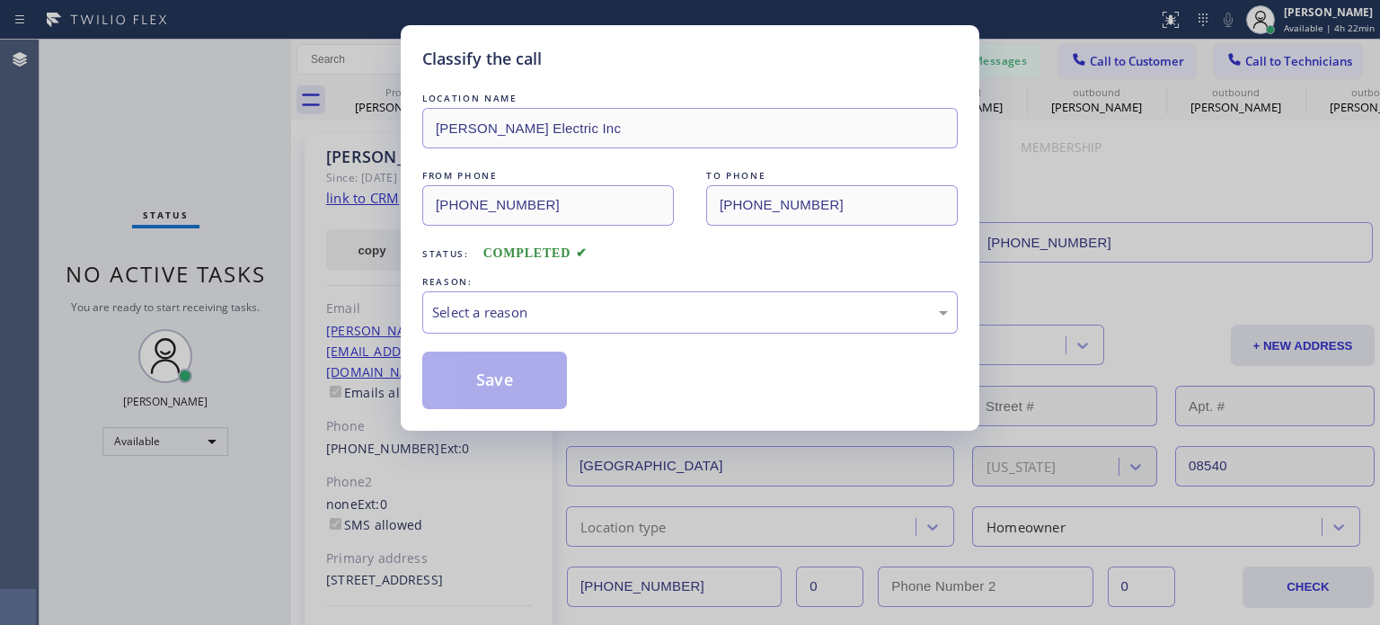
click at [327, 305] on div "Classify the call LOCATION NAME [PERSON_NAME] Electric Inc FROM PHONE [PHONE_NU…" at bounding box center [690, 312] width 1380 height 625
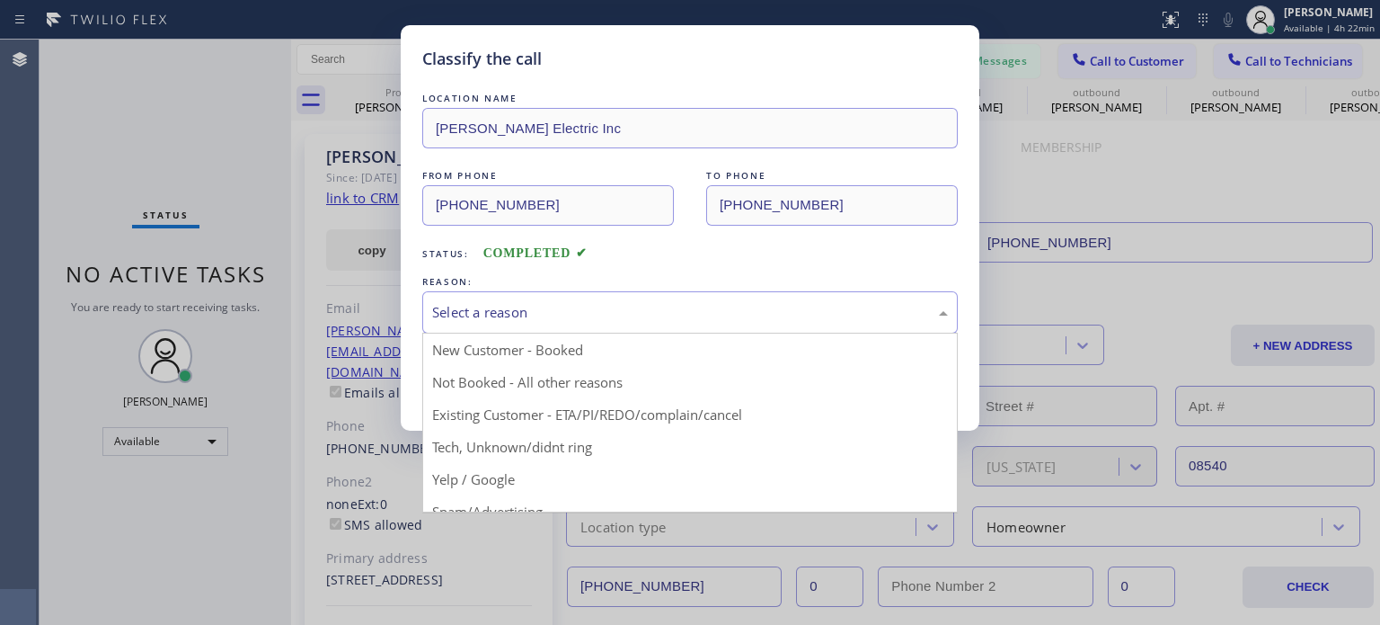
click at [519, 308] on div "Select a reason" at bounding box center [690, 312] width 516 height 21
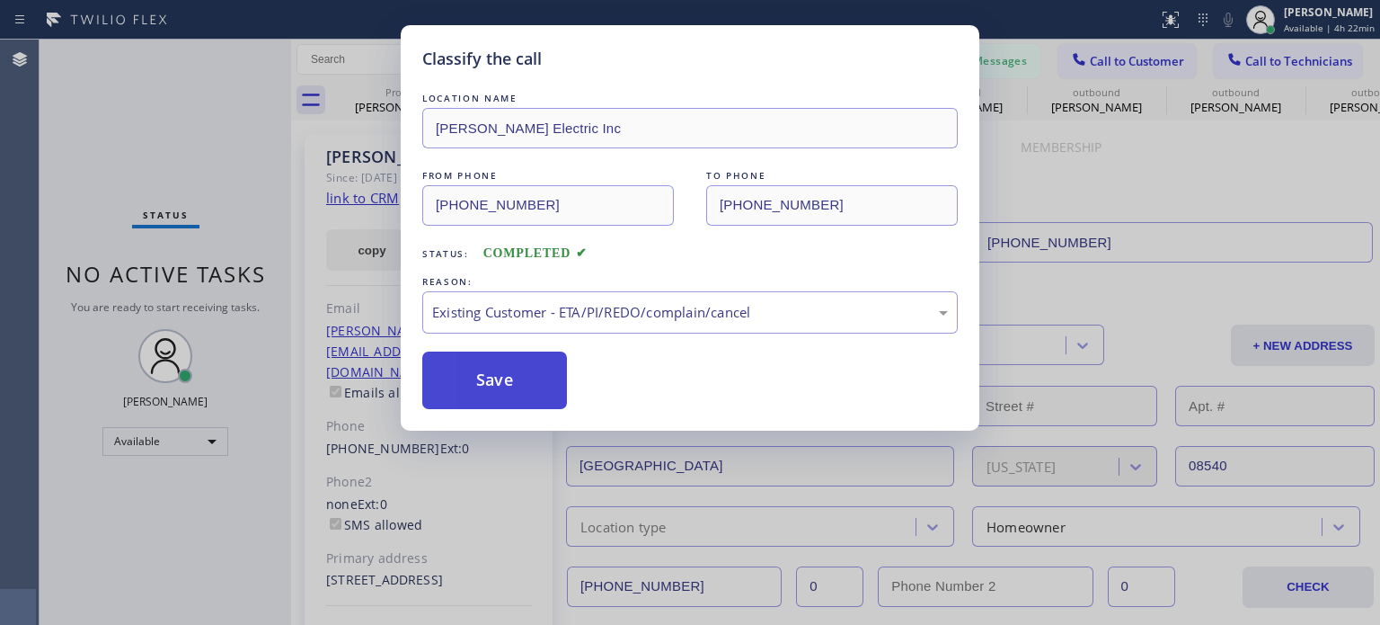
click at [488, 371] on button "Save" at bounding box center [494, 380] width 145 height 58
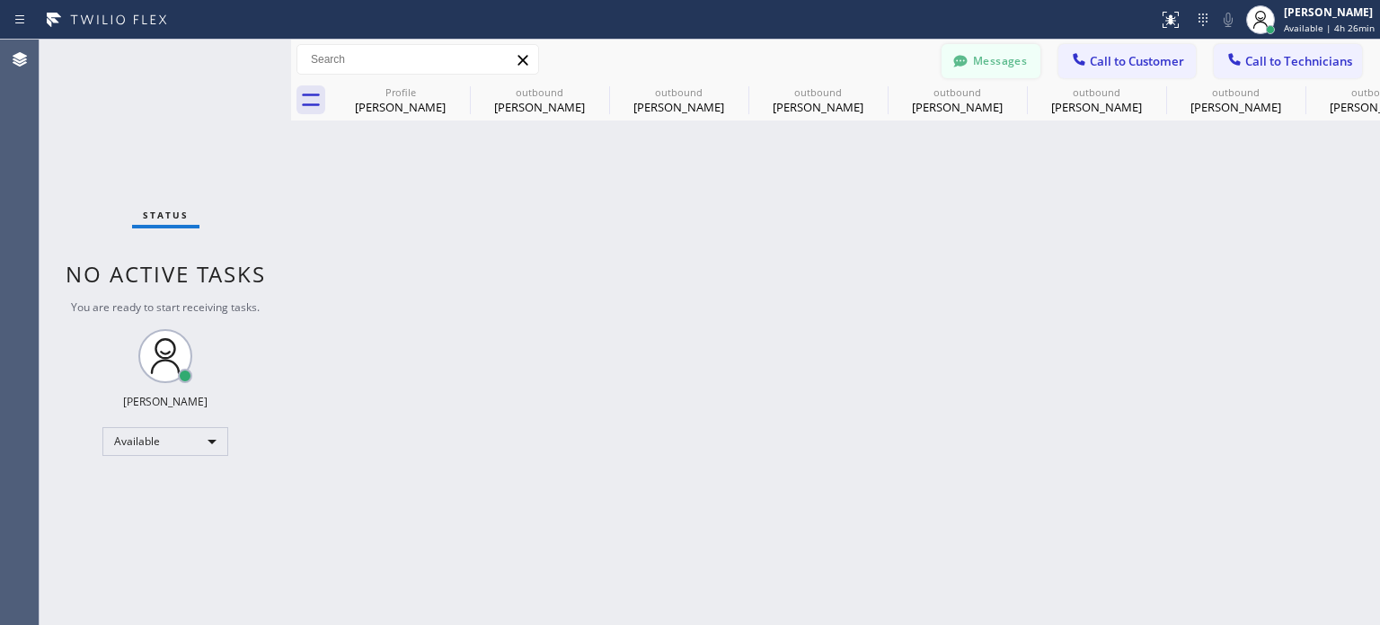
click at [966, 58] on icon at bounding box center [960, 61] width 13 height 12
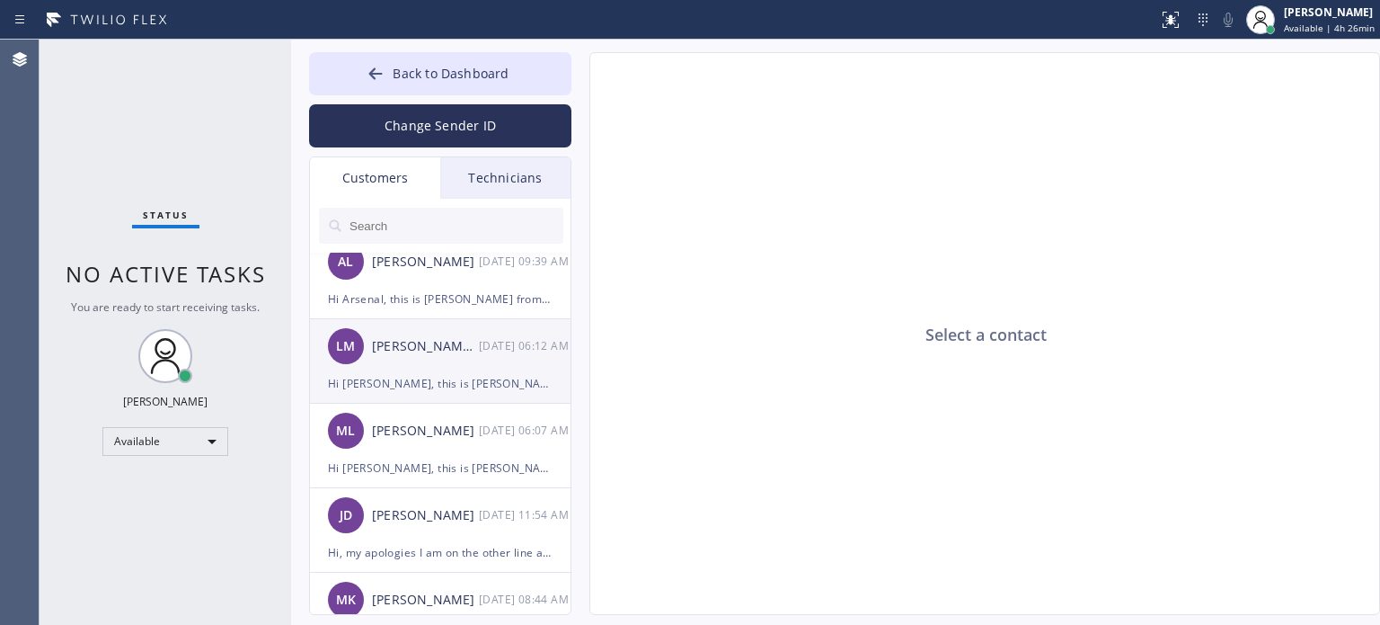
scroll to position [180, 0]
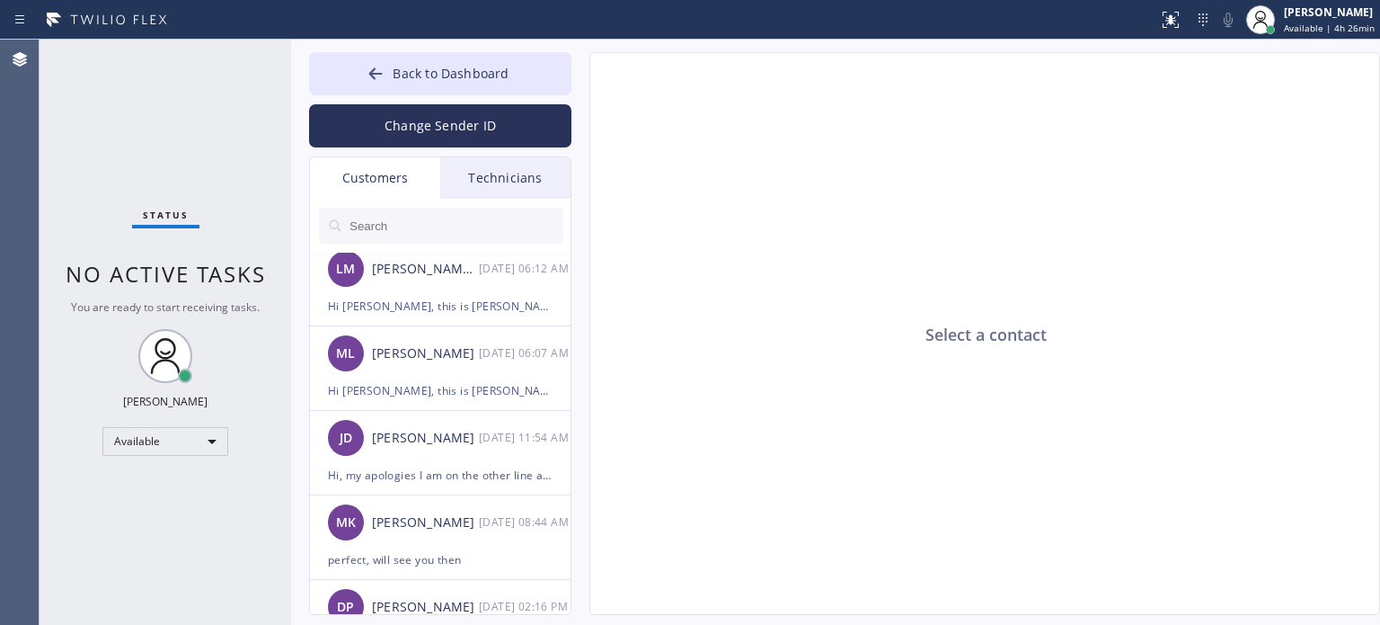
click at [505, 164] on div "Technicians" at bounding box center [505, 177] width 130 height 41
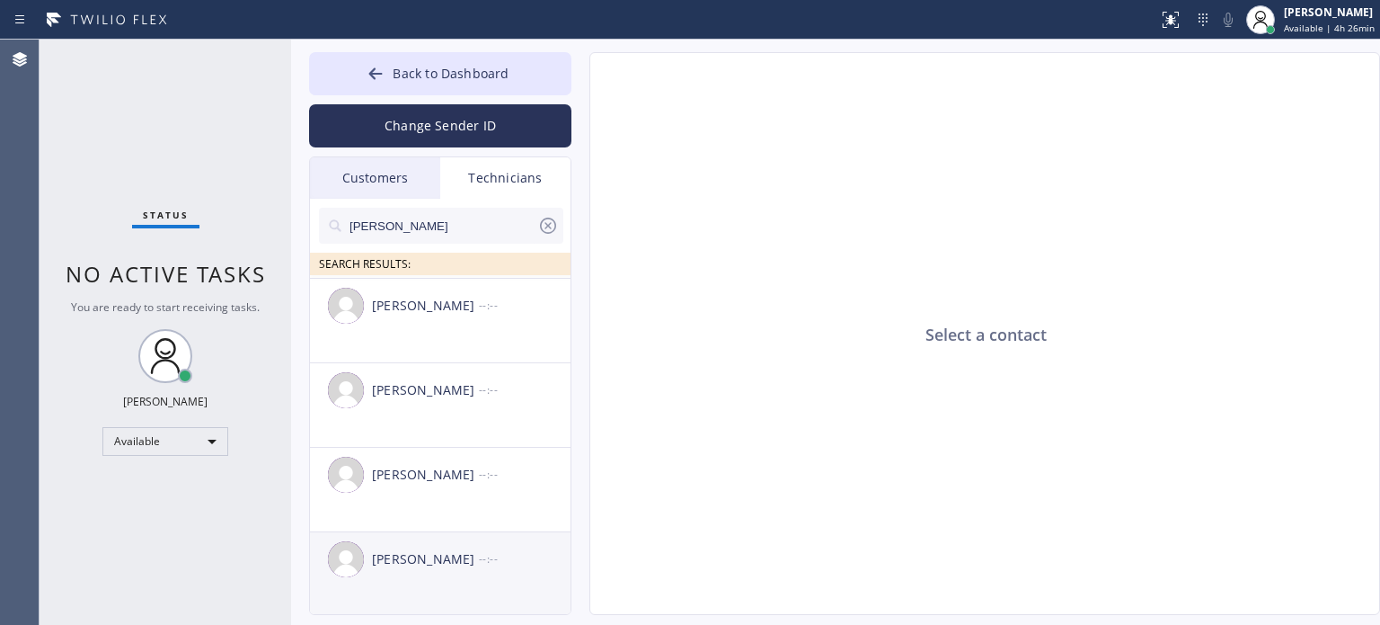
click at [438, 572] on div "[PERSON_NAME] --:--" at bounding box center [441, 559] width 262 height 54
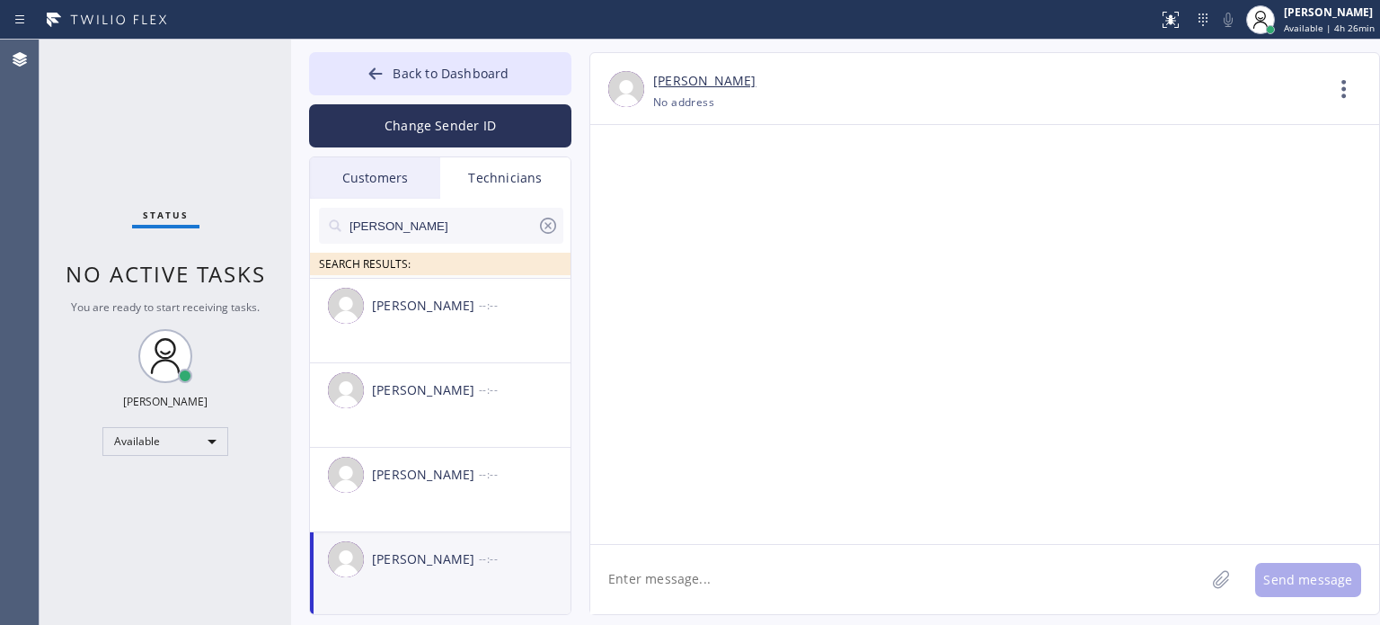
click at [392, 222] on input "[PERSON_NAME]" at bounding box center [443, 226] width 190 height 36
click at [360, 222] on input "[PERSON_NAME]" at bounding box center [443, 226] width 190 height 36
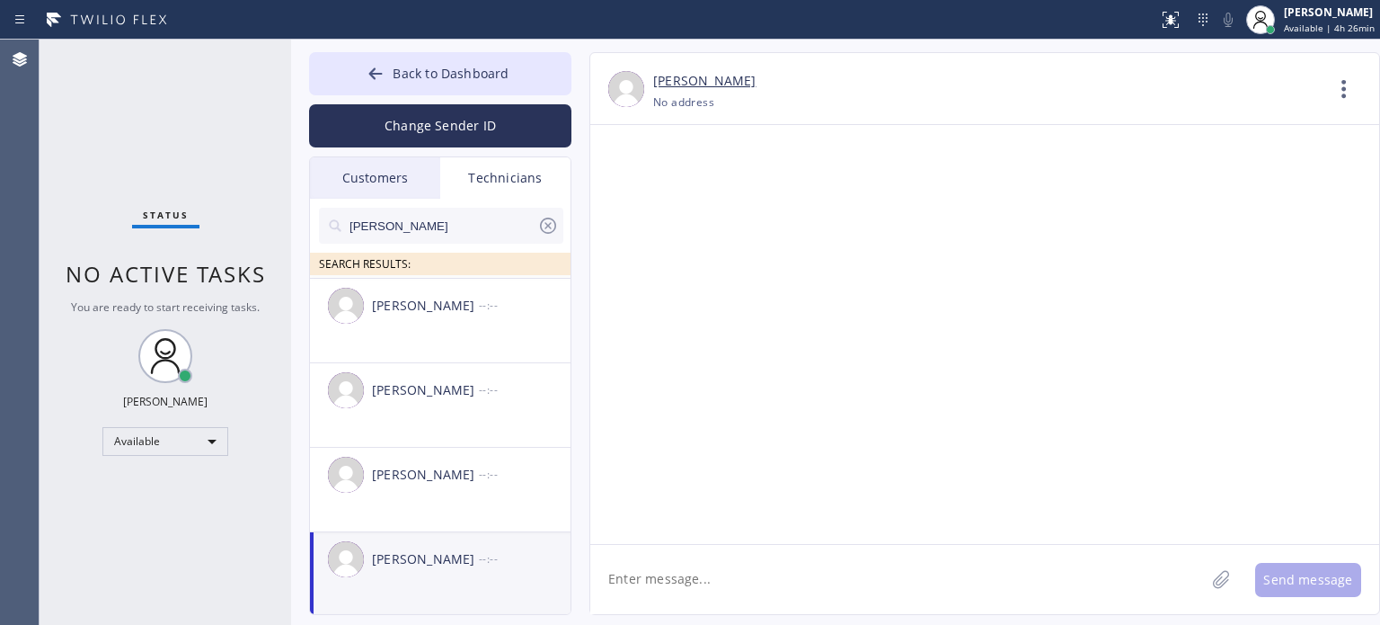
click at [428, 552] on div "[PERSON_NAME]" at bounding box center [425, 559] width 107 height 21
click at [368, 229] on input "[PERSON_NAME]" at bounding box center [443, 226] width 190 height 36
type input "[PERSON_NAME]"
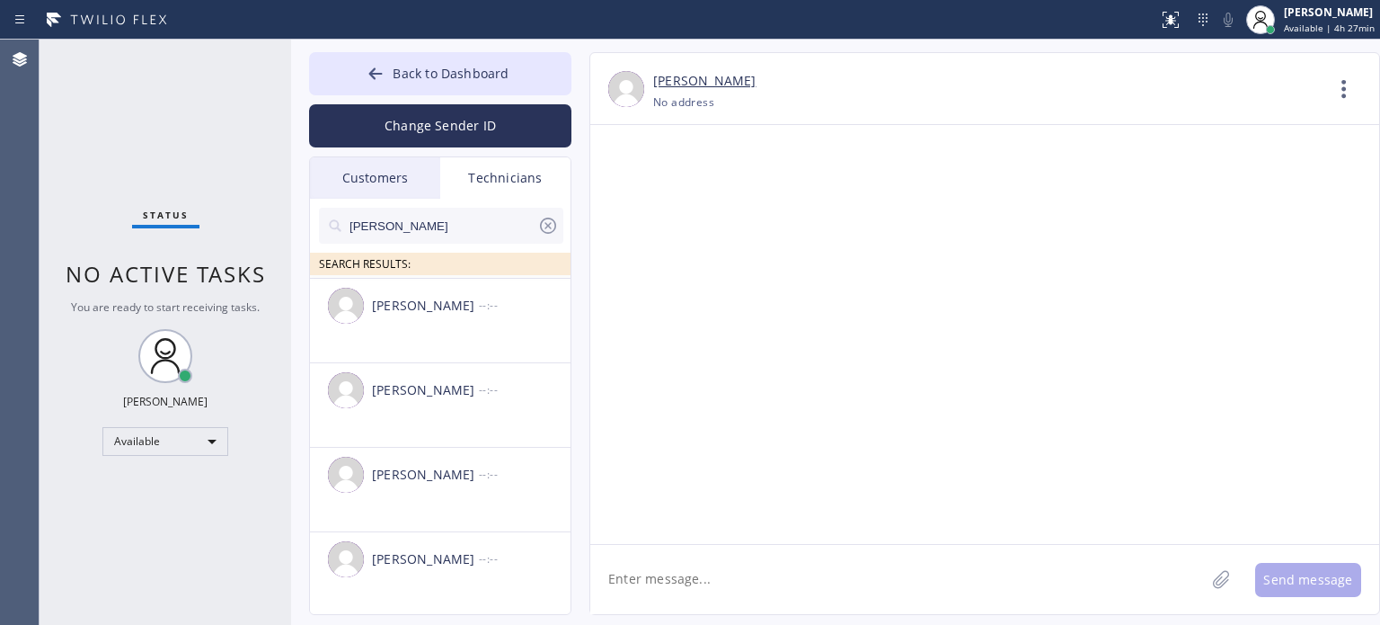
click at [1026, 559] on textarea at bounding box center [897, 579] width 615 height 69
click at [646, 580] on textarea at bounding box center [897, 579] width 615 height 69
type textarea "Hi A"
click at [404, 180] on div "Customers" at bounding box center [375, 177] width 130 height 41
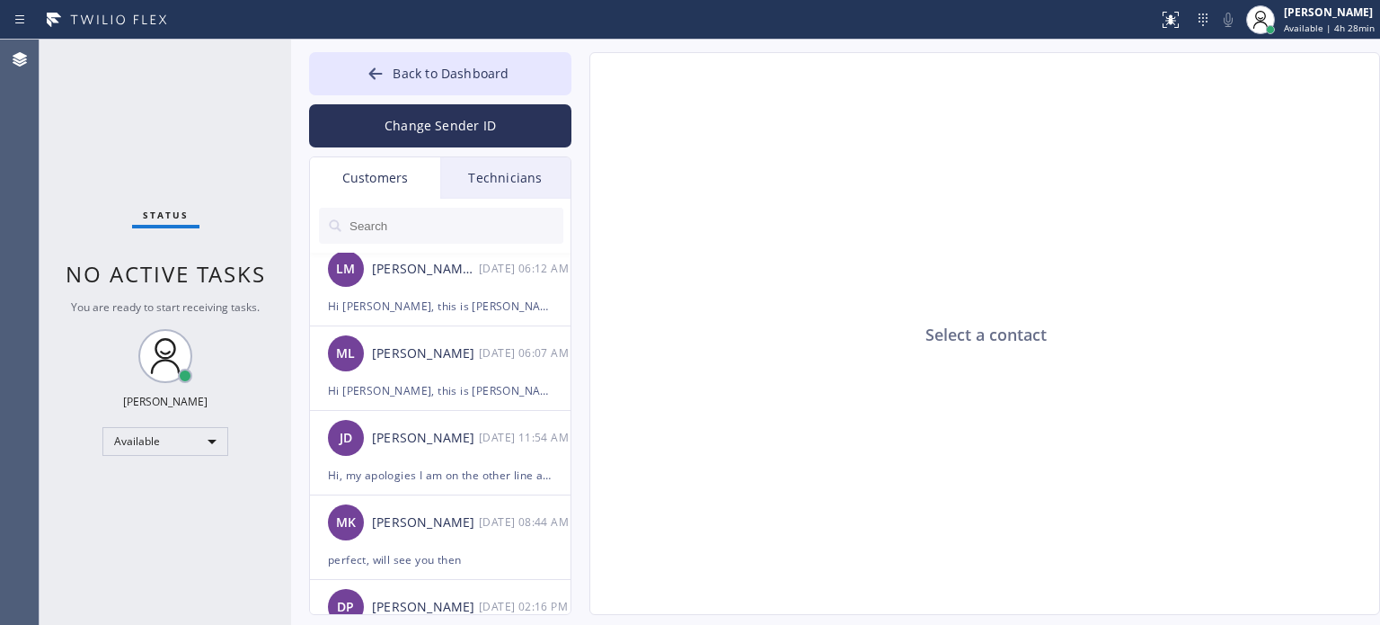
click at [411, 233] on input "text" at bounding box center [456, 226] width 216 height 36
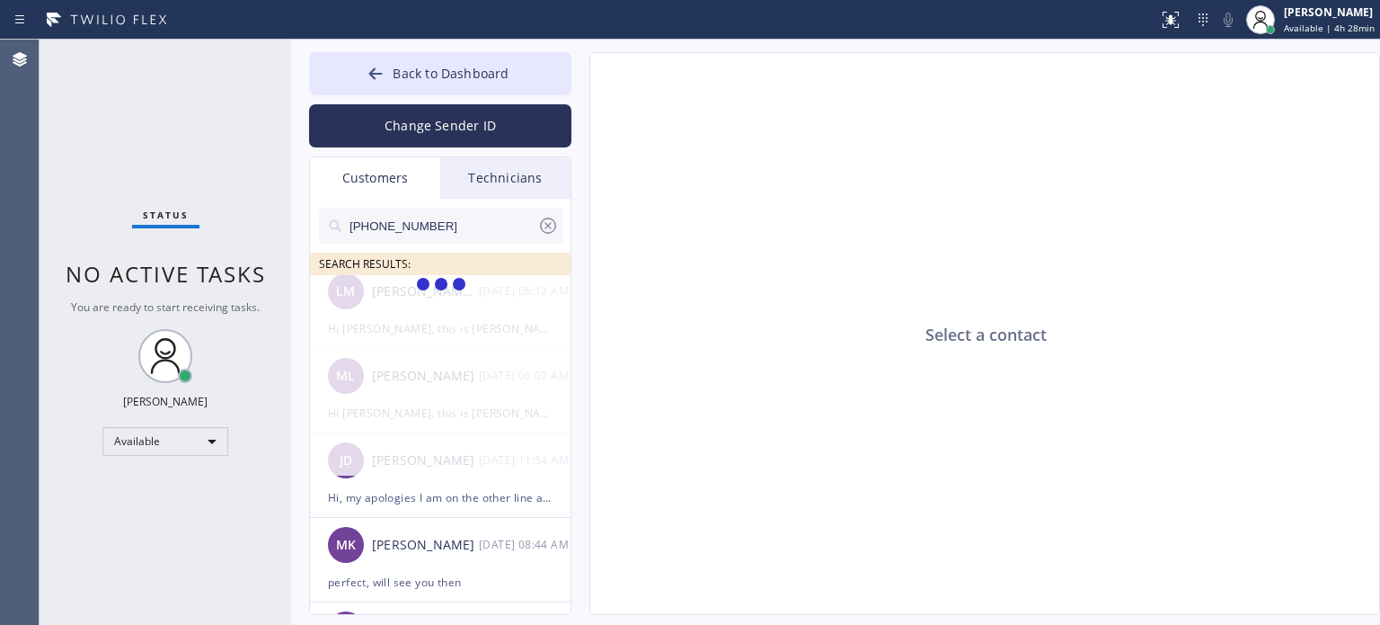
scroll to position [0, 0]
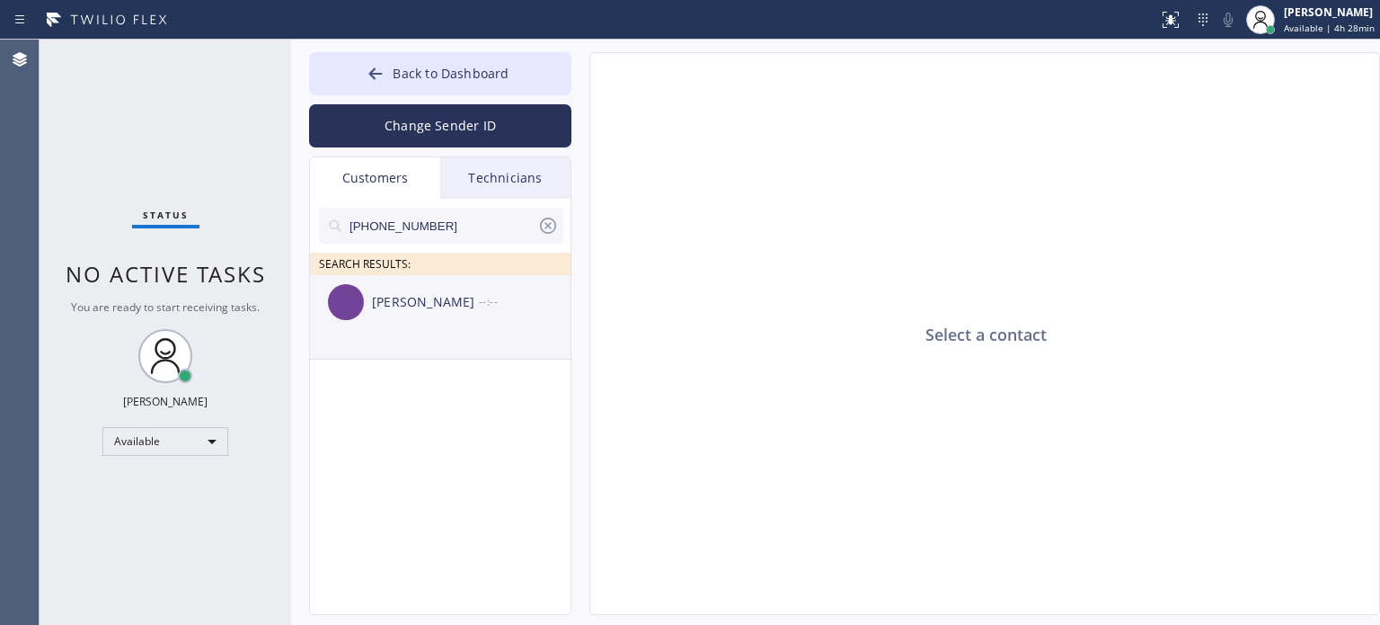
click at [409, 304] on div "[PERSON_NAME]" at bounding box center [425, 302] width 107 height 21
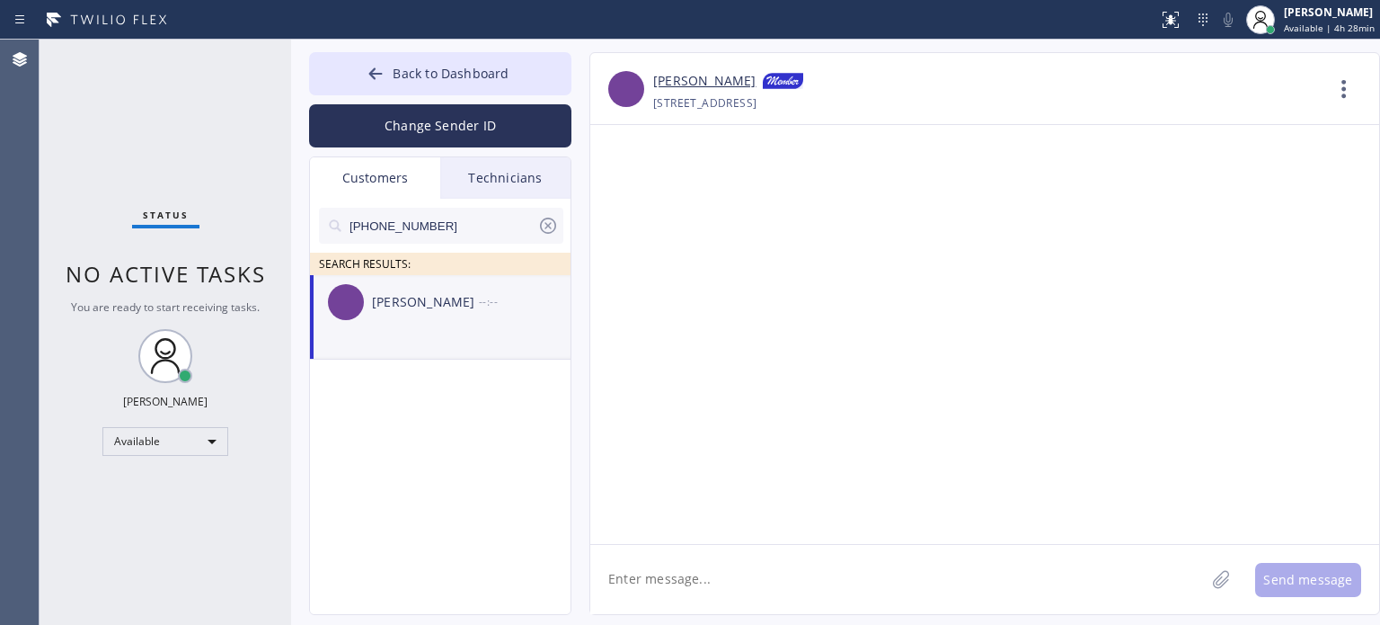
click at [766, 575] on textarea at bounding box center [897, 579] width 615 height 69
paste textarea "[PERSON_NAME] Electric Inc"
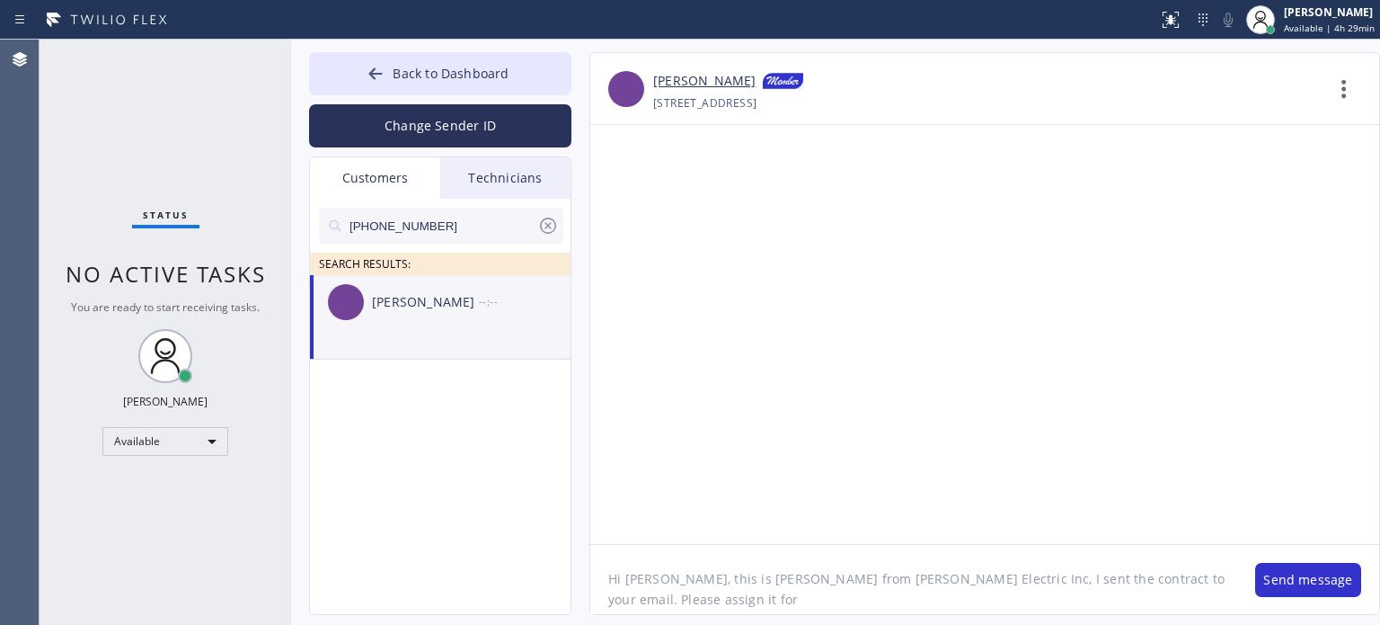
drag, startPoint x: 1141, startPoint y: 581, endPoint x: 1132, endPoint y: 576, distance: 10.5
click at [1132, 576] on textarea "Hi [PERSON_NAME], this is [PERSON_NAME] from [PERSON_NAME] Electric Inc, I sent…" at bounding box center [913, 579] width 647 height 69
click at [1206, 571] on textarea "Hi [PERSON_NAME], this is [PERSON_NAME] from [PERSON_NAME] Electric Inc, I sent…" at bounding box center [913, 579] width 647 height 69
type textarea "Hi [PERSON_NAME], this is [PERSON_NAME] from [PERSON_NAME] Electric Inc, I sent…"
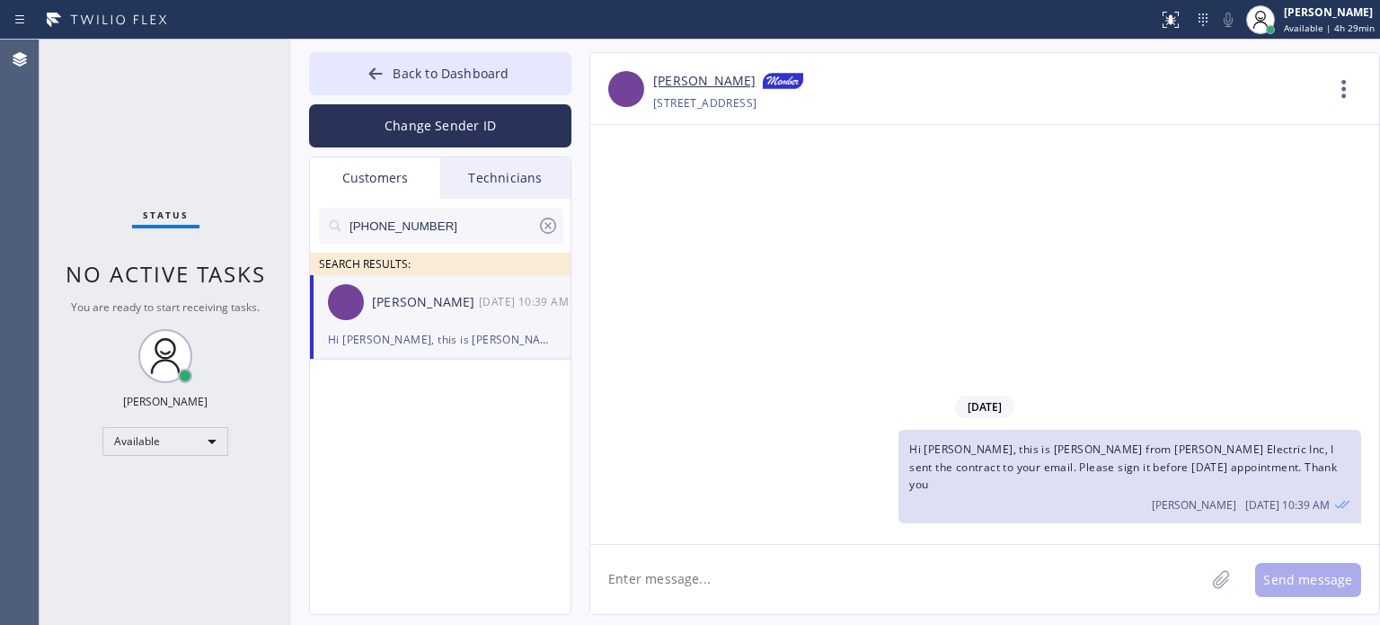
click at [549, 230] on icon at bounding box center [548, 226] width 22 height 22
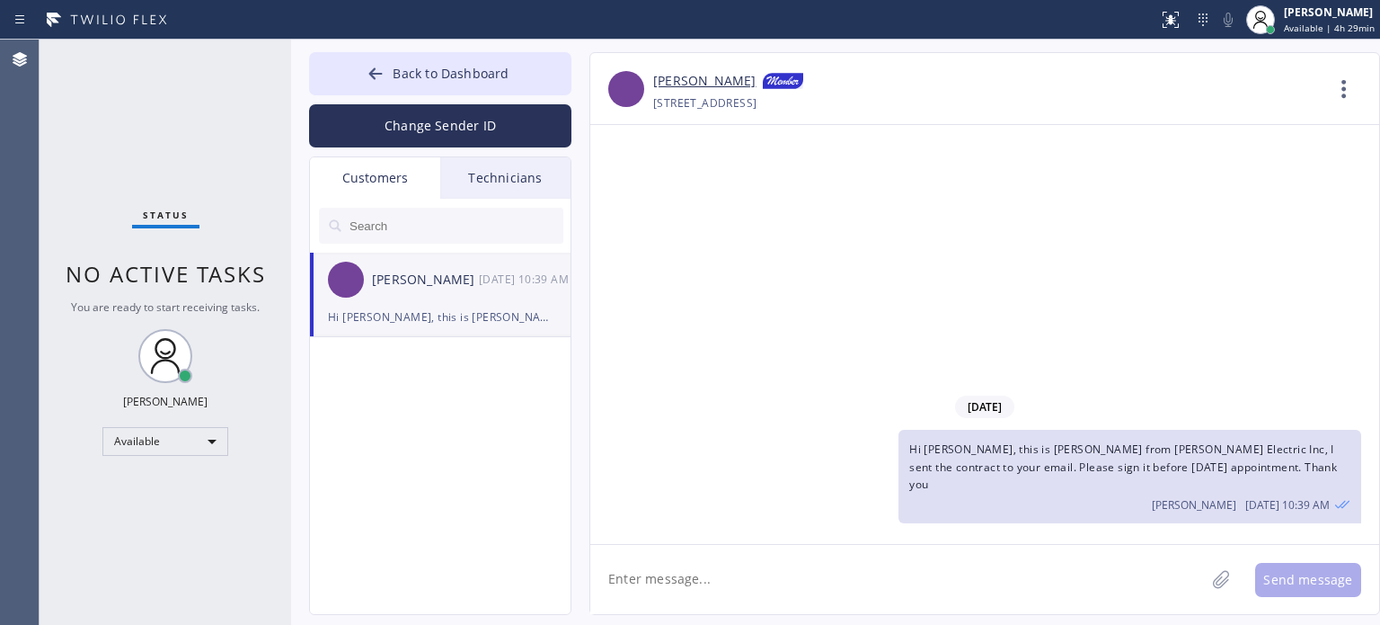
click at [362, 176] on div "Customers" at bounding box center [375, 177] width 130 height 41
